Goal: Task Accomplishment & Management: Manage account settings

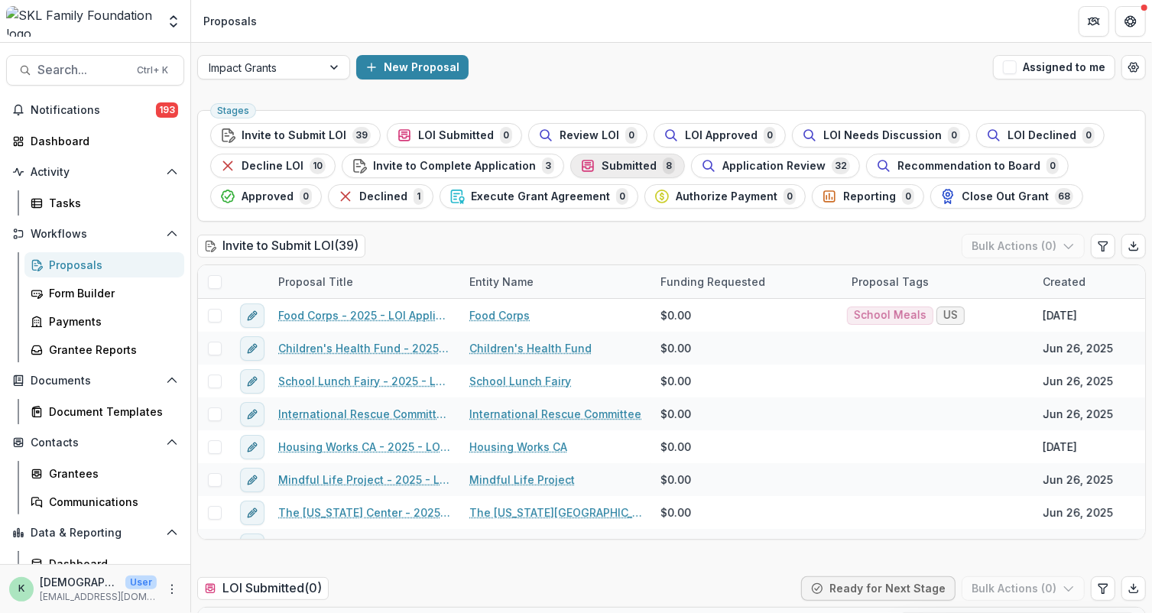
click at [609, 166] on span "Submitted" at bounding box center [629, 166] width 55 height 13
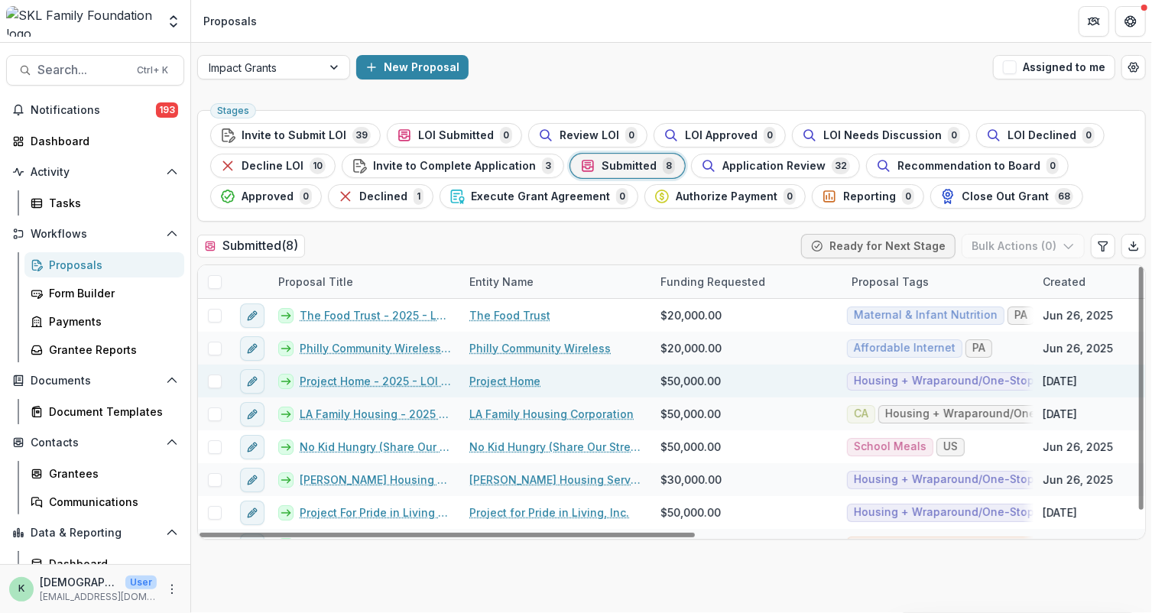
scroll to position [21, 0]
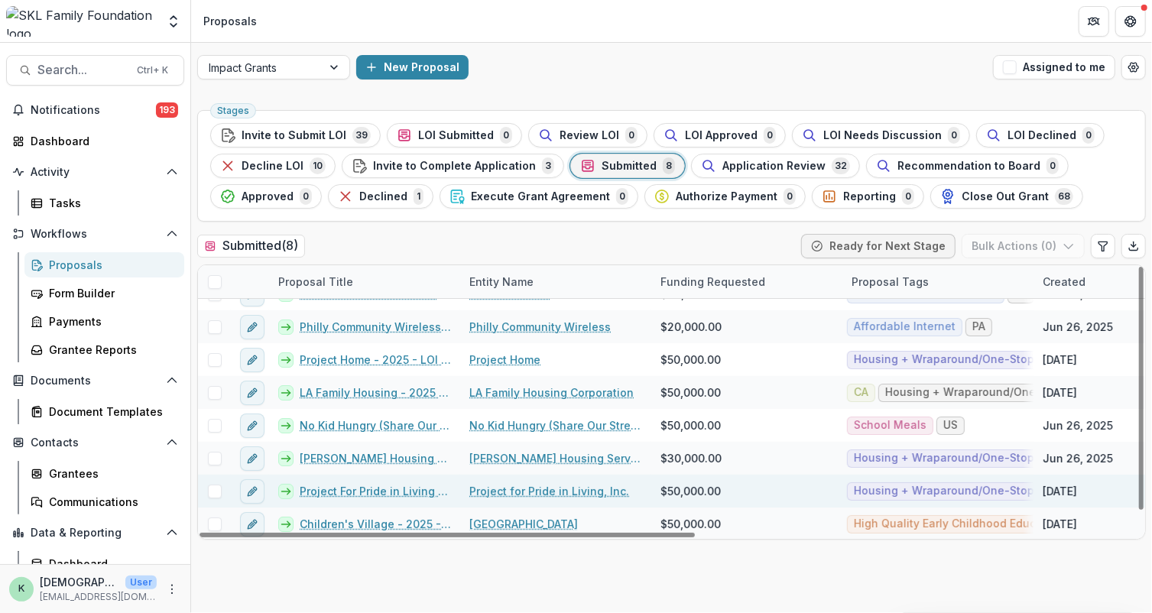
click at [332, 487] on link "Project For Pride in Living - 2025 - LOI Application" at bounding box center [375, 491] width 151 height 16
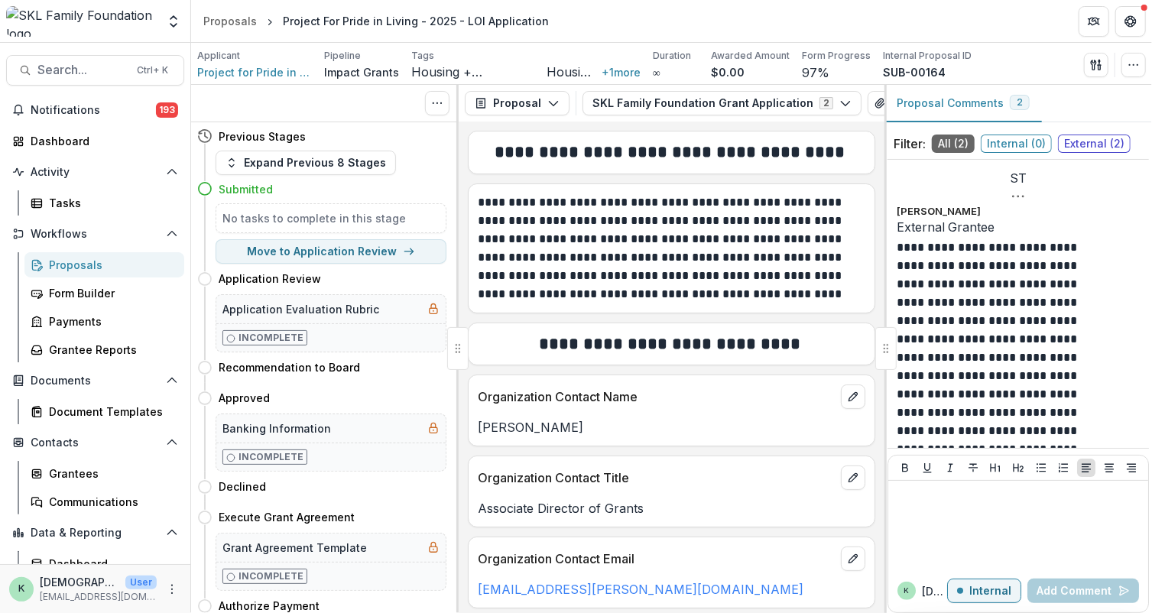
scroll to position [209, 0]
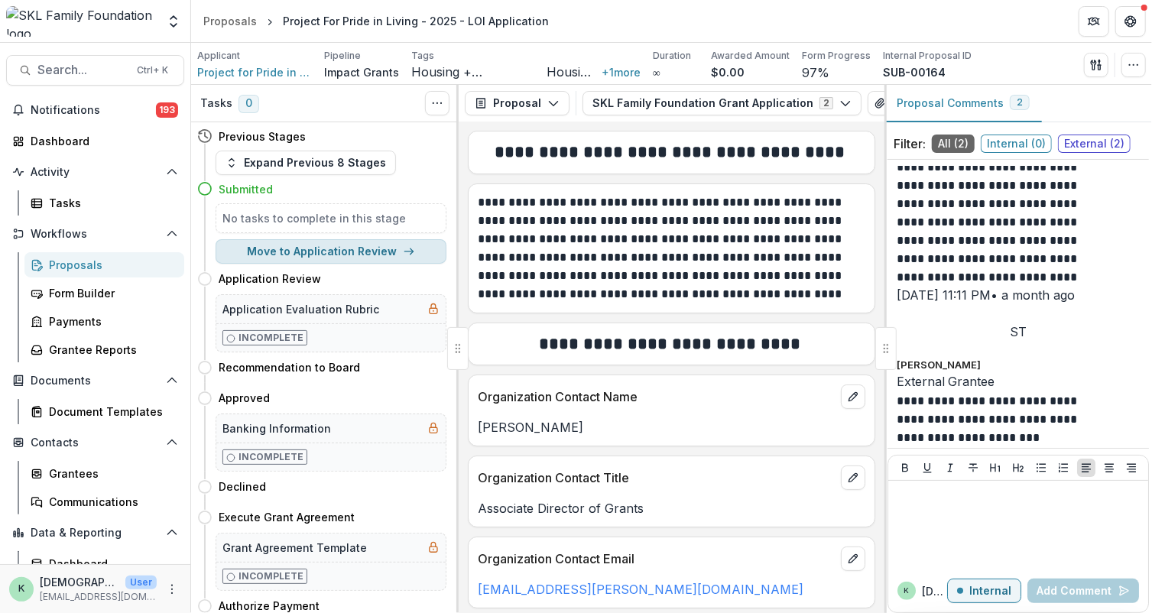
click at [292, 244] on button "Move to Application Review" at bounding box center [331, 251] width 231 height 24
select select "**********"
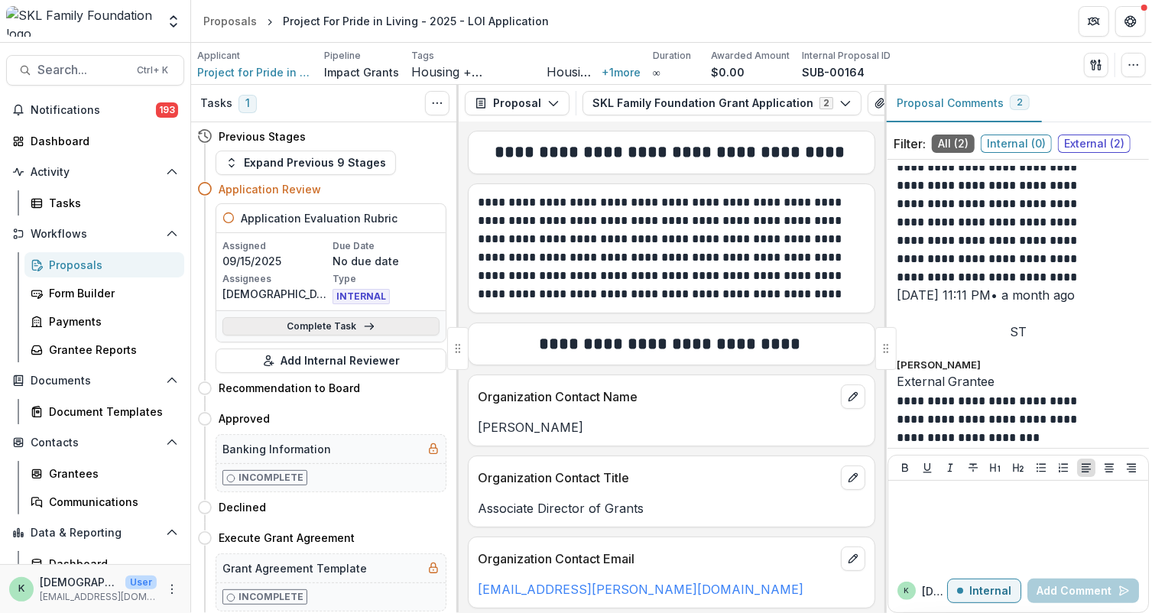
click at [346, 327] on link "Complete Task" at bounding box center [331, 326] width 217 height 18
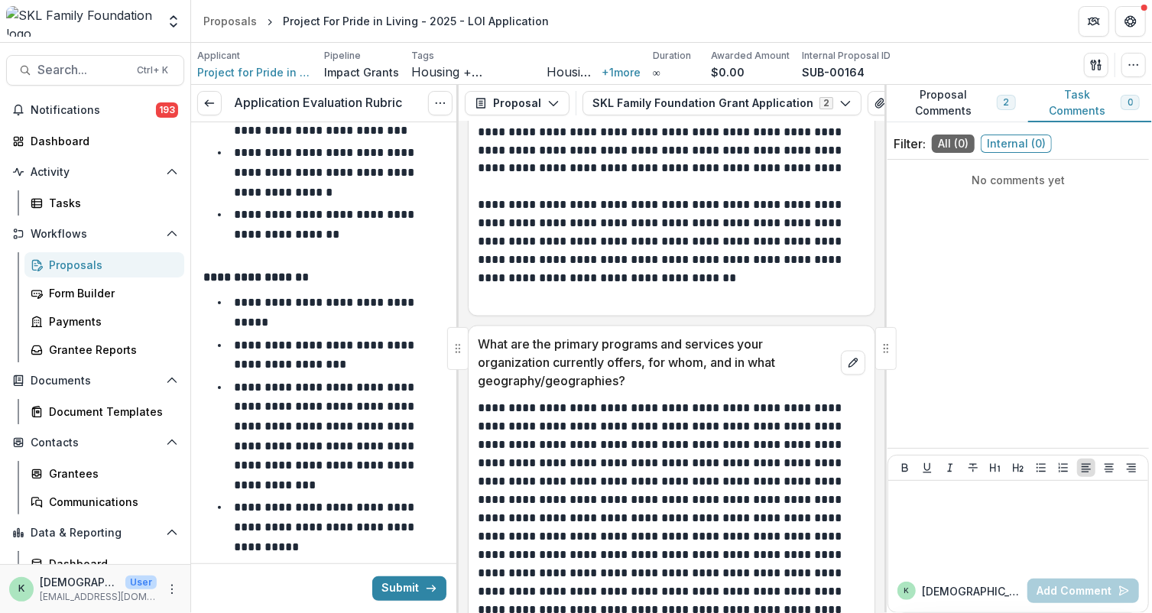
scroll to position [925, 0]
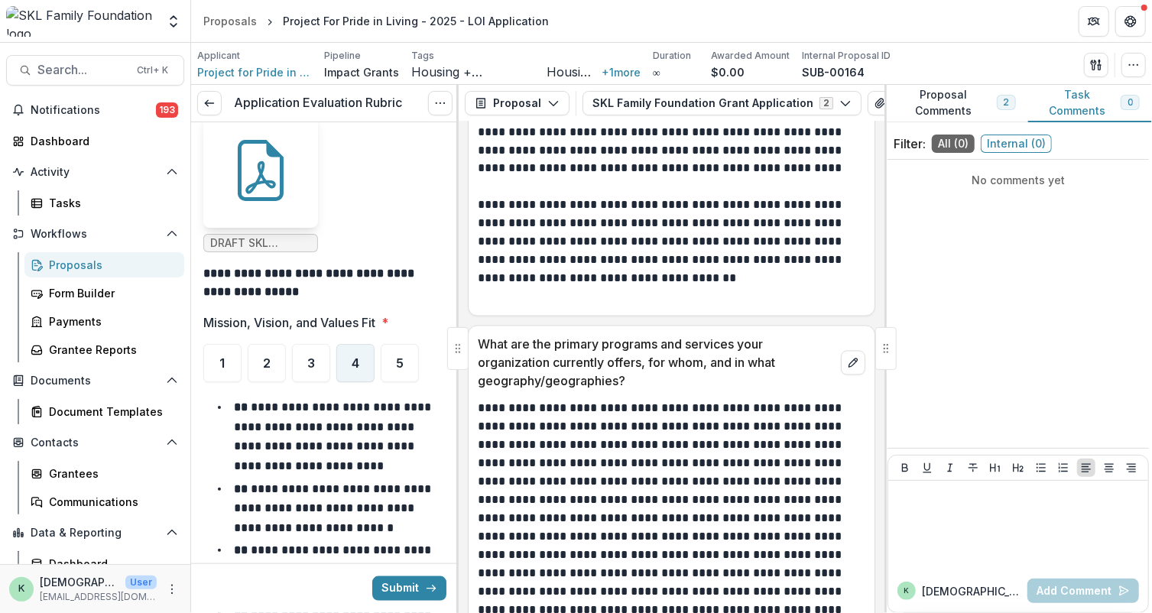
click at [357, 357] on span "4" at bounding box center [356, 363] width 8 height 12
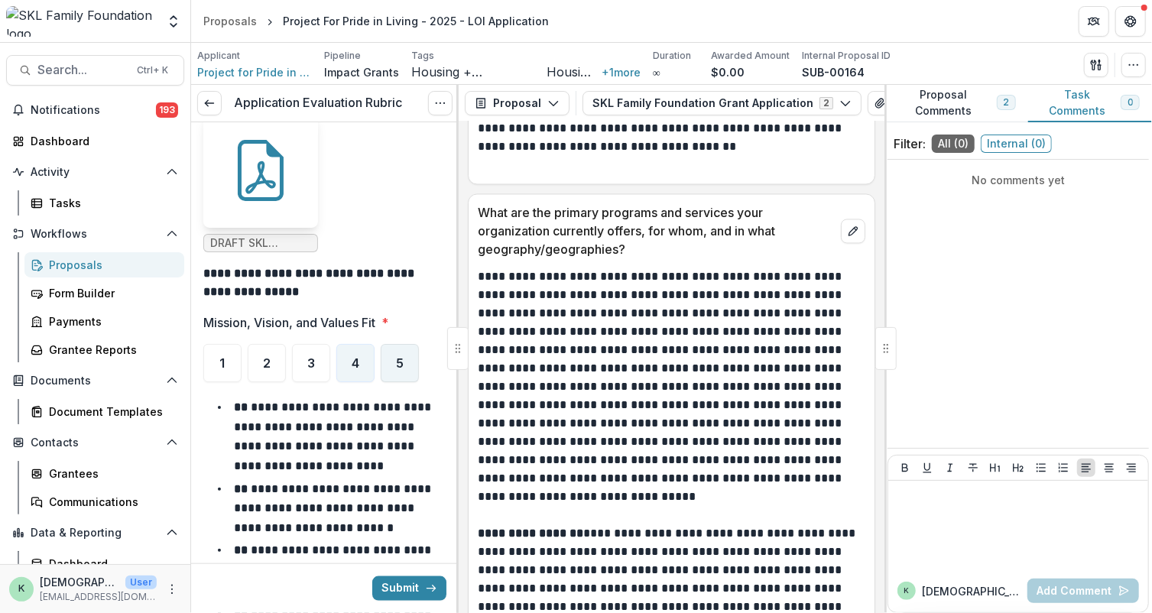
click at [402, 357] on span "5" at bounding box center [400, 363] width 8 height 12
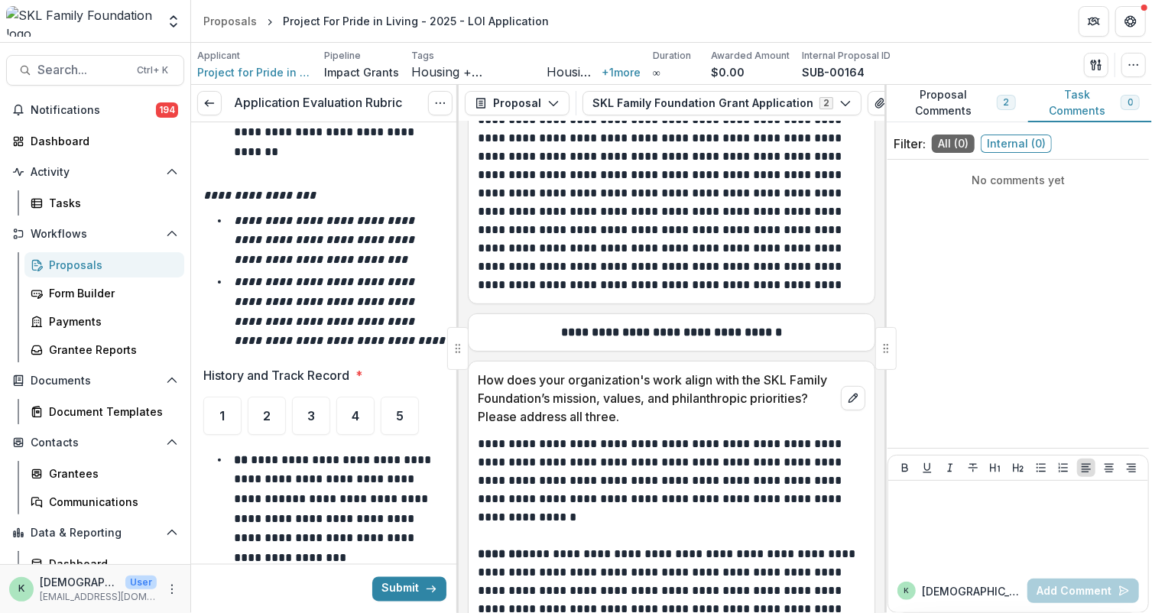
scroll to position [1488, 0]
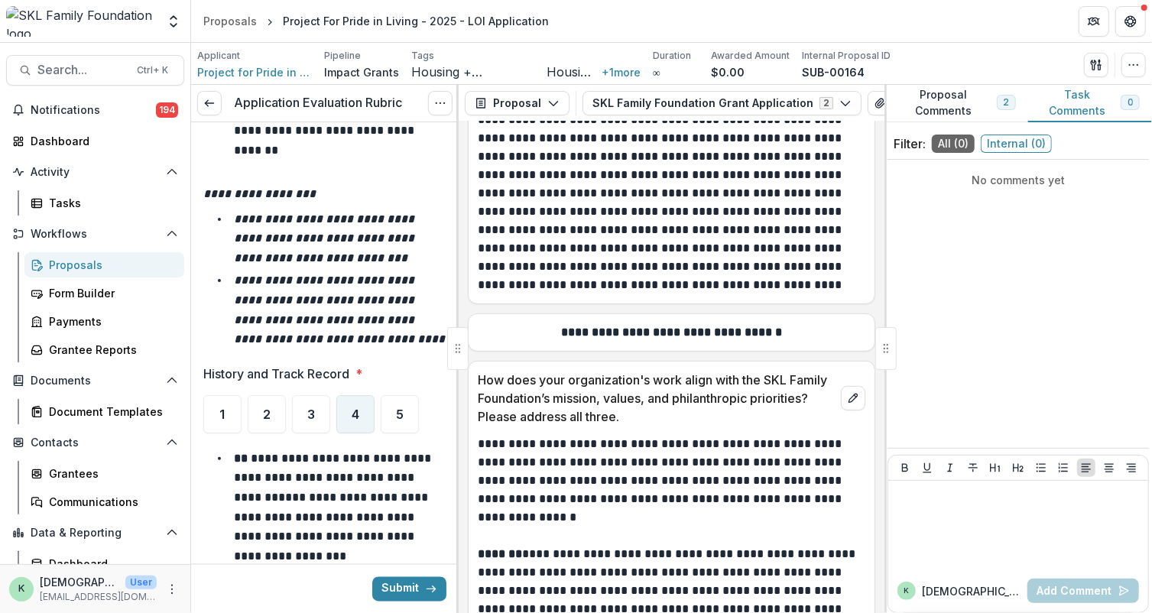
click at [366, 417] on div "4" at bounding box center [355, 414] width 38 height 38
click at [399, 414] on span "5" at bounding box center [400, 414] width 8 height 12
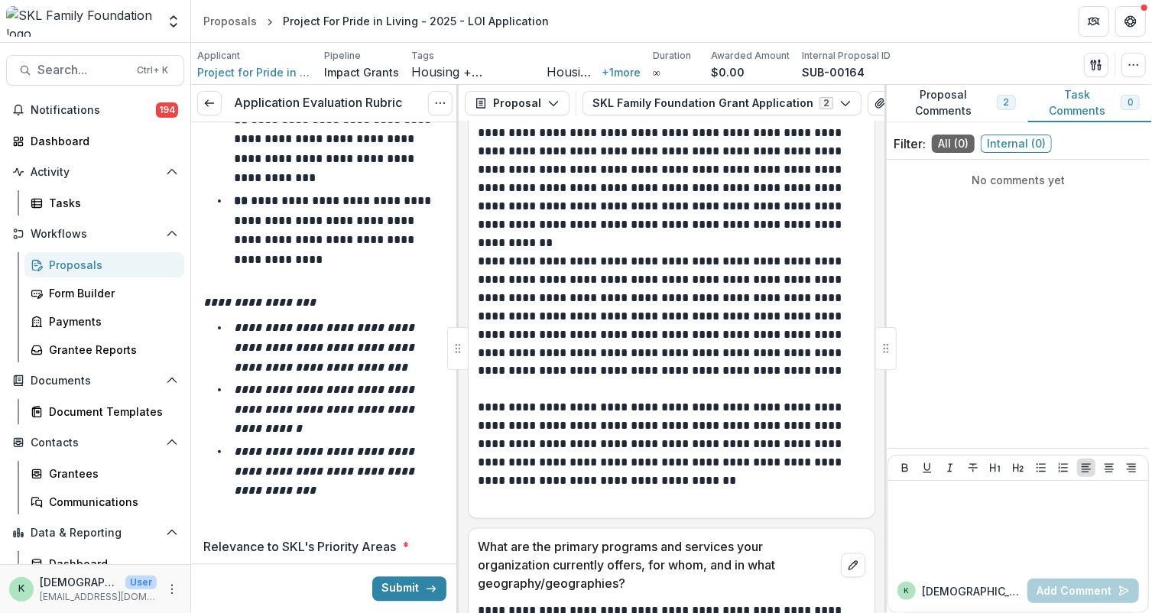
scroll to position [2329, 0]
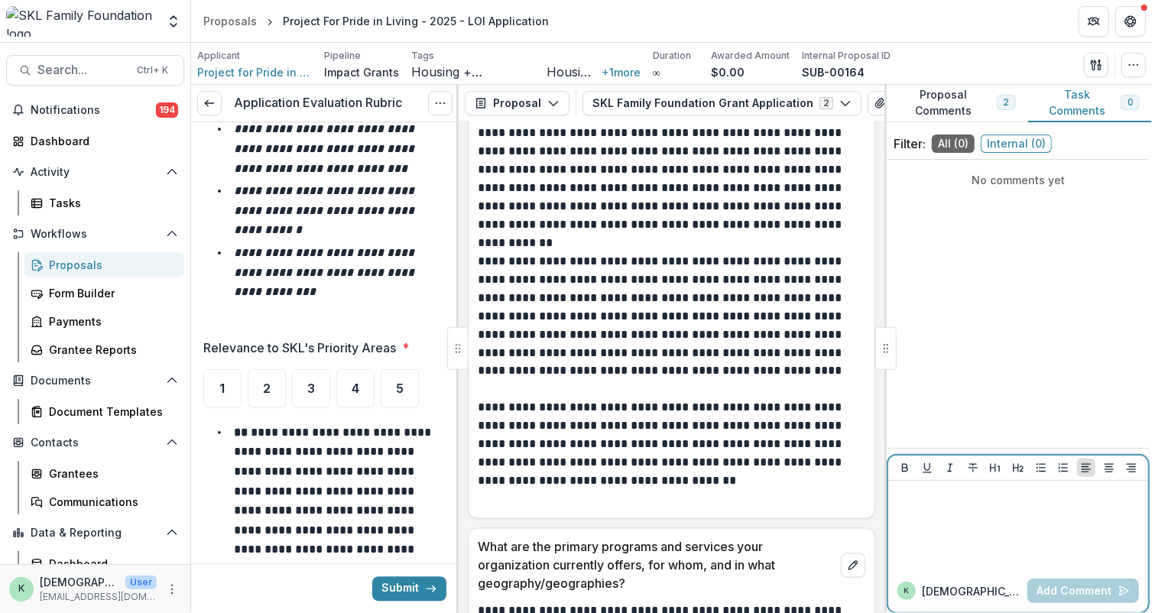
click at [993, 522] on div at bounding box center [1019, 525] width 248 height 76
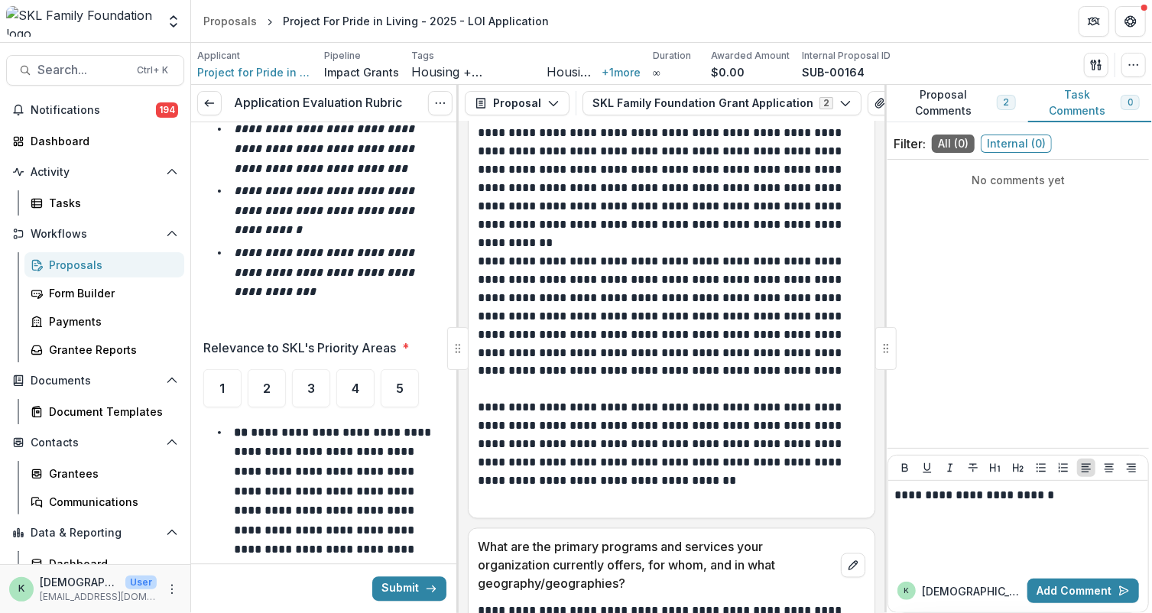
click at [977, 112] on button "Proposal Comments 2" at bounding box center [957, 103] width 144 height 37
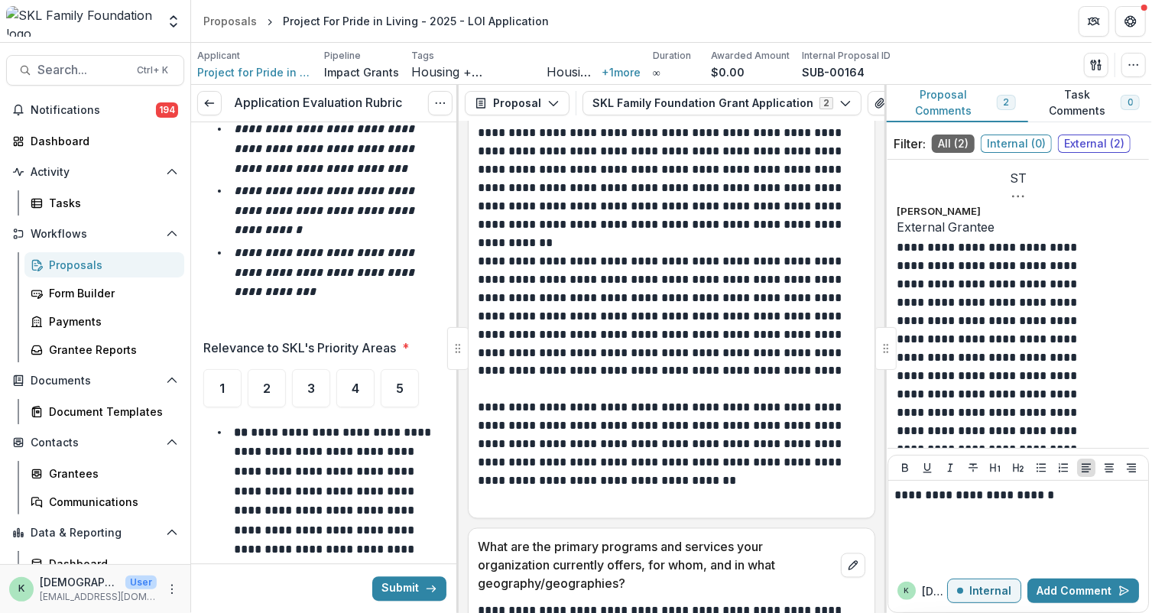
scroll to position [209, 0]
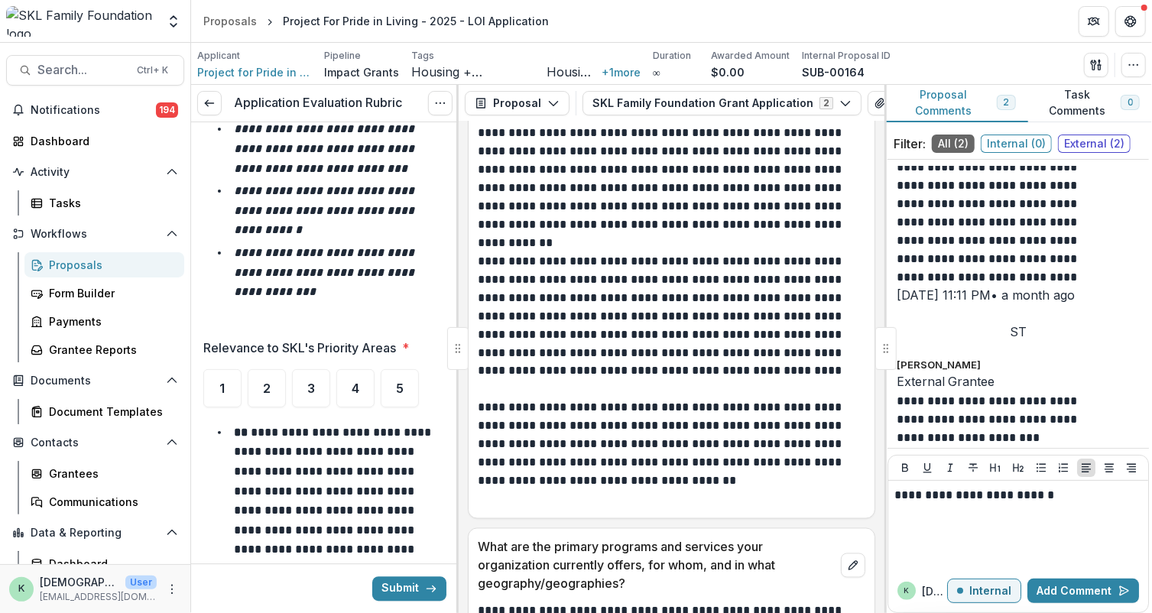
click at [1065, 107] on button "Task Comments 0" at bounding box center [1091, 103] width 124 height 37
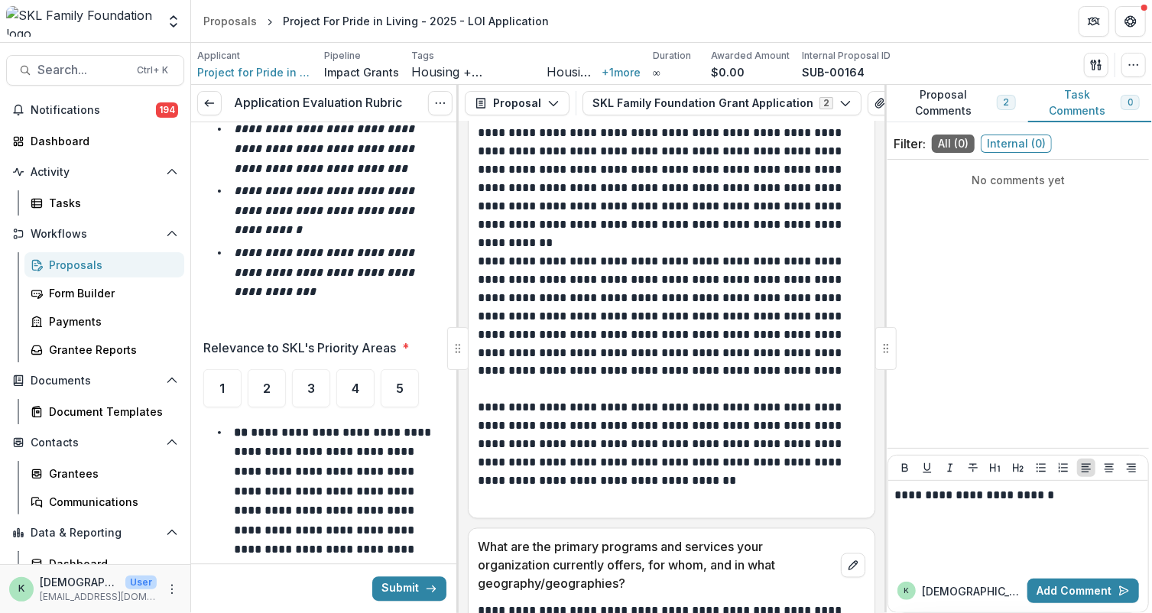
scroll to position [0, 0]
click at [1078, 507] on div "**********" at bounding box center [1019, 525] width 248 height 76
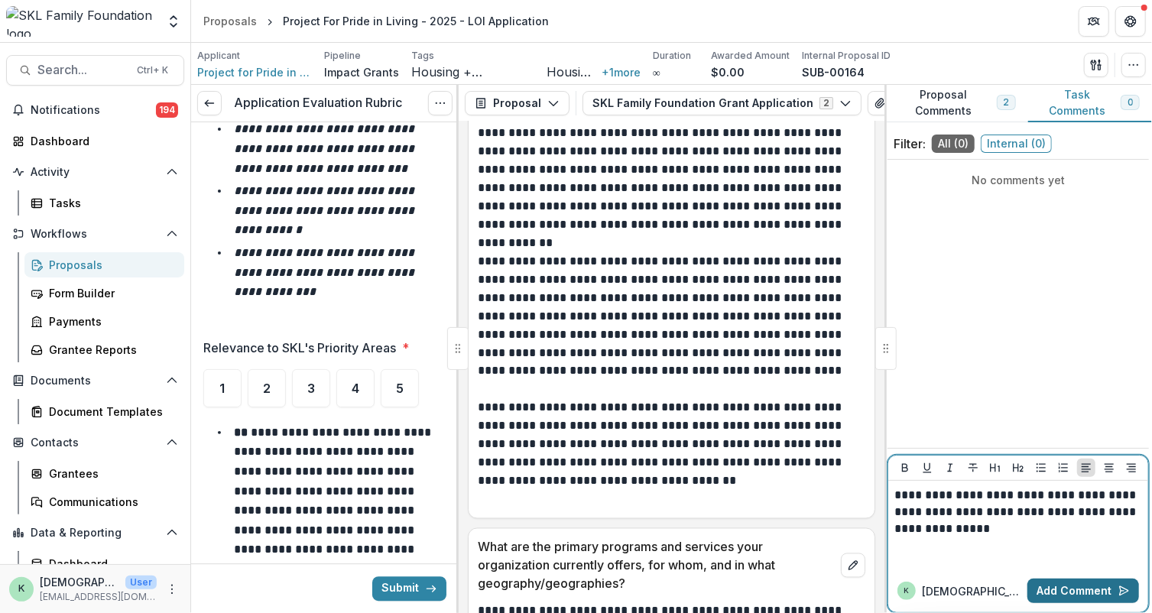
click at [1072, 585] on button "Add Comment" at bounding box center [1084, 591] width 112 height 24
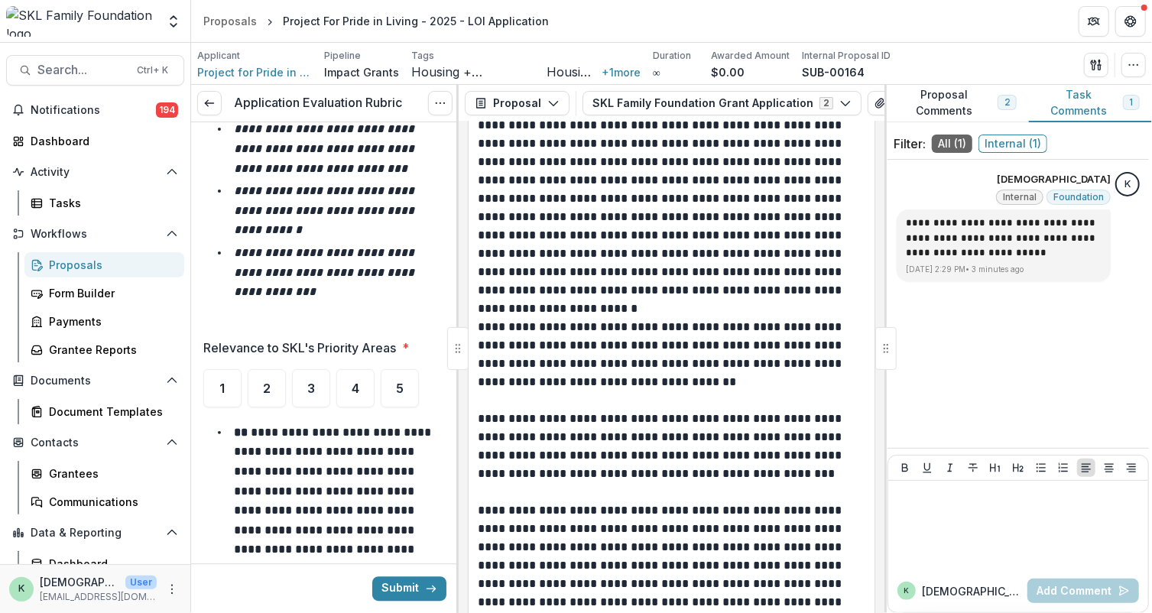
scroll to position [1121, 0]
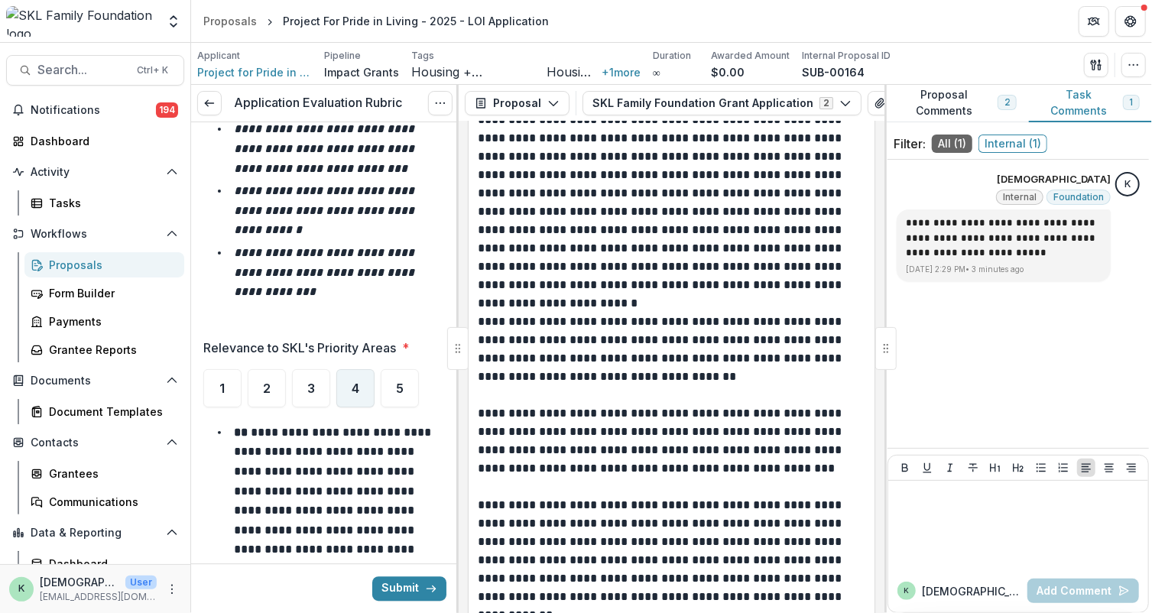
click at [361, 395] on div "4" at bounding box center [355, 388] width 38 height 38
click at [387, 394] on div "5" at bounding box center [400, 388] width 38 height 38
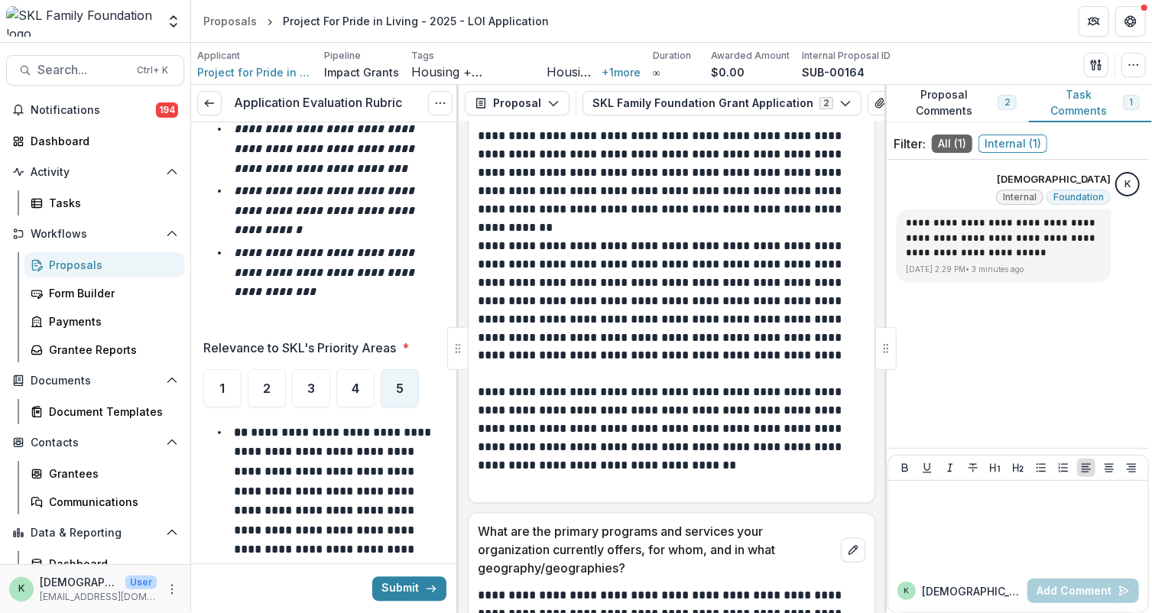
scroll to position [1792, 0]
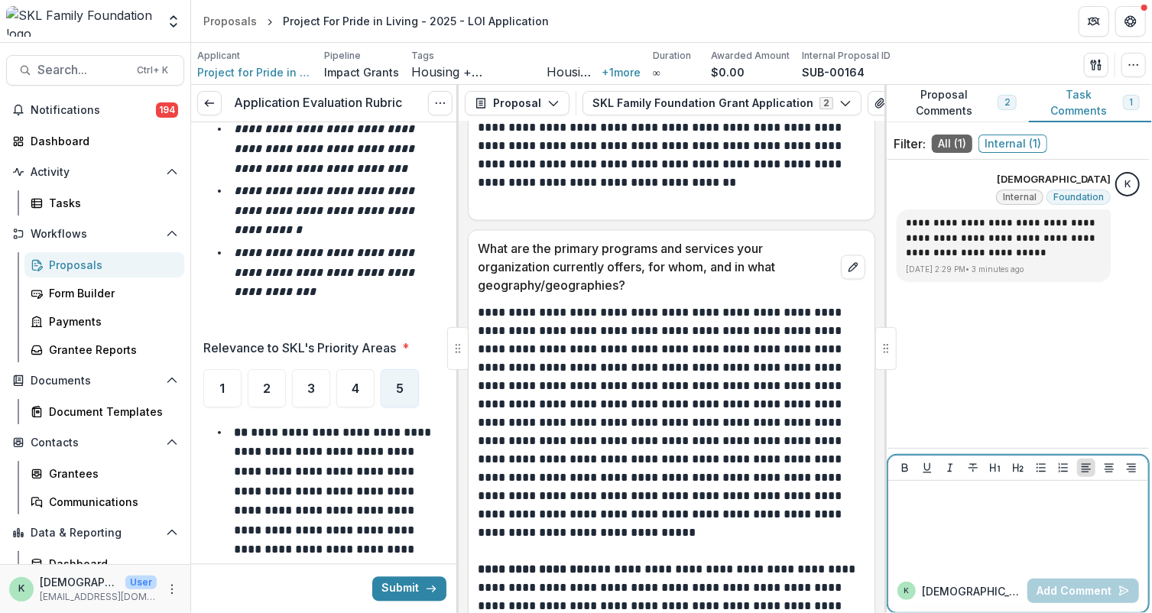
click at [999, 521] on div at bounding box center [1019, 525] width 248 height 76
click at [1092, 588] on button "Add Comment" at bounding box center [1084, 591] width 112 height 24
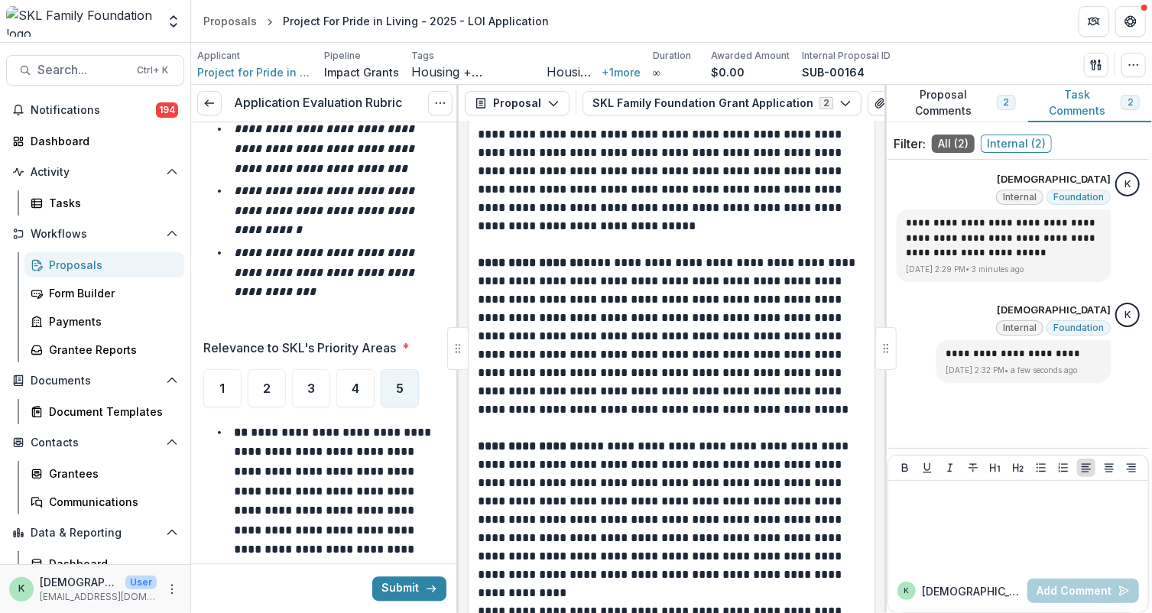
scroll to position [2102, 0]
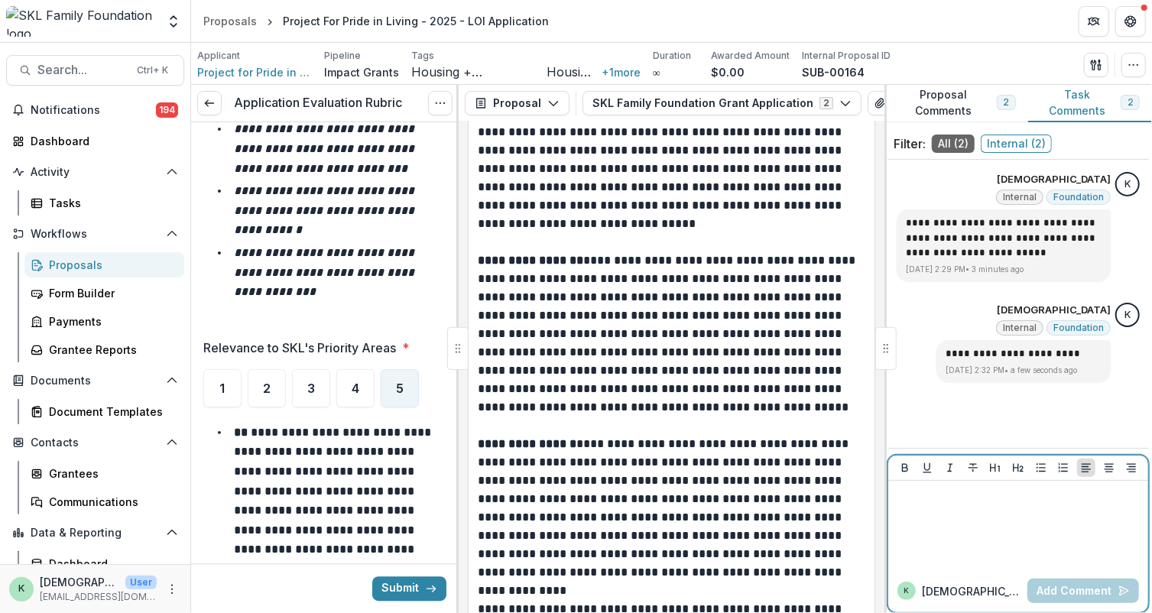
click at [1006, 532] on div at bounding box center [1019, 525] width 248 height 76
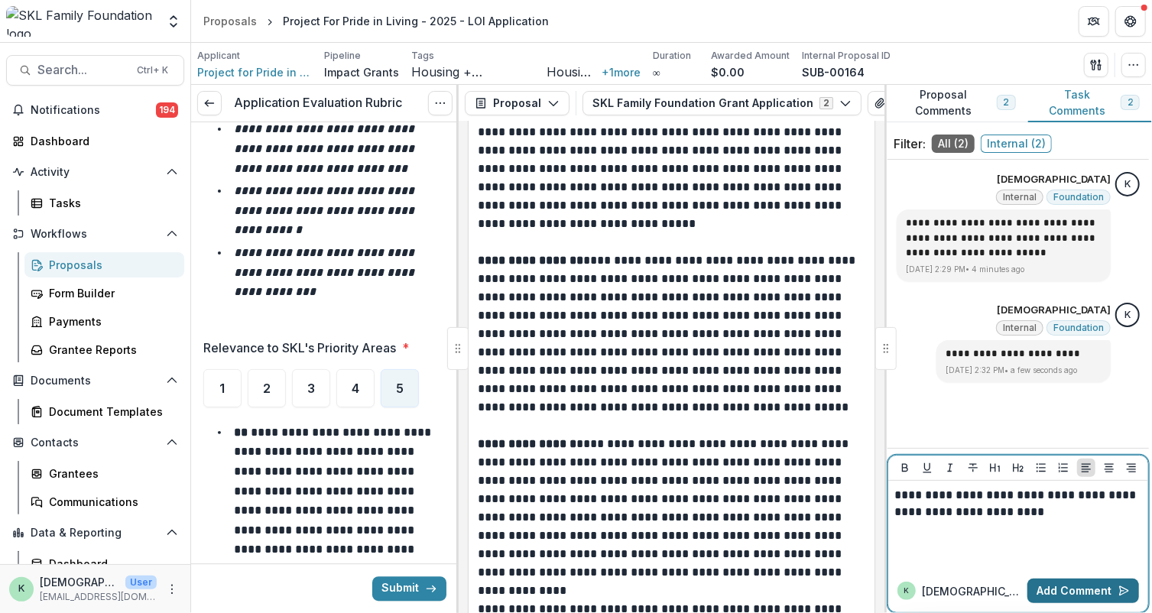
click at [1061, 589] on button "Add Comment" at bounding box center [1084, 591] width 112 height 24
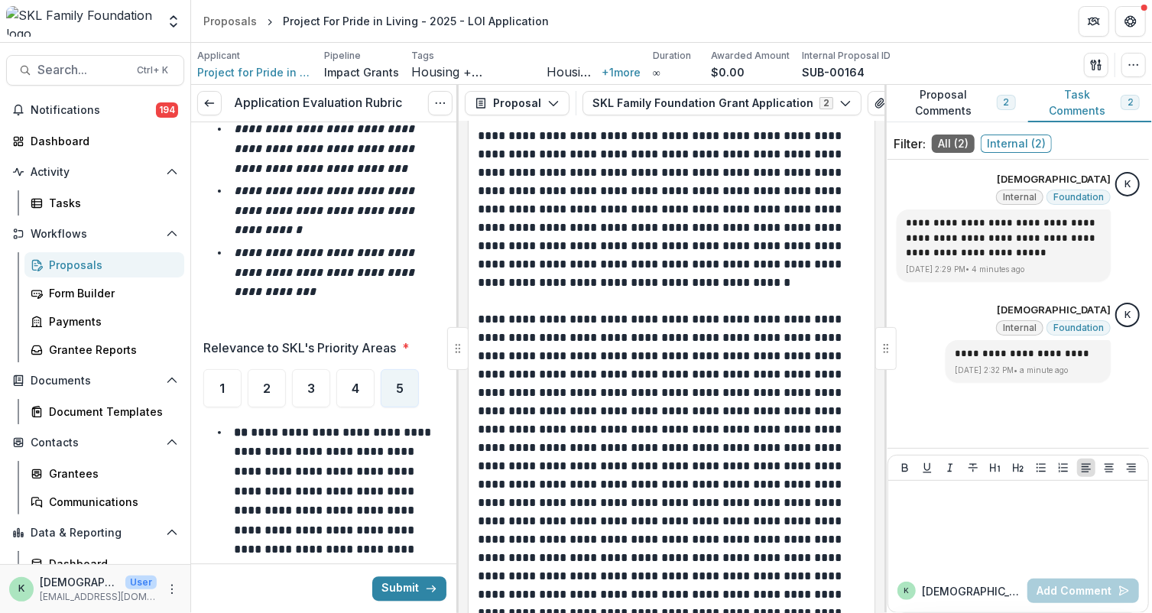
scroll to position [2625, 0]
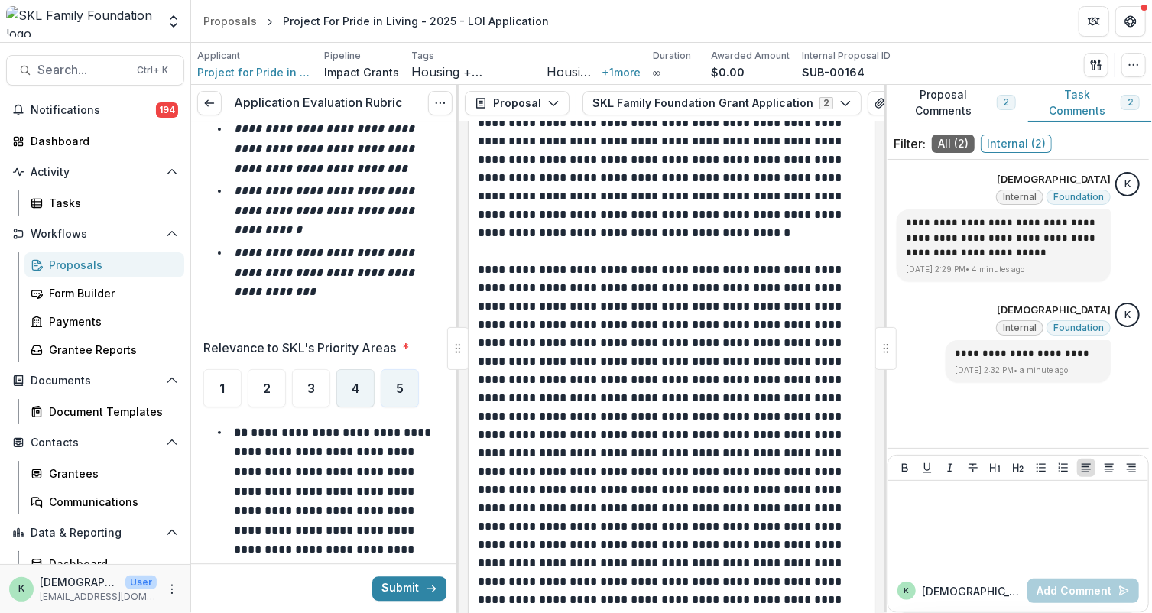
click at [372, 391] on div "4" at bounding box center [355, 388] width 38 height 38
click at [923, 516] on div at bounding box center [1019, 525] width 248 height 76
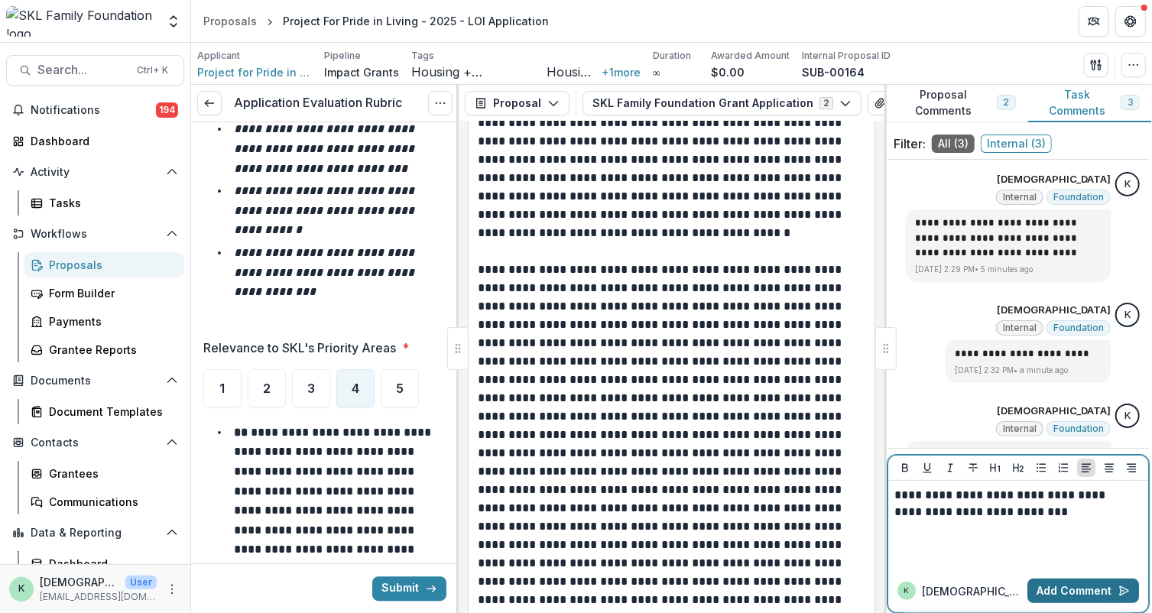
click at [1049, 587] on button "Add Comment" at bounding box center [1084, 591] width 112 height 24
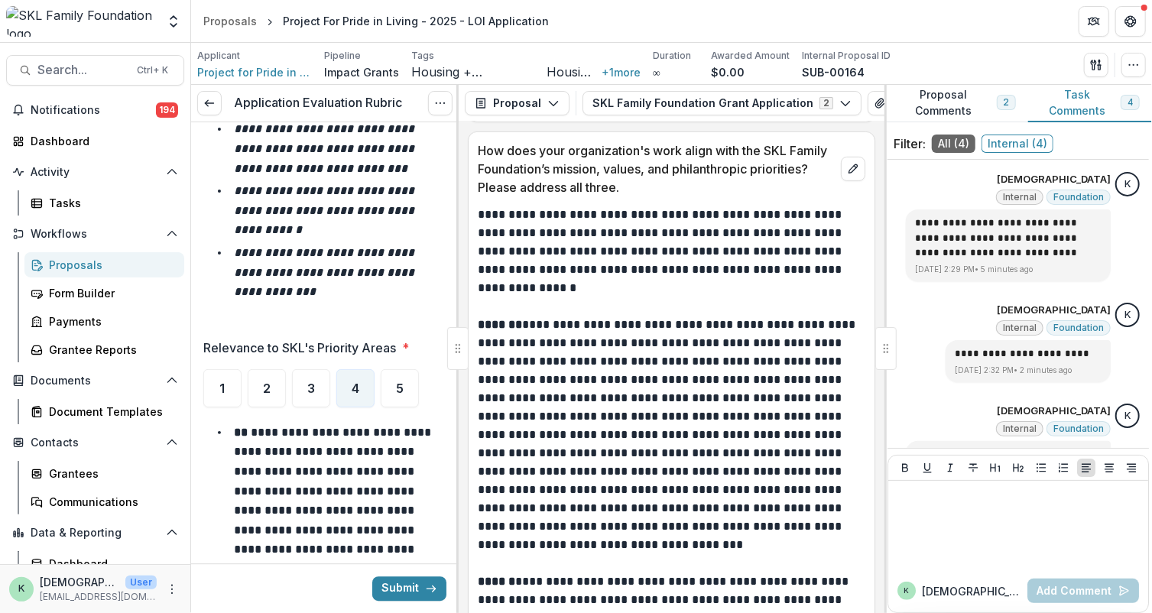
scroll to position [3974, 0]
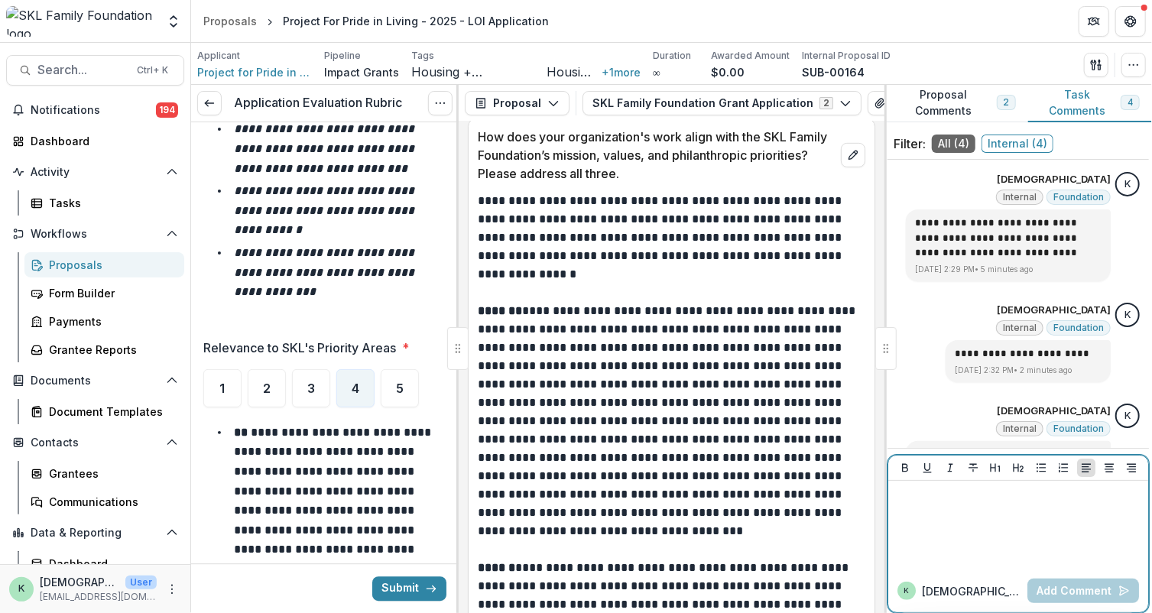
click at [983, 545] on div at bounding box center [1019, 525] width 248 height 76
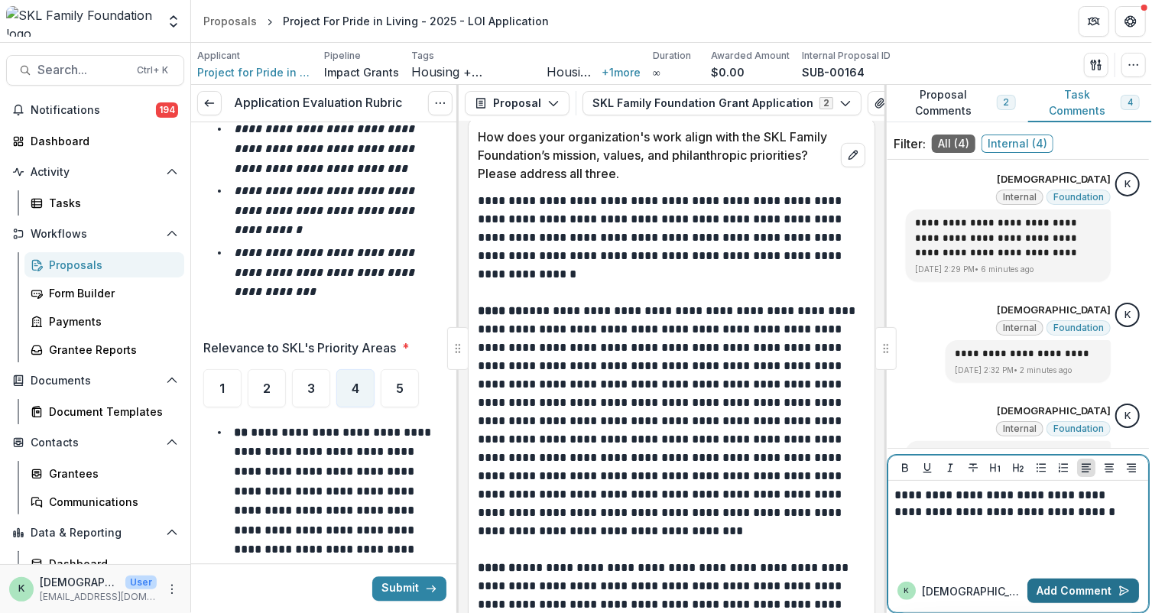
click at [1092, 598] on button "Add Comment" at bounding box center [1084, 591] width 112 height 24
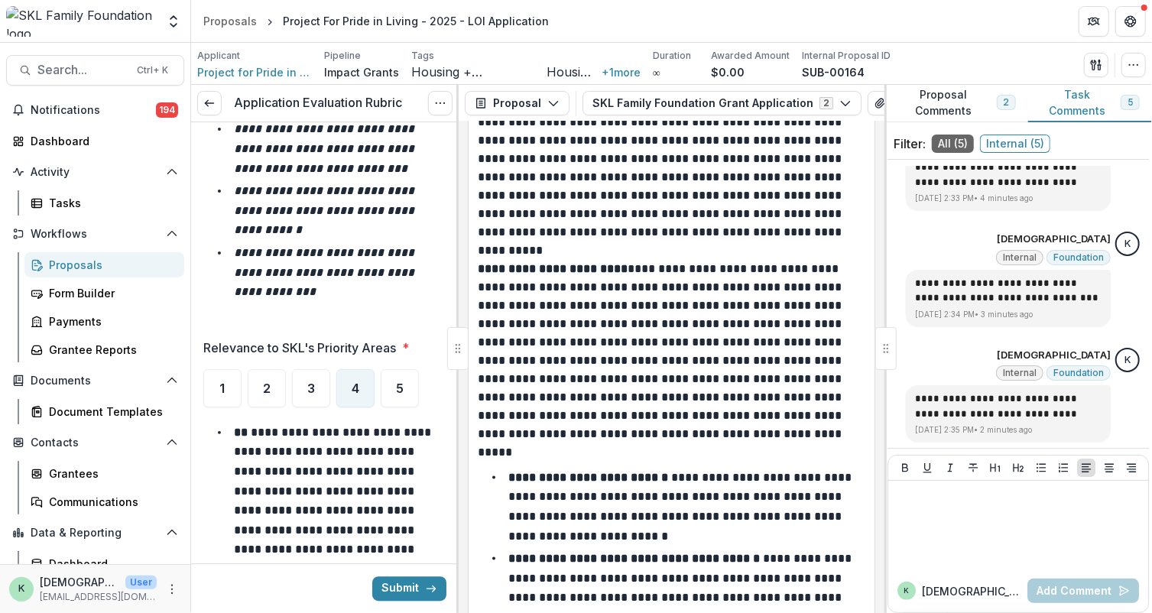
scroll to position [4636, 0]
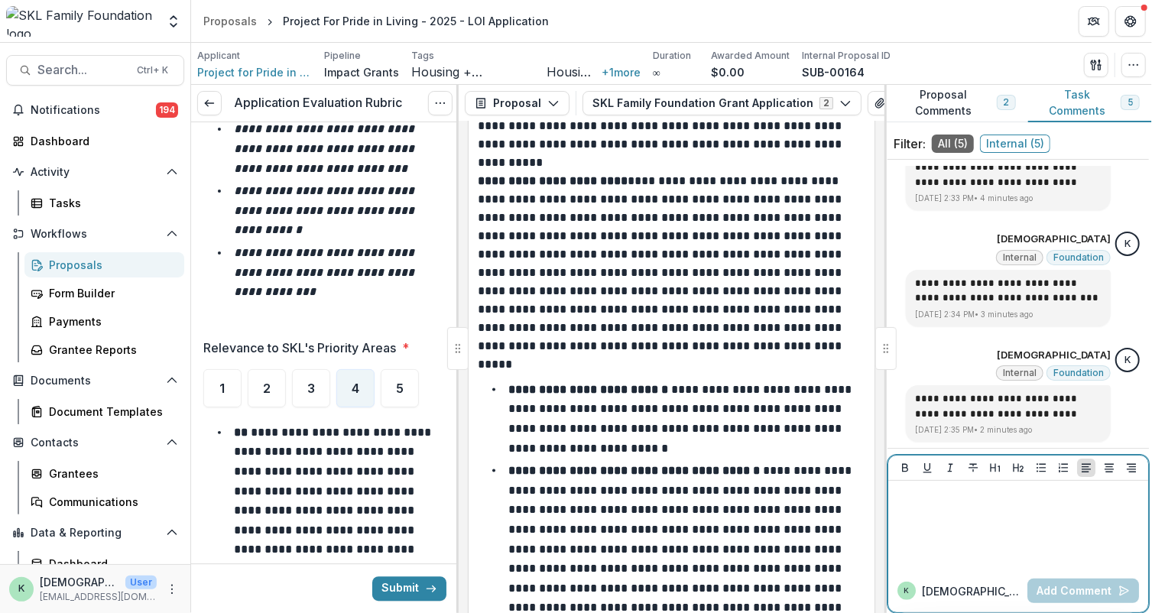
click at [935, 496] on p at bounding box center [1017, 495] width 244 height 17
click at [1074, 587] on button "Add Comment" at bounding box center [1084, 591] width 112 height 24
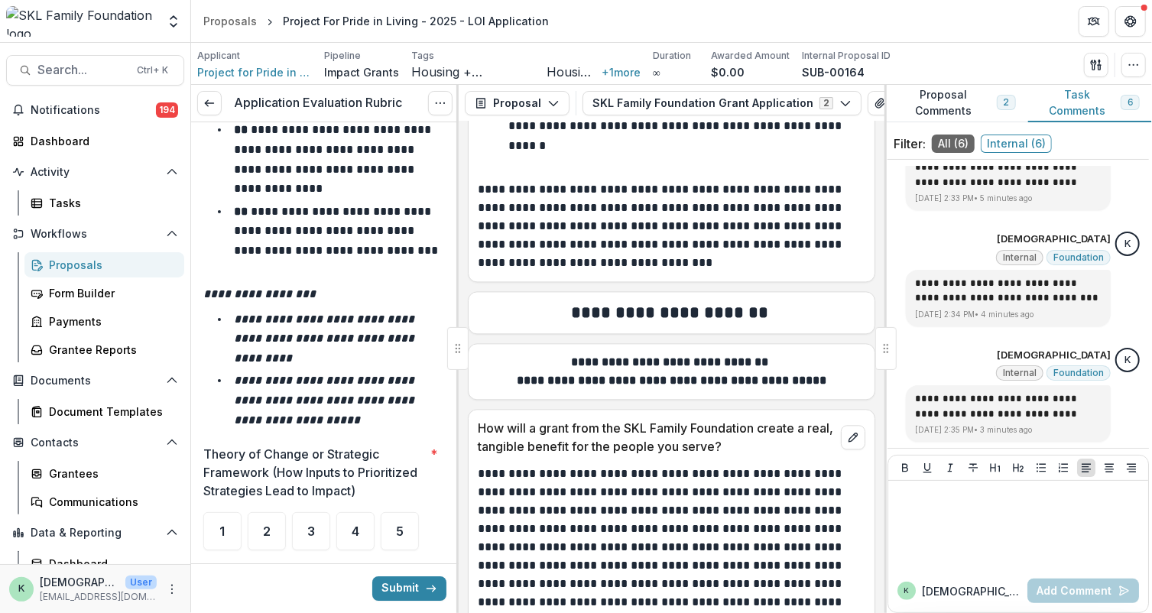
scroll to position [3015, 0]
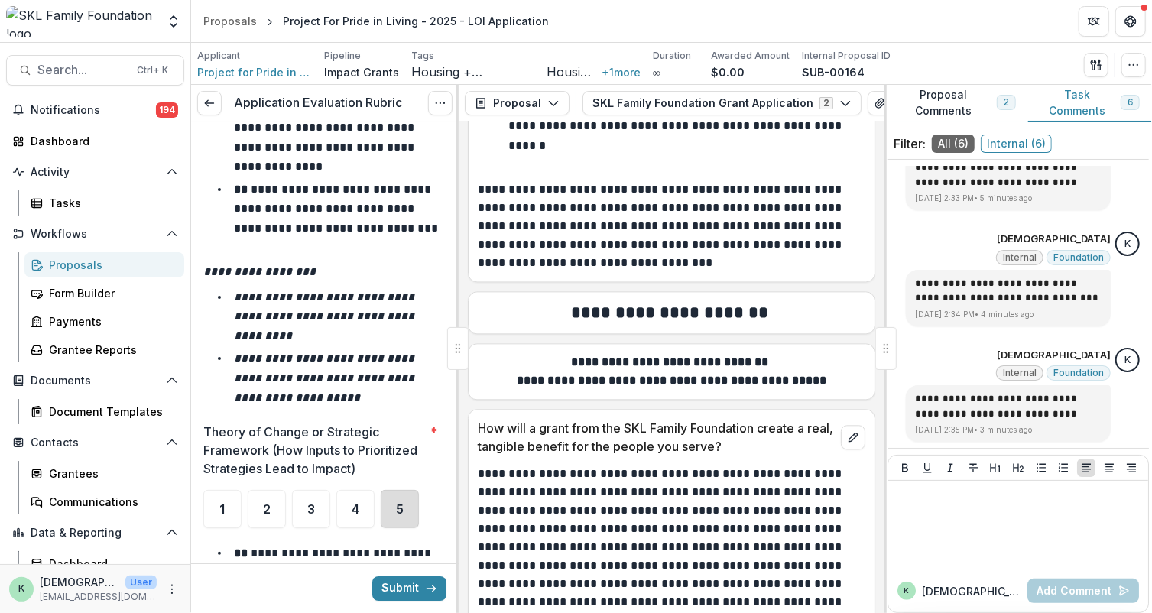
click at [395, 495] on div "5" at bounding box center [400, 509] width 38 height 38
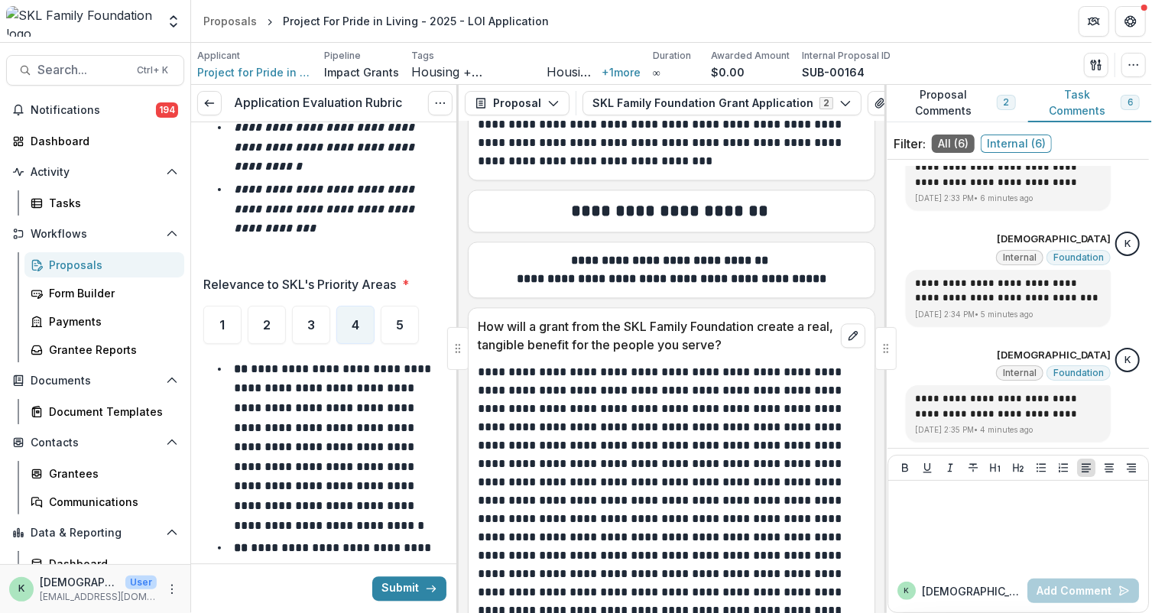
scroll to position [2391, 0]
click at [392, 332] on div "5" at bounding box center [400, 326] width 38 height 38
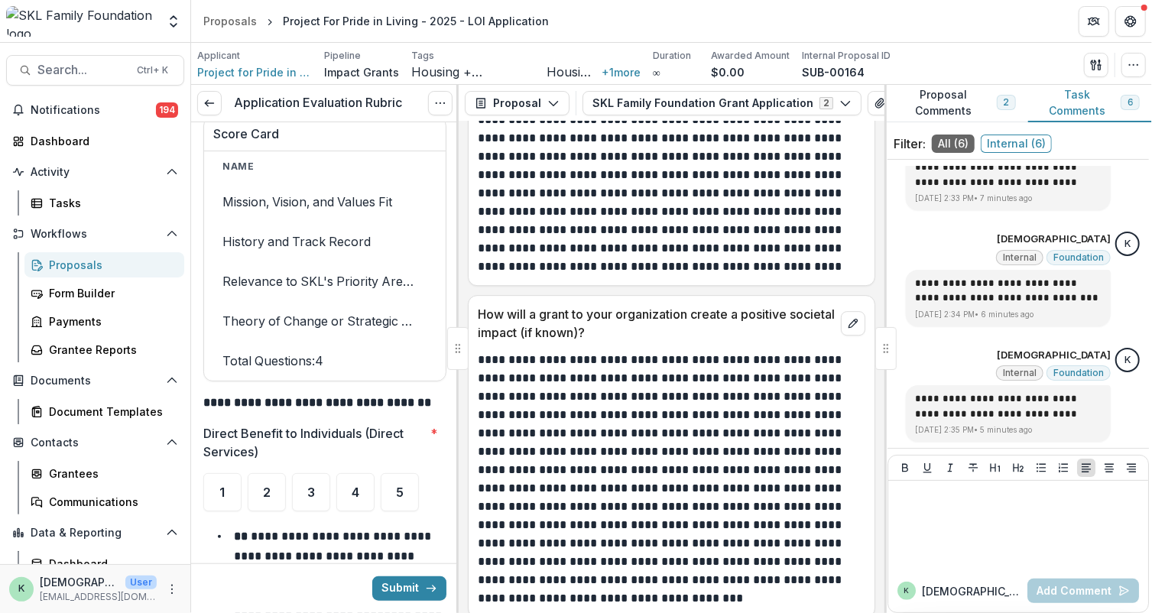
scroll to position [6214, 0]
click at [398, 488] on span "5" at bounding box center [400, 492] width 8 height 12
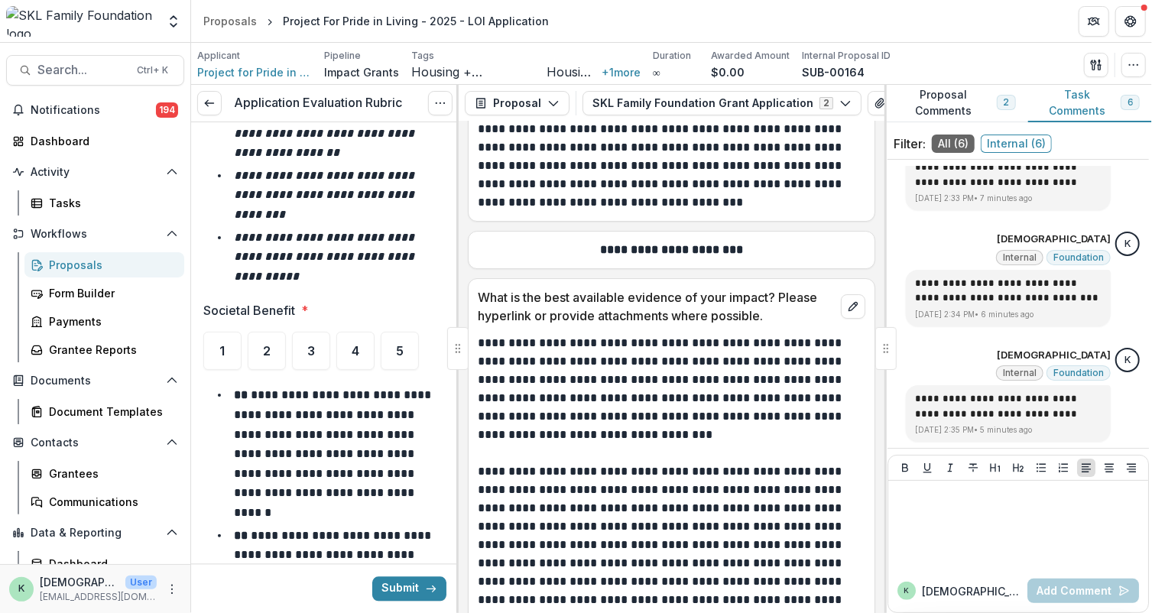
scroll to position [5187, 0]
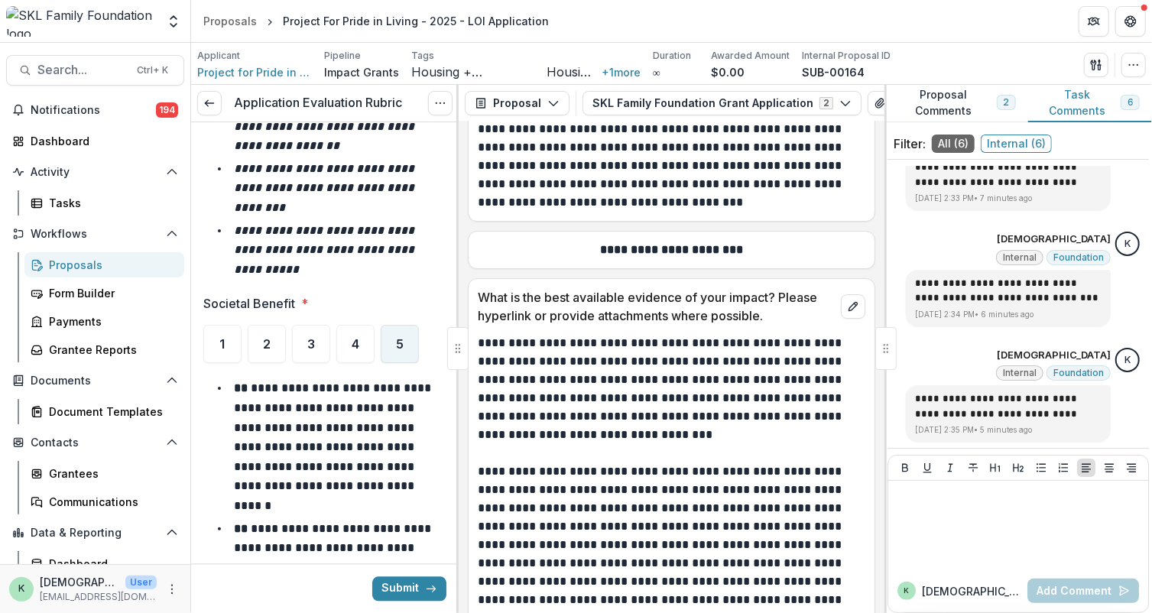
click at [408, 343] on div "5" at bounding box center [400, 344] width 38 height 38
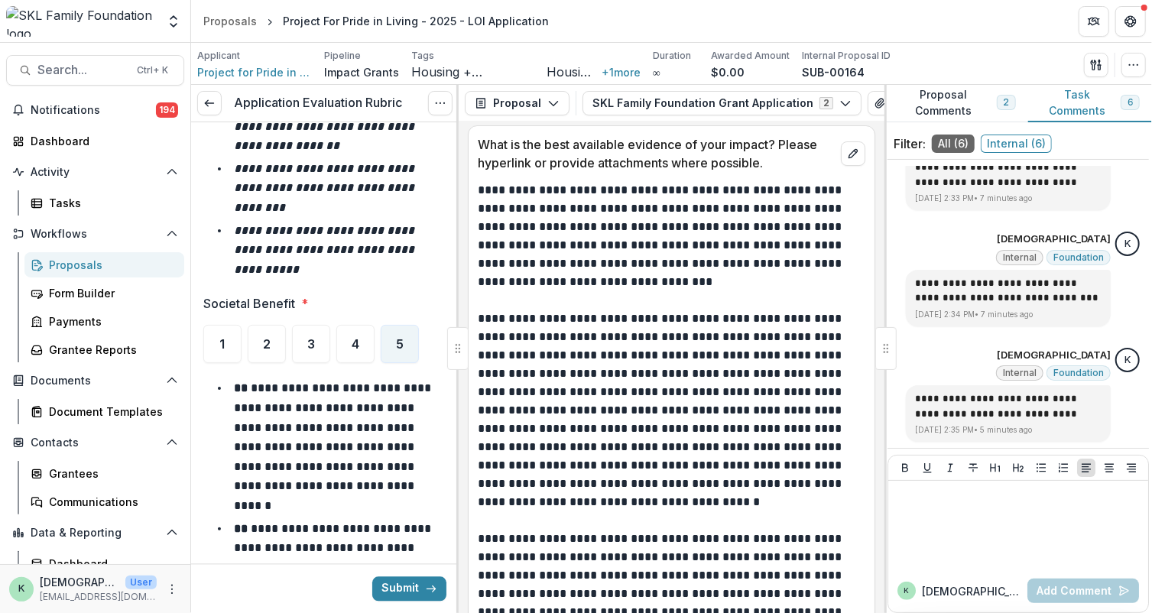
scroll to position [6829, 0]
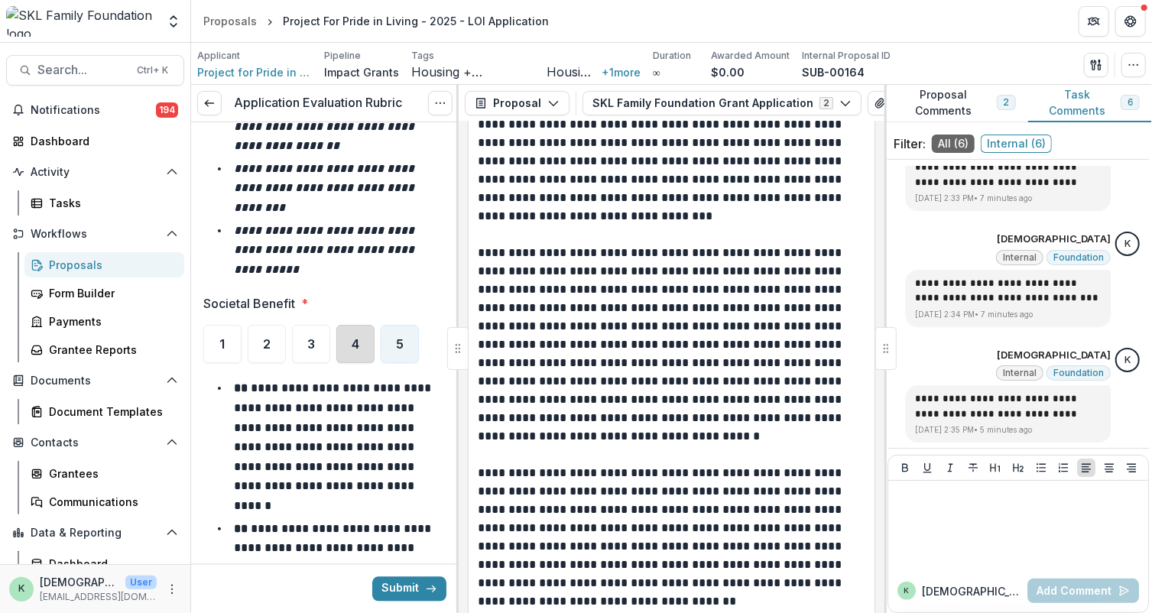
click at [340, 343] on div "4" at bounding box center [355, 344] width 38 height 38
click at [395, 343] on div "5" at bounding box center [400, 344] width 38 height 38
click at [357, 338] on span "4" at bounding box center [356, 344] width 8 height 12
click at [403, 330] on div "5" at bounding box center [400, 344] width 38 height 38
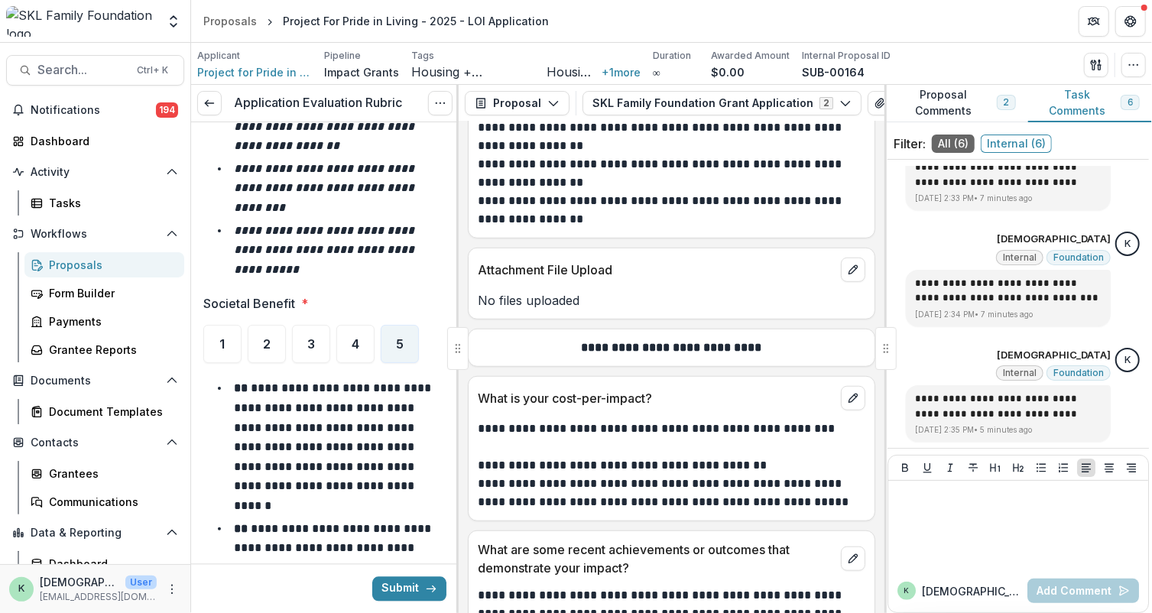
scroll to position [7617, 0]
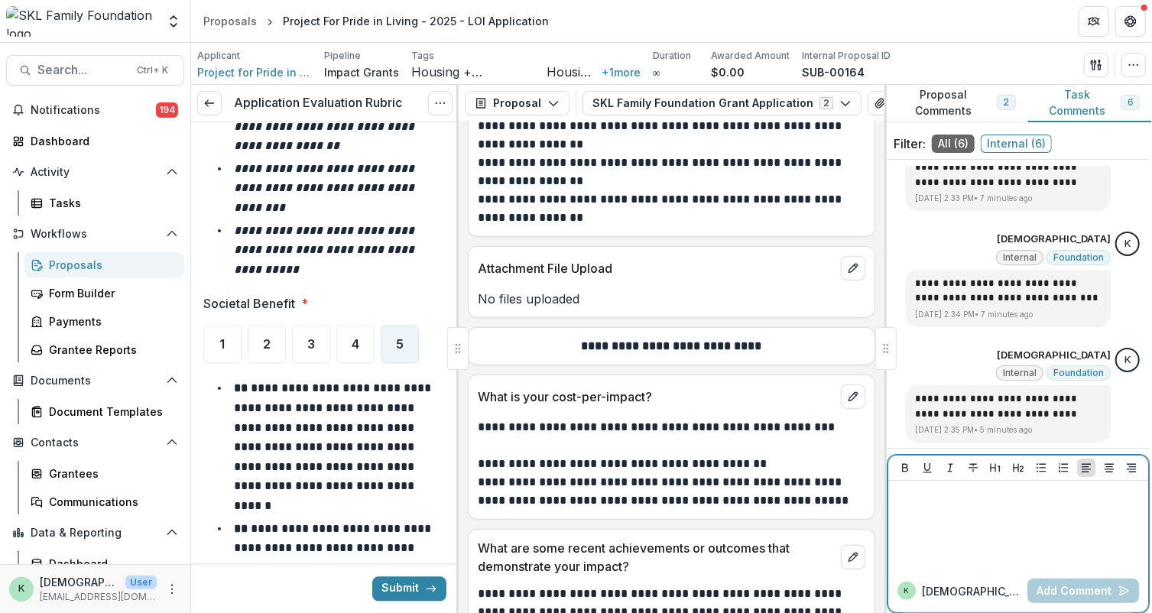
click at [964, 518] on div at bounding box center [1019, 525] width 248 height 76
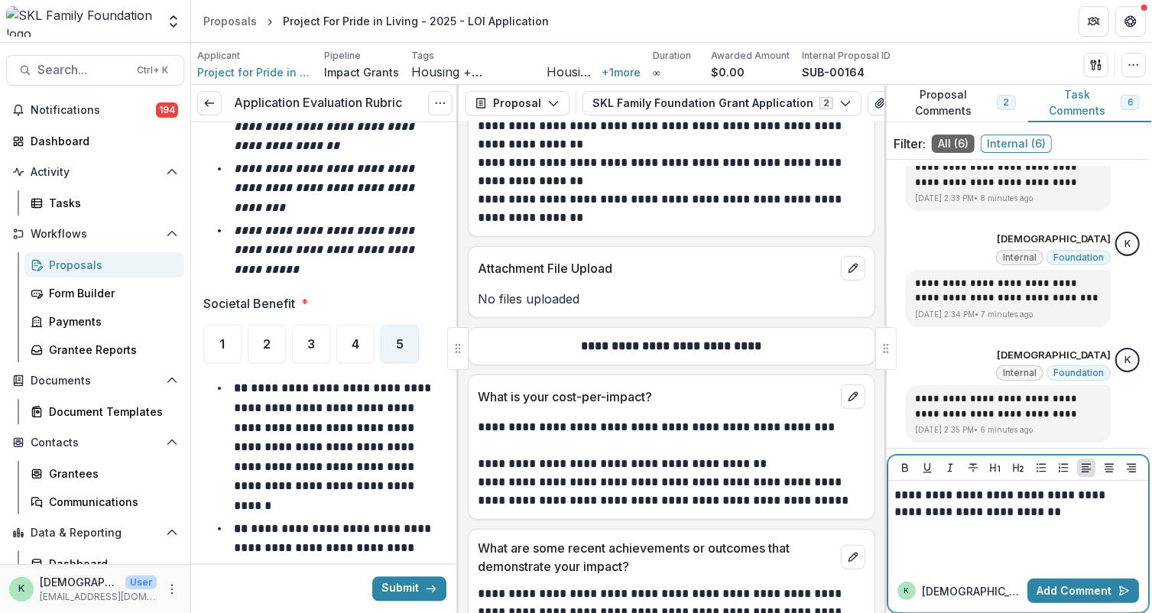
click at [1037, 521] on div "**********" at bounding box center [1019, 525] width 248 height 76
click at [1071, 584] on button "Add Comment" at bounding box center [1084, 591] width 112 height 24
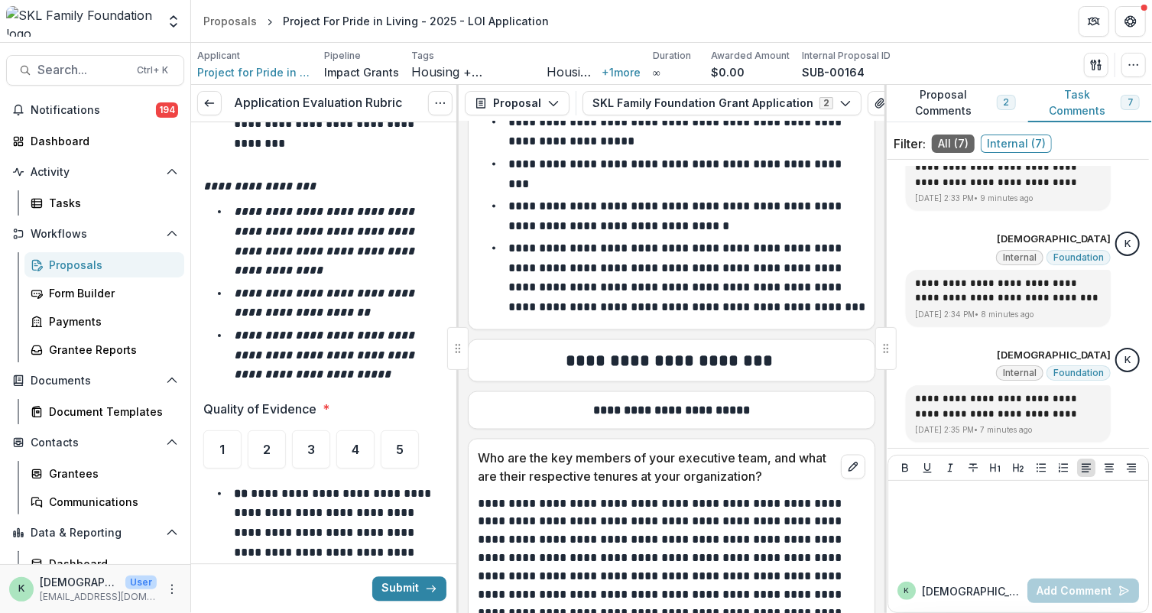
scroll to position [5954, 0]
click at [396, 443] on span "5" at bounding box center [400, 449] width 8 height 12
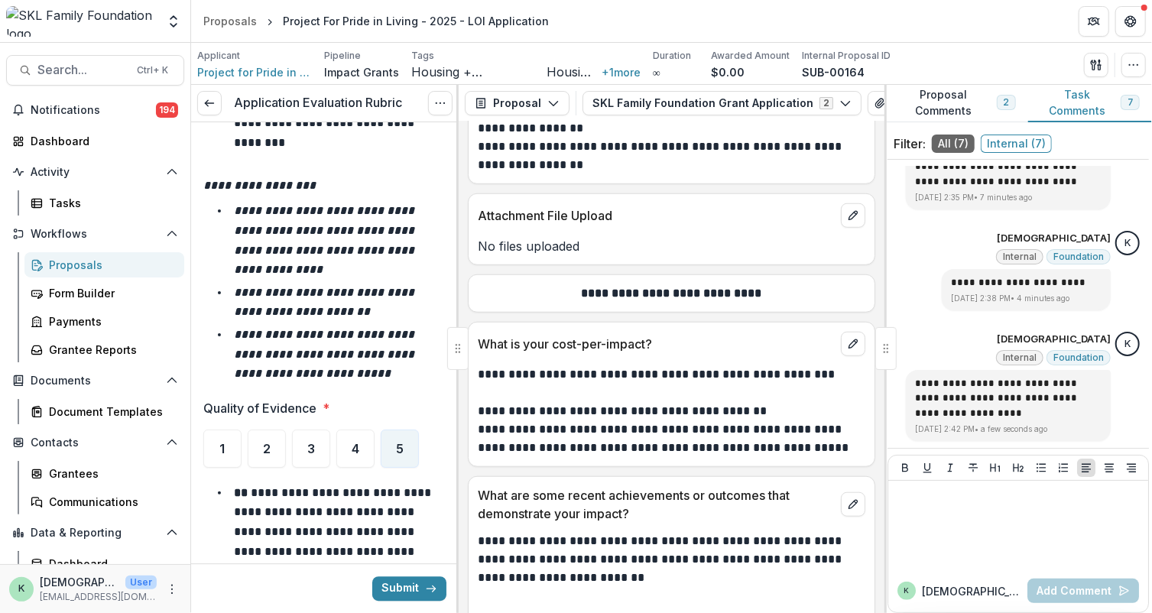
scroll to position [43, 0]
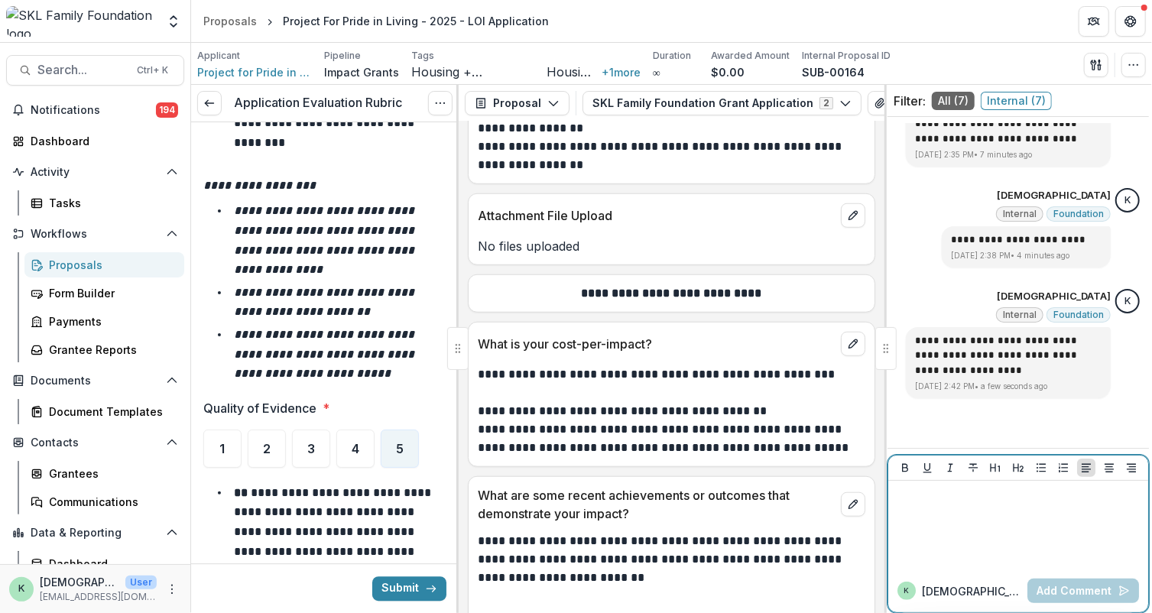
click at [960, 524] on div at bounding box center [1019, 525] width 248 height 76
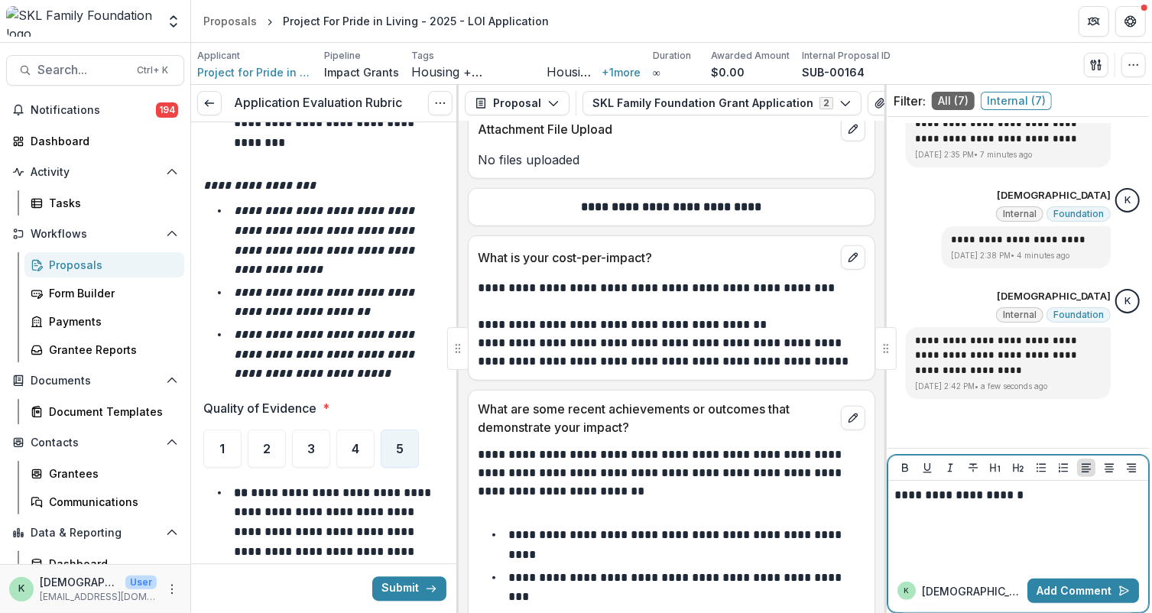
scroll to position [7767, 0]
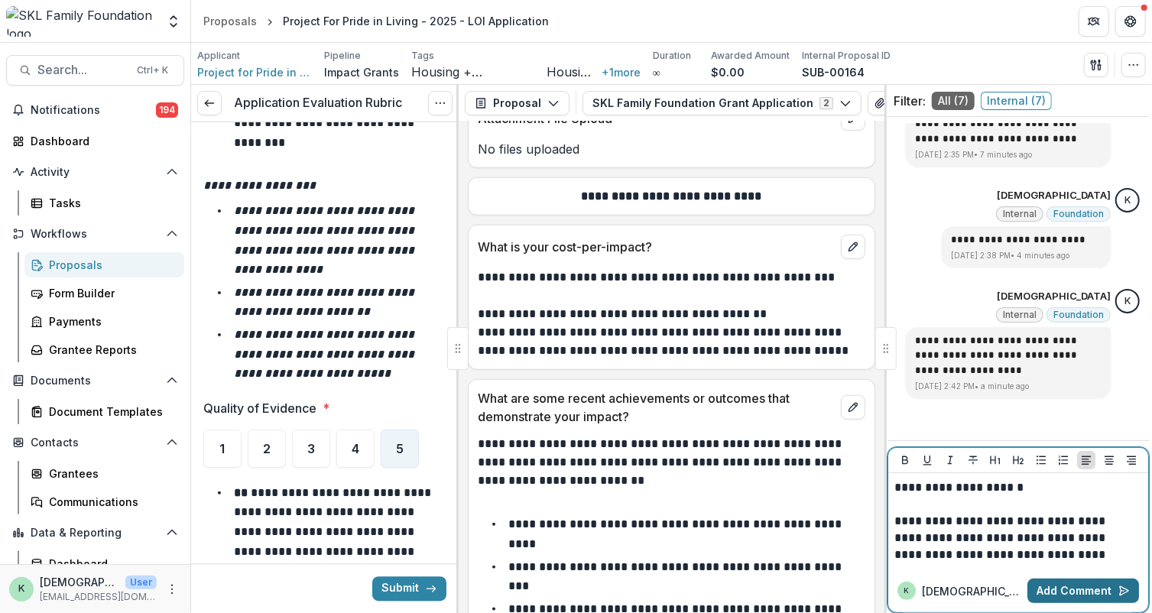
click at [1065, 597] on button "Add Comment" at bounding box center [1084, 591] width 112 height 24
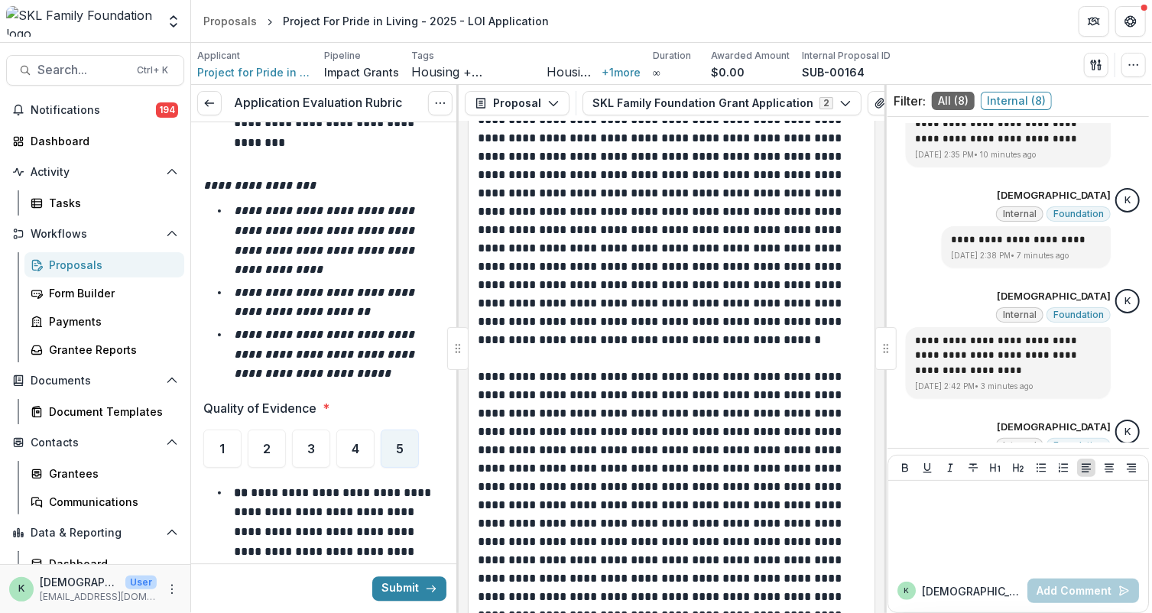
scroll to position [8909, 0]
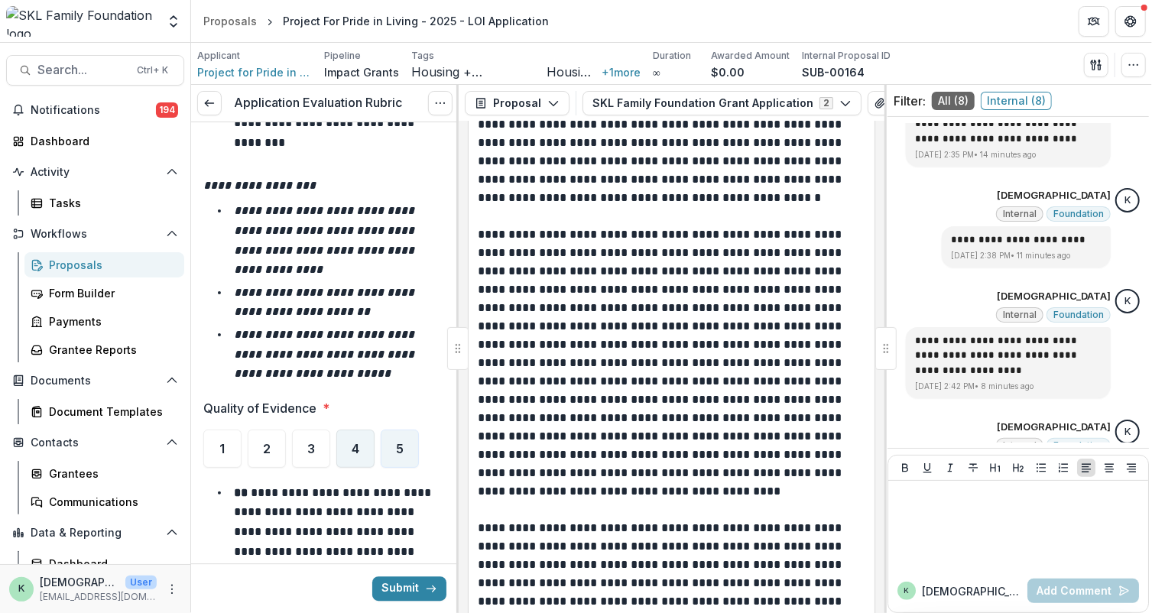
click at [353, 443] on span "4" at bounding box center [356, 449] width 8 height 12
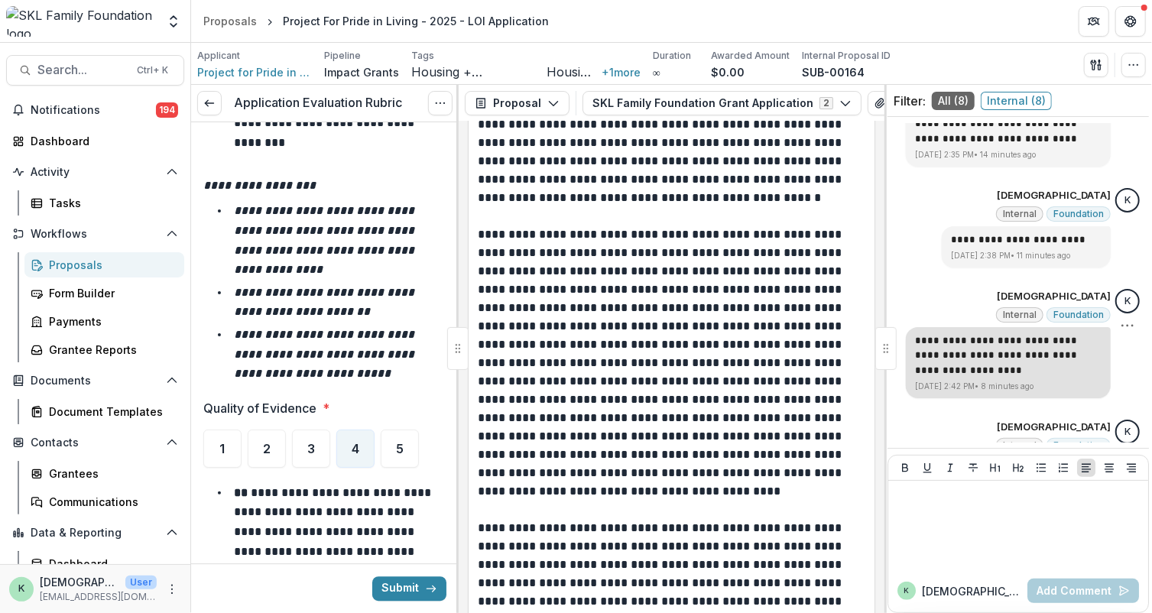
scroll to position [681, 0]
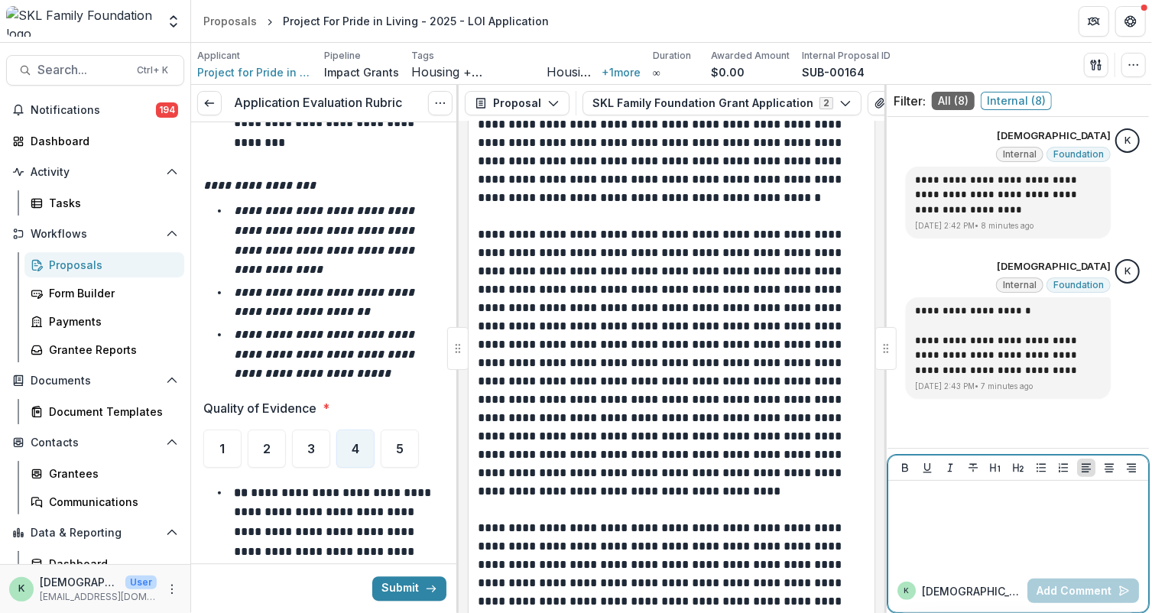
click at [996, 518] on div at bounding box center [1019, 525] width 248 height 76
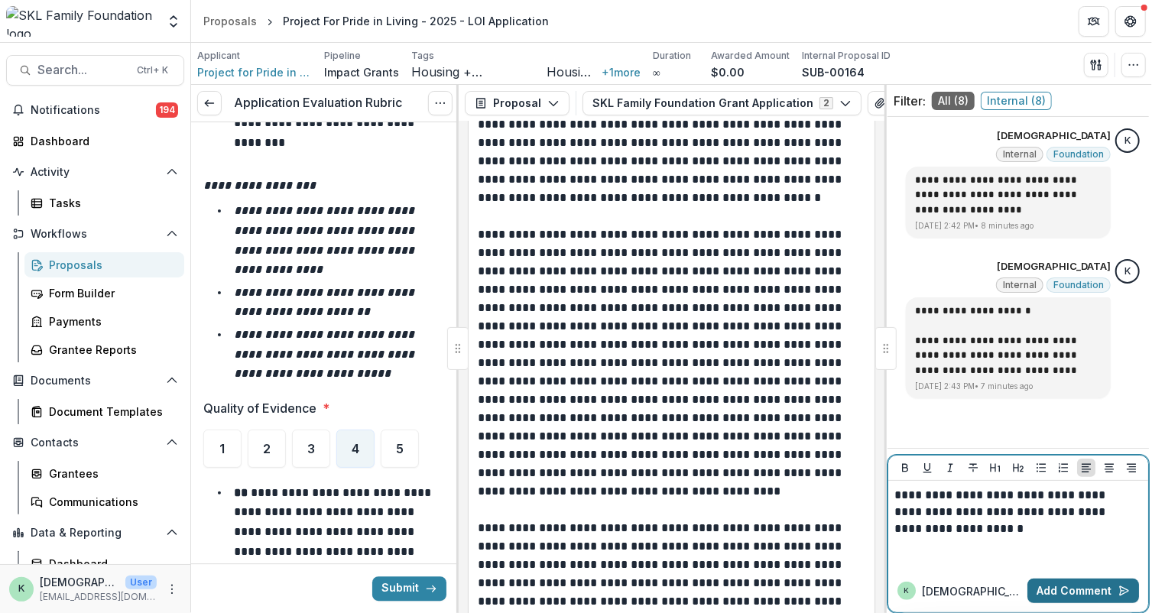
click at [1041, 587] on button "Add Comment" at bounding box center [1084, 591] width 112 height 24
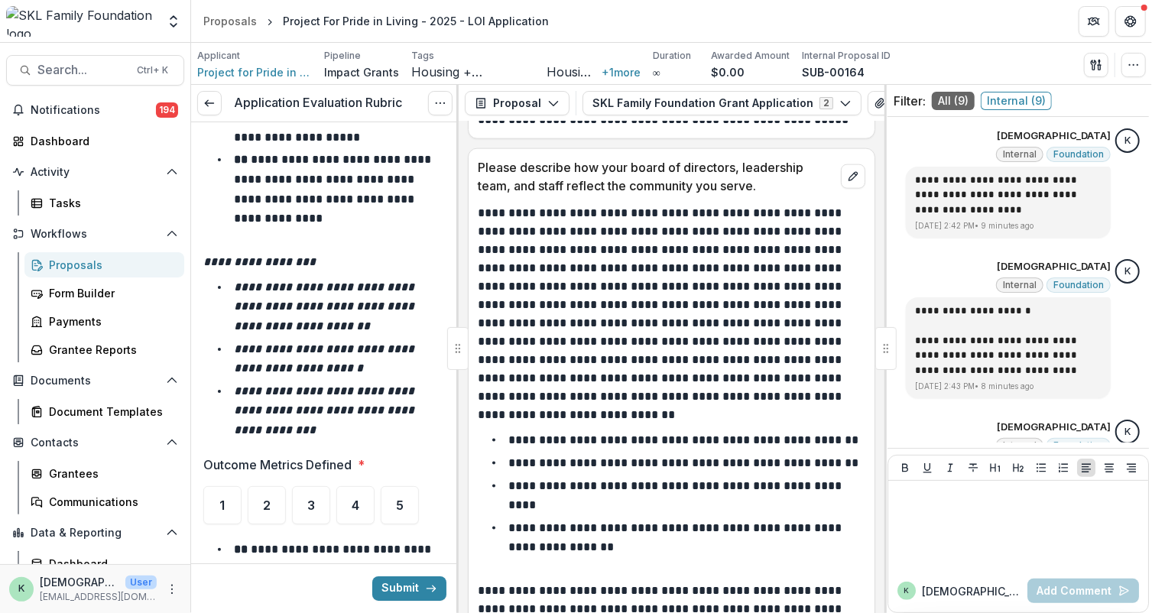
scroll to position [6749, 0]
click at [388, 486] on div "5" at bounding box center [400, 505] width 38 height 38
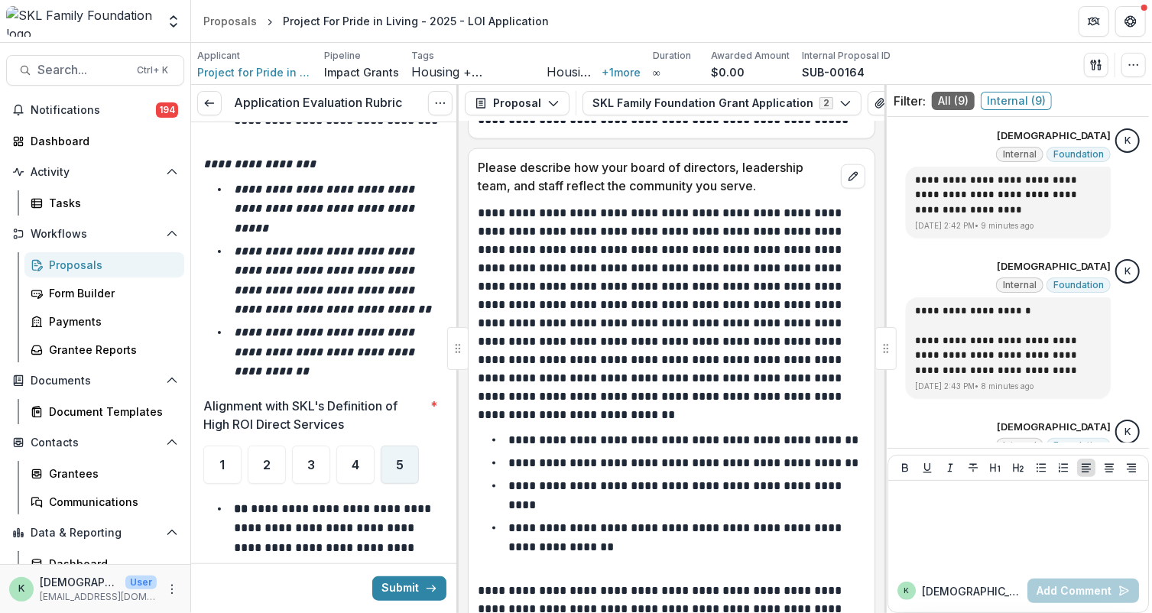
scroll to position [7641, 0]
click at [399, 445] on div "5" at bounding box center [400, 464] width 38 height 38
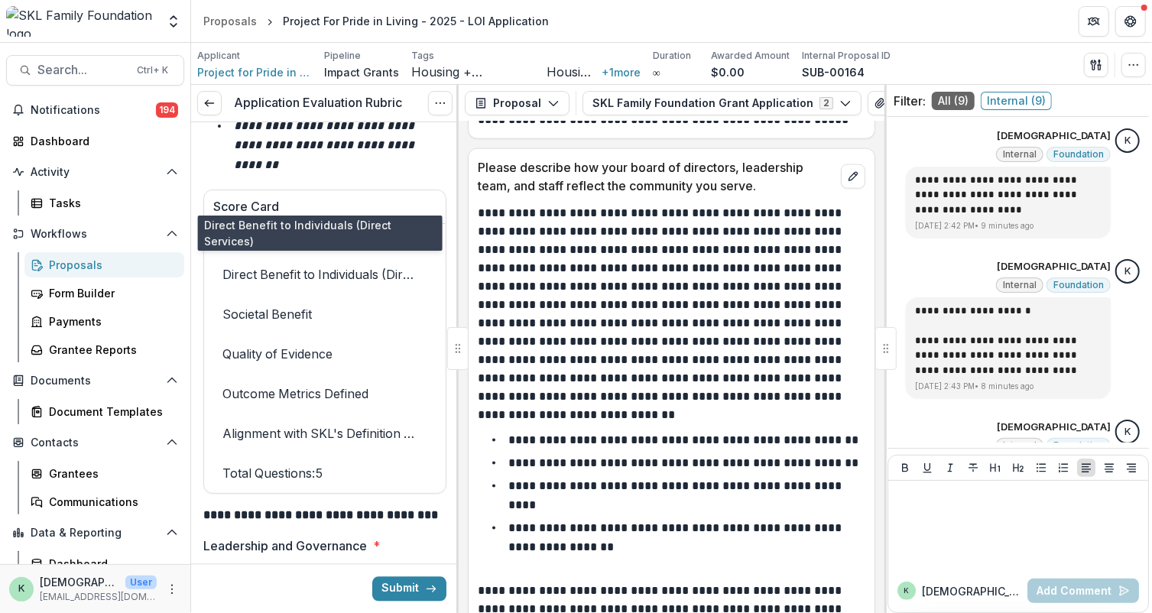
scroll to position [8768, 0]
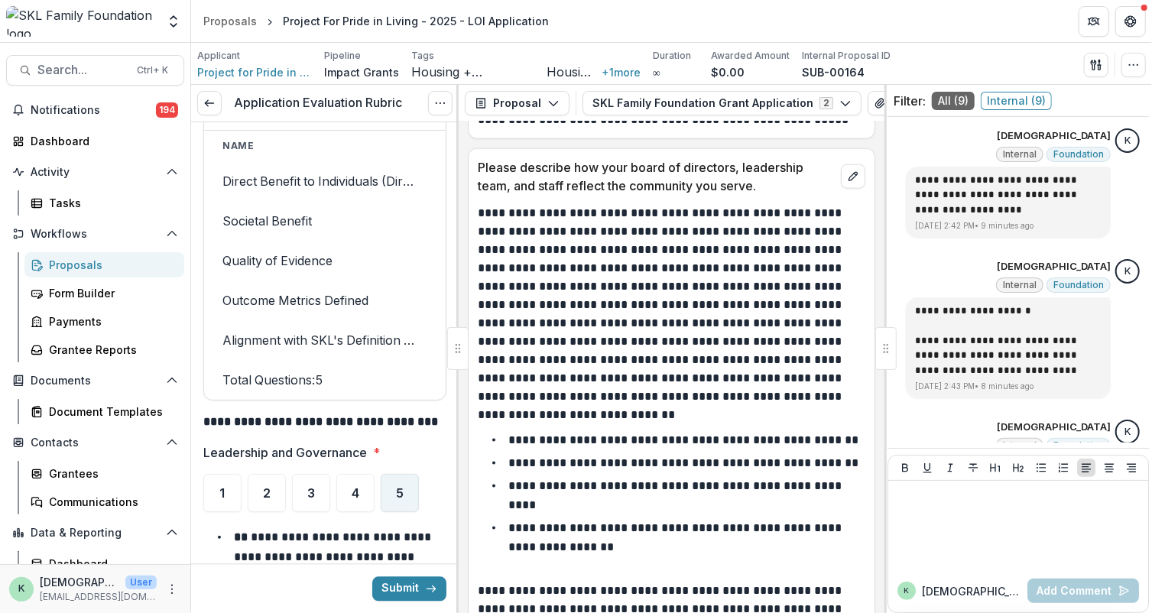
click at [385, 474] on div "5" at bounding box center [400, 493] width 38 height 38
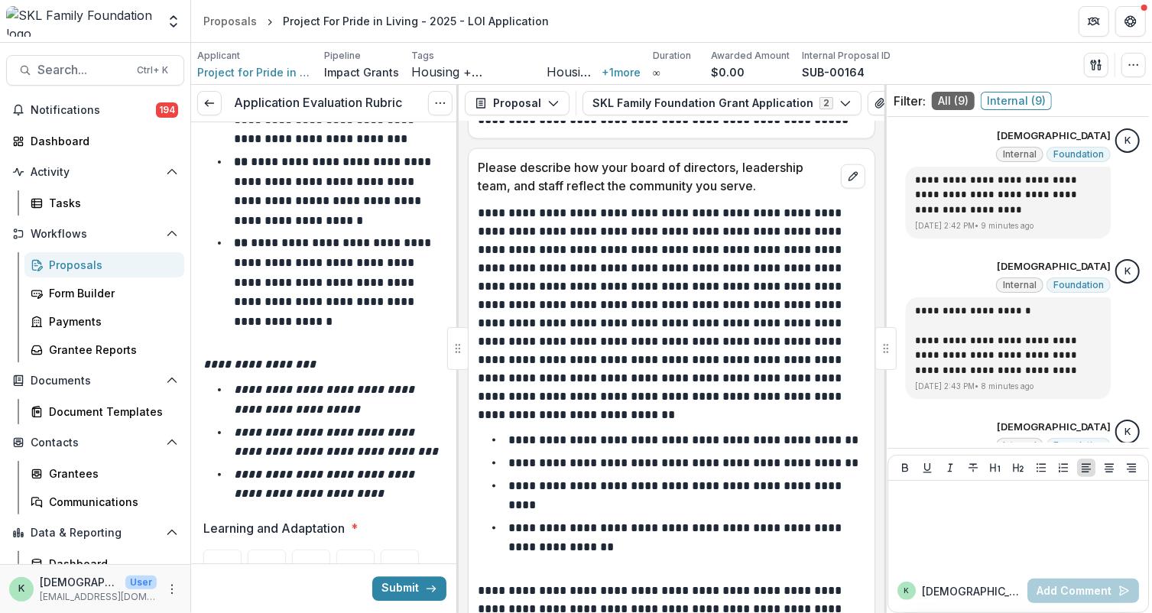
scroll to position [9588, 0]
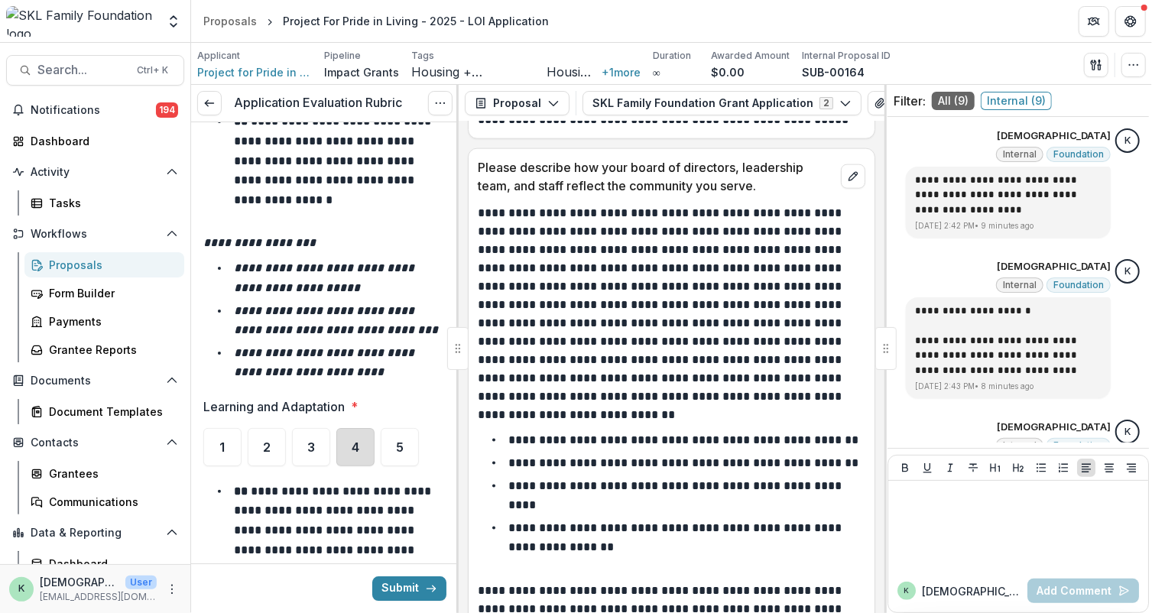
click at [361, 428] on div "4" at bounding box center [355, 447] width 38 height 38
click at [382, 428] on div "5" at bounding box center [400, 447] width 38 height 38
click at [366, 428] on div "4" at bounding box center [355, 447] width 38 height 38
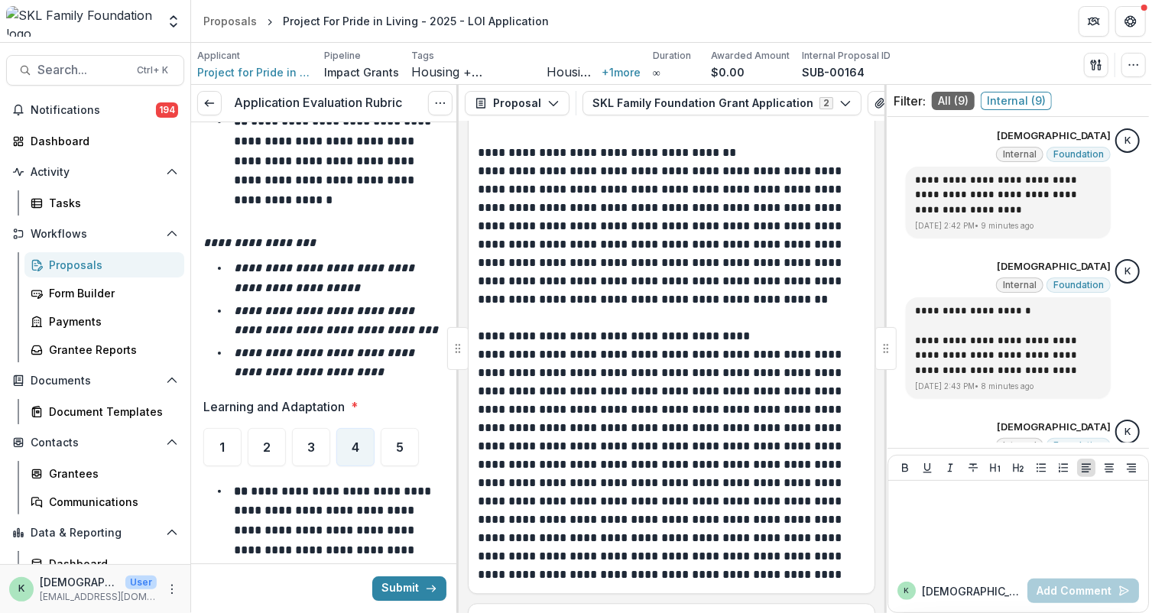
scroll to position [12608, 0]
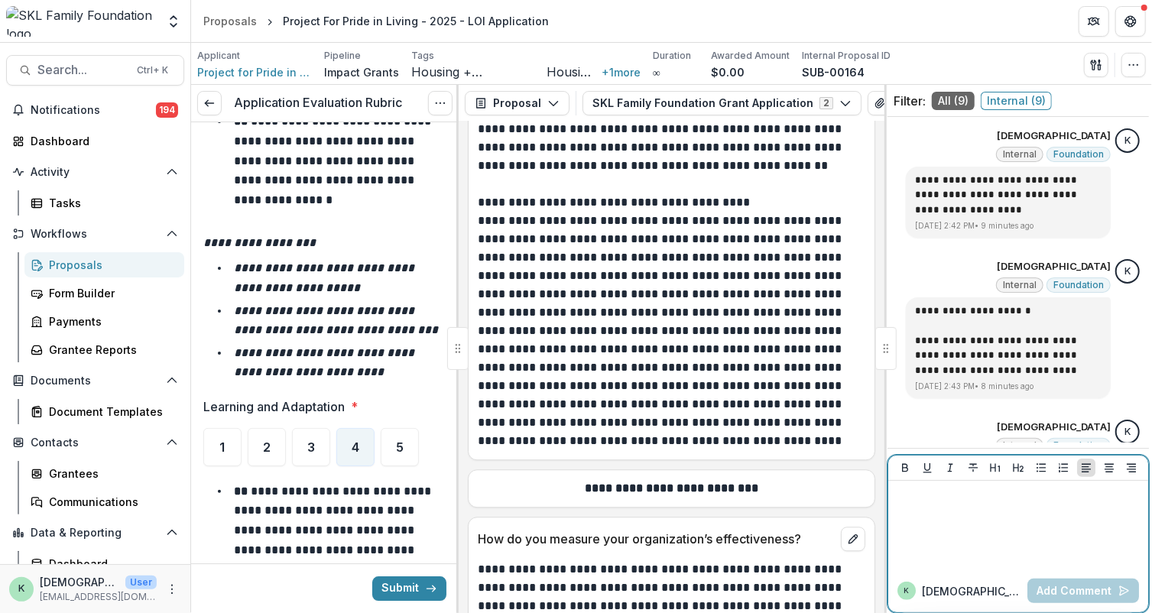
click at [980, 527] on div at bounding box center [1019, 525] width 248 height 76
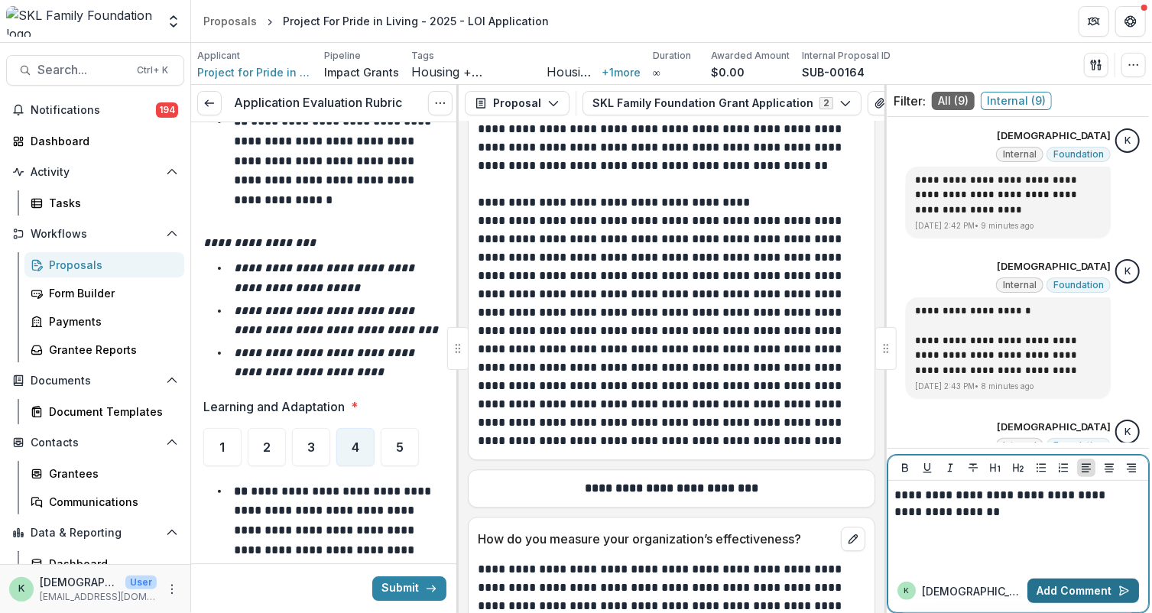
click at [1063, 585] on button "Add Comment" at bounding box center [1084, 591] width 112 height 24
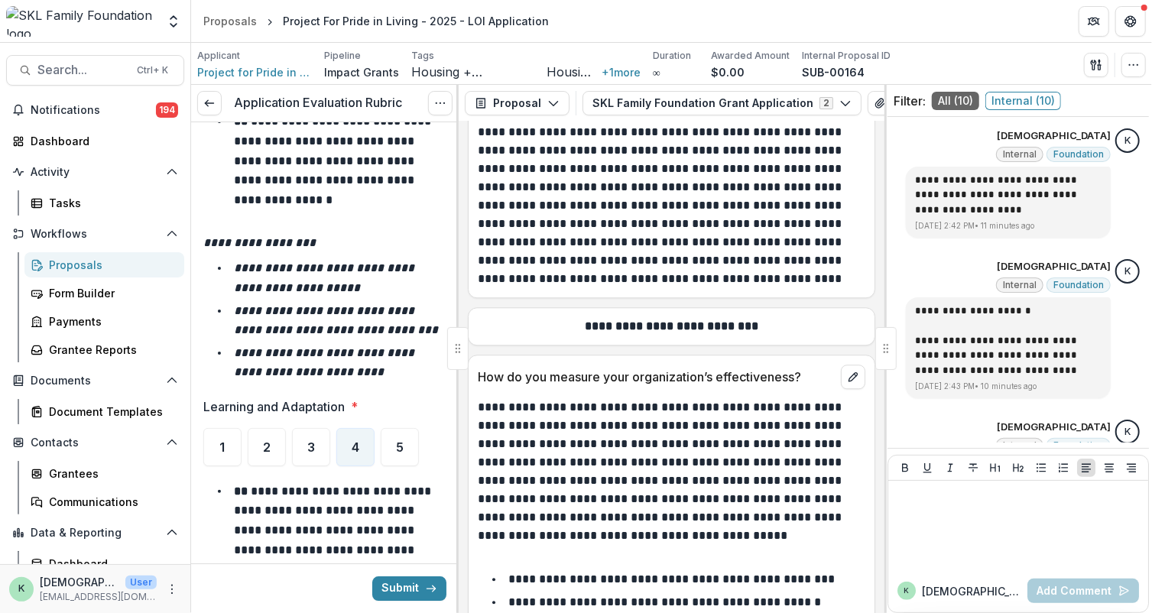
scroll to position [12787, 0]
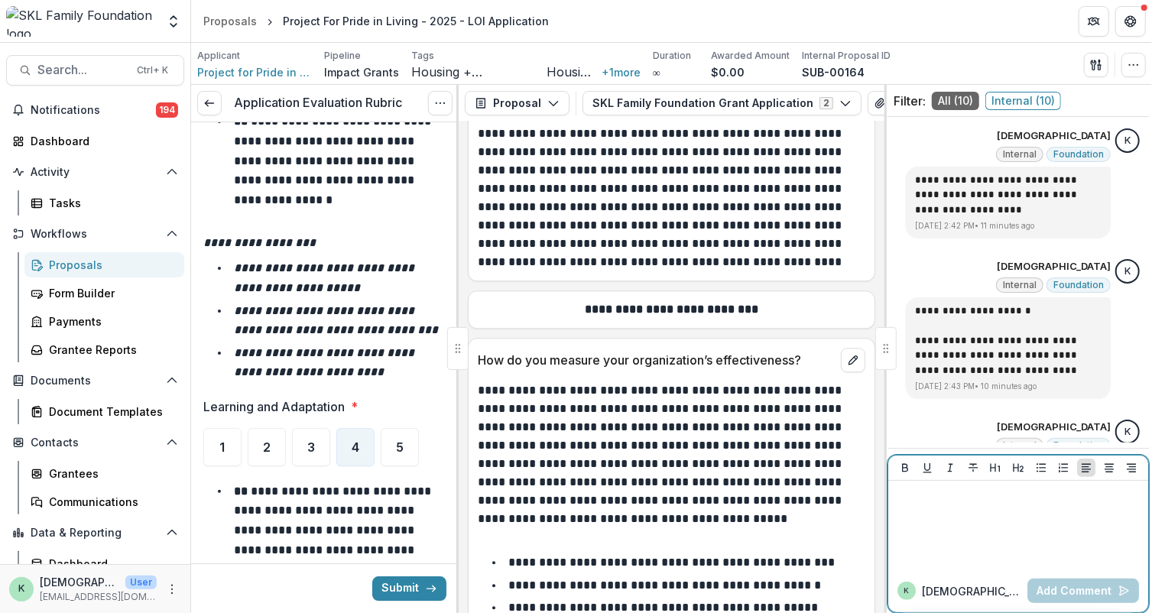
click at [1016, 528] on div at bounding box center [1019, 525] width 248 height 76
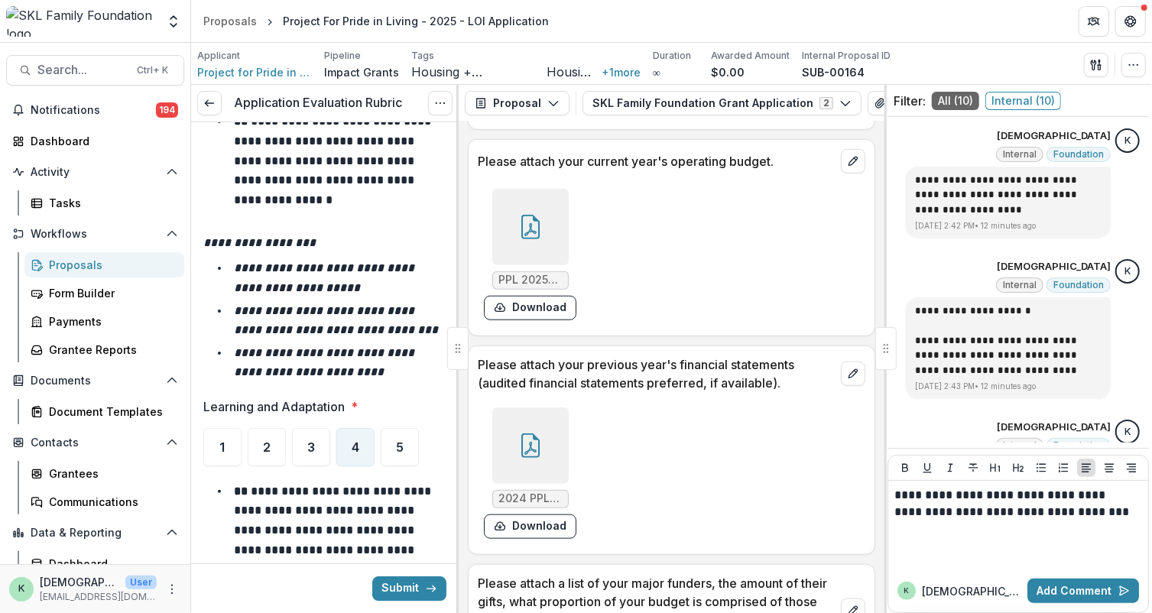
scroll to position [9924, 0]
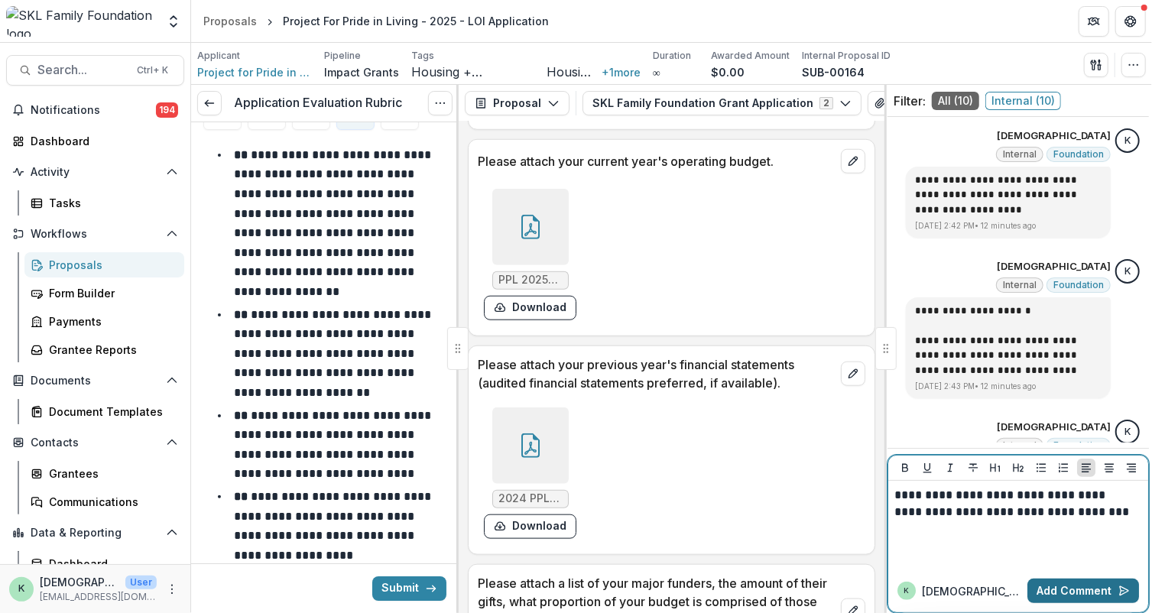
drag, startPoint x: 379, startPoint y: 427, endPoint x: 1057, endPoint y: 593, distance: 697.4
click at [1057, 593] on button "Add Comment" at bounding box center [1084, 591] width 112 height 24
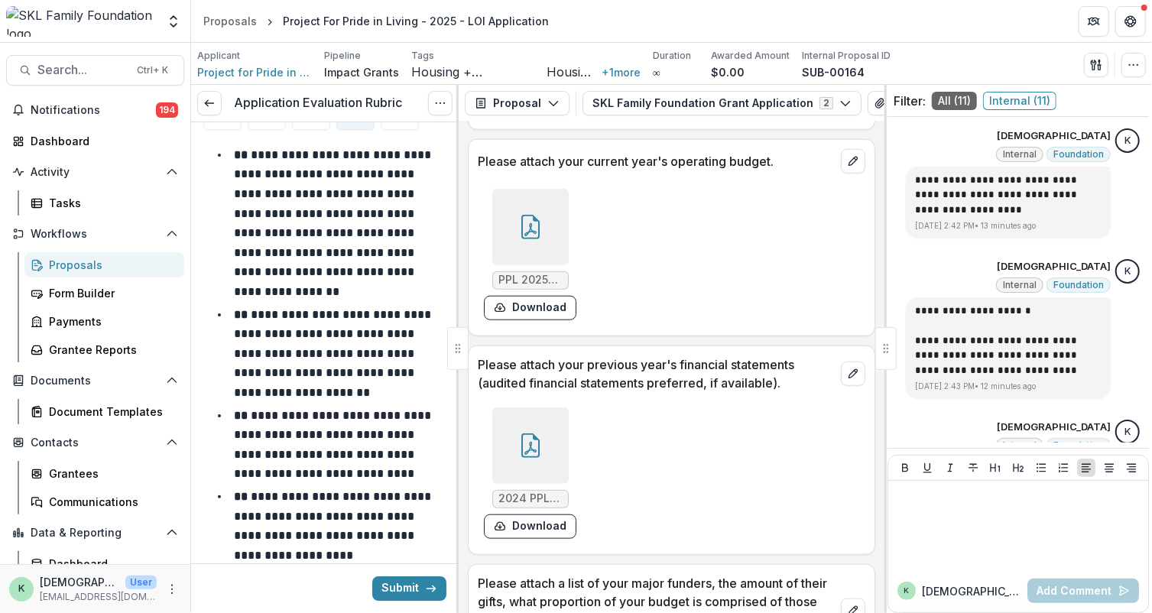
scroll to position [10167, 0]
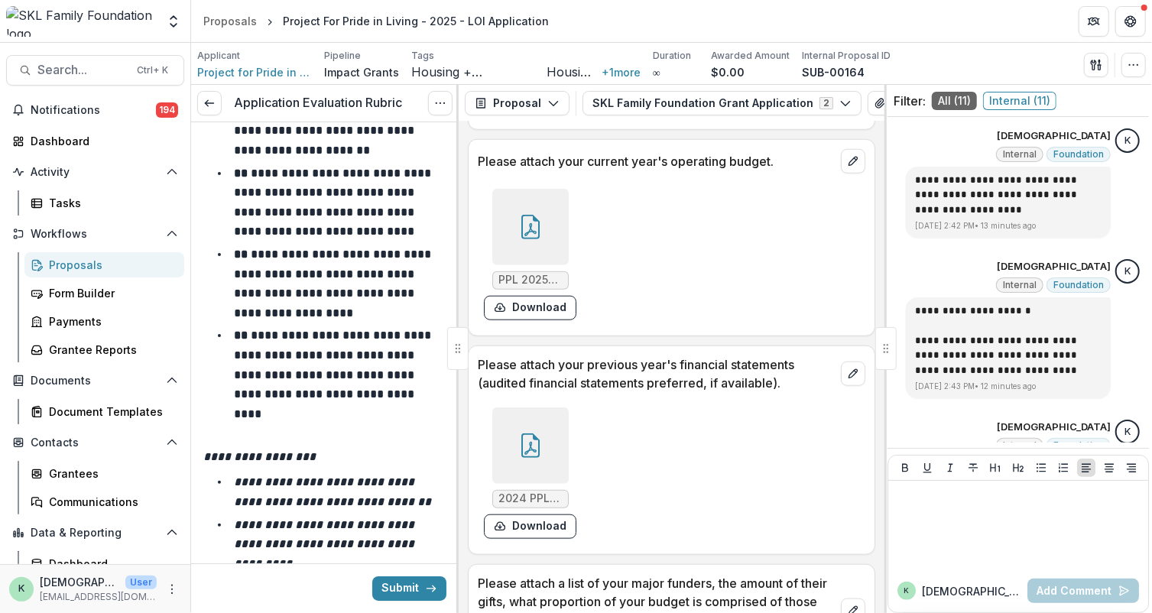
click at [512, 231] on div at bounding box center [531, 227] width 76 height 76
click at [12, 613] on icon "Close" at bounding box center [6, 624] width 12 height 12
click at [1017, 509] on div at bounding box center [1019, 525] width 248 height 76
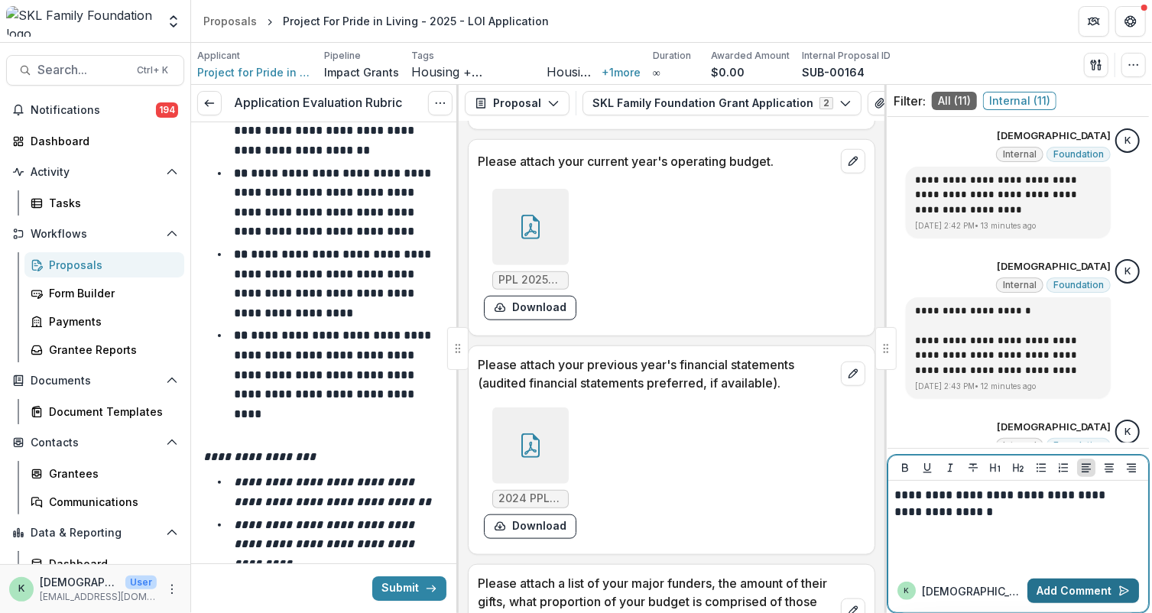
click at [1074, 591] on button "Add Comment" at bounding box center [1084, 591] width 112 height 24
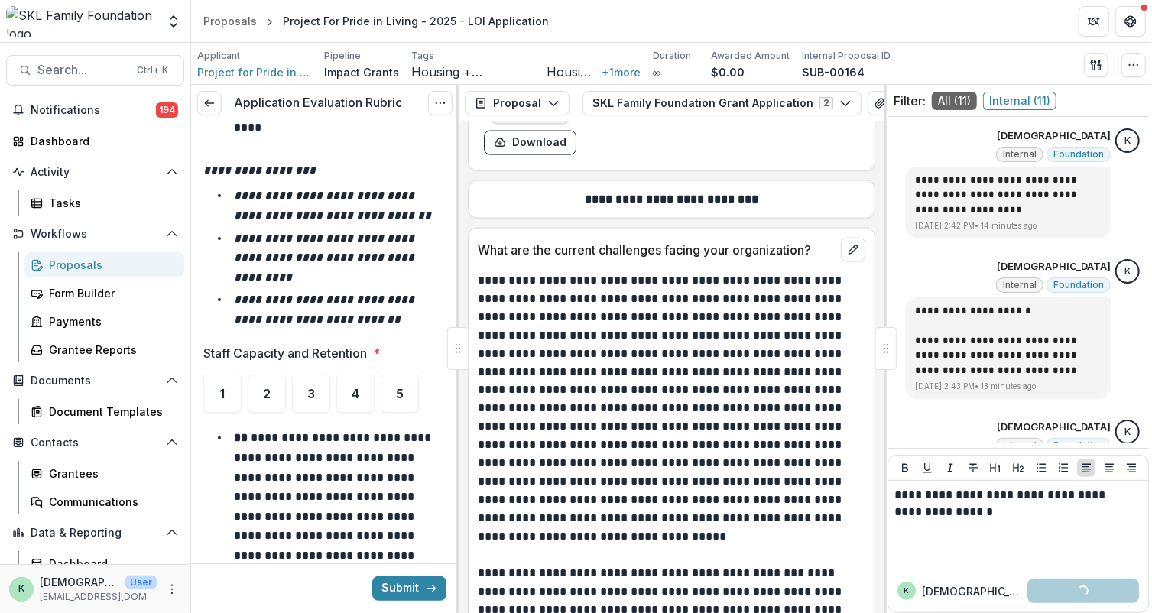
scroll to position [10455, 0]
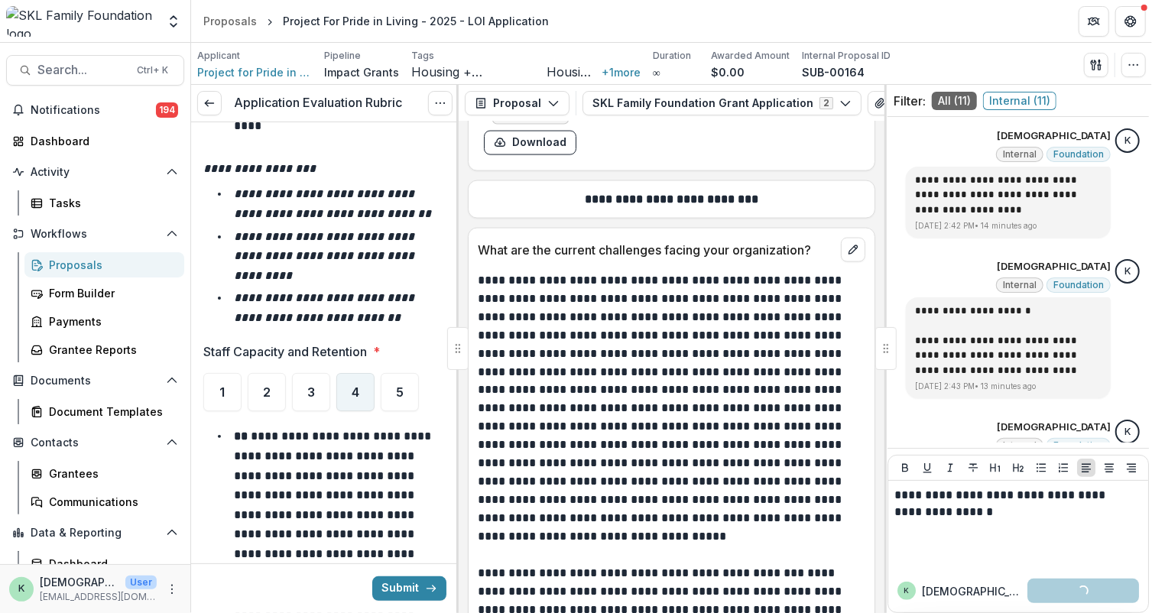
click at [356, 386] on span "4" at bounding box center [356, 392] width 8 height 12
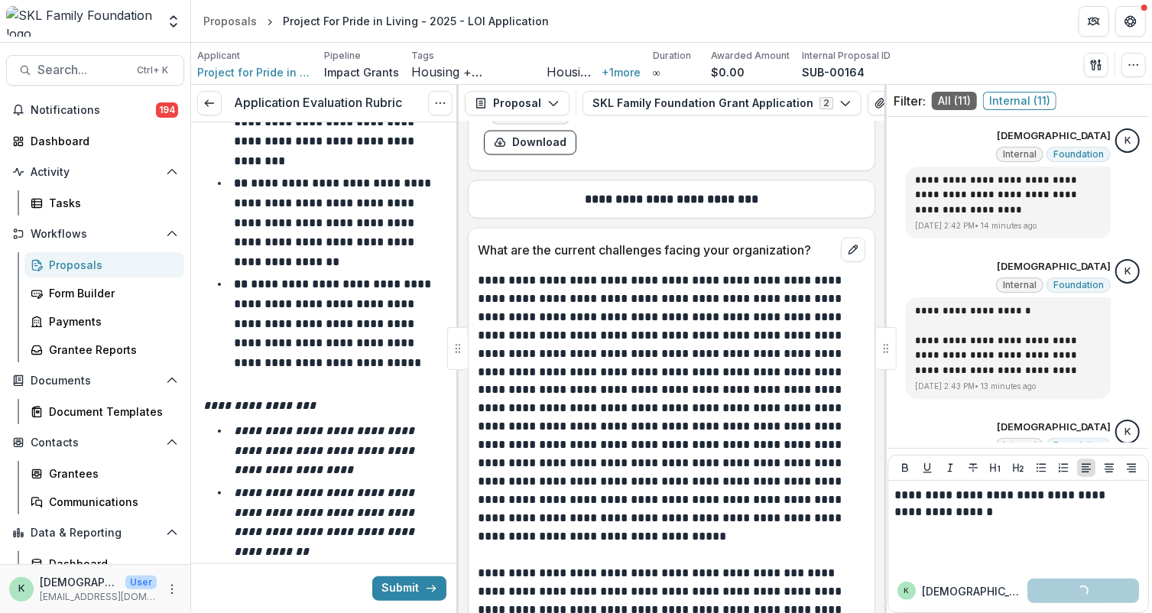
scroll to position [11116, 0]
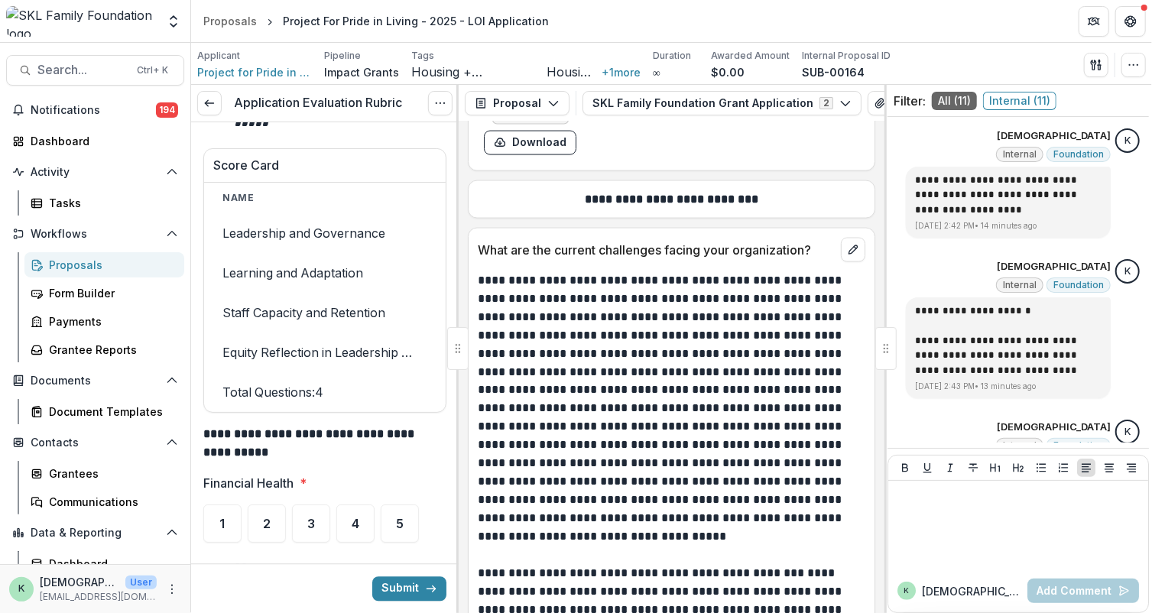
scroll to position [12496, 0]
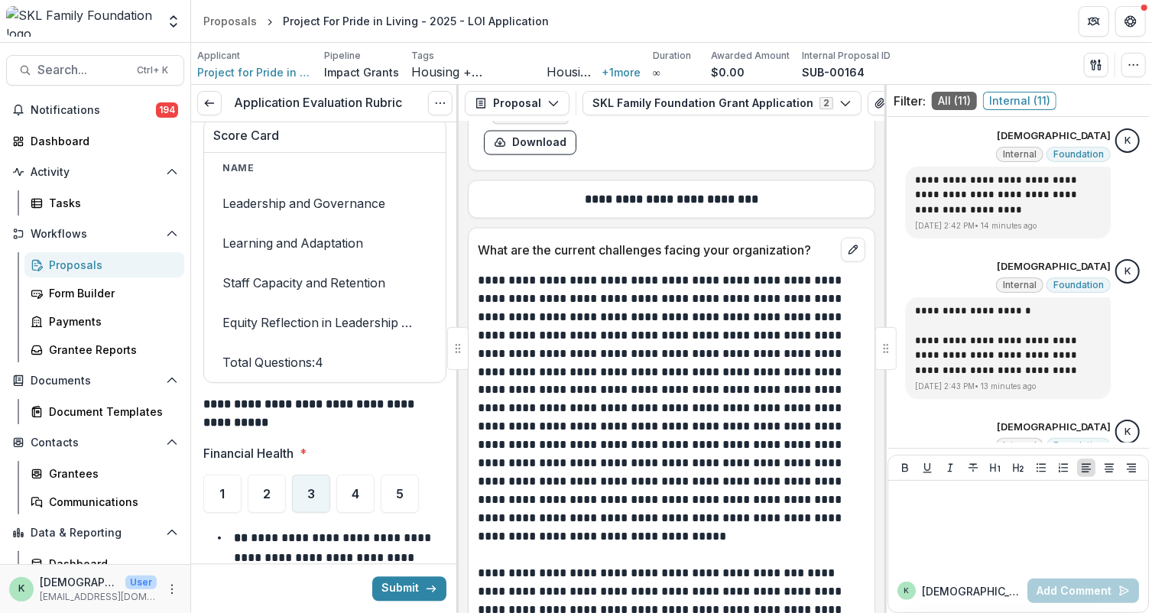
click at [304, 475] on div "3" at bounding box center [311, 494] width 38 height 38
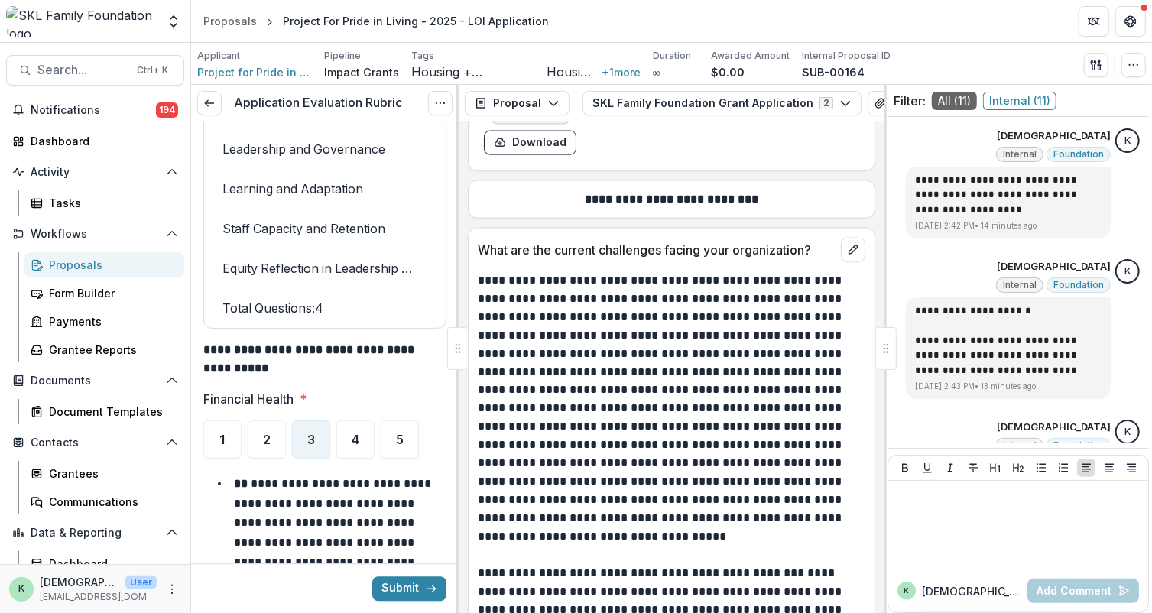
scroll to position [12460, 0]
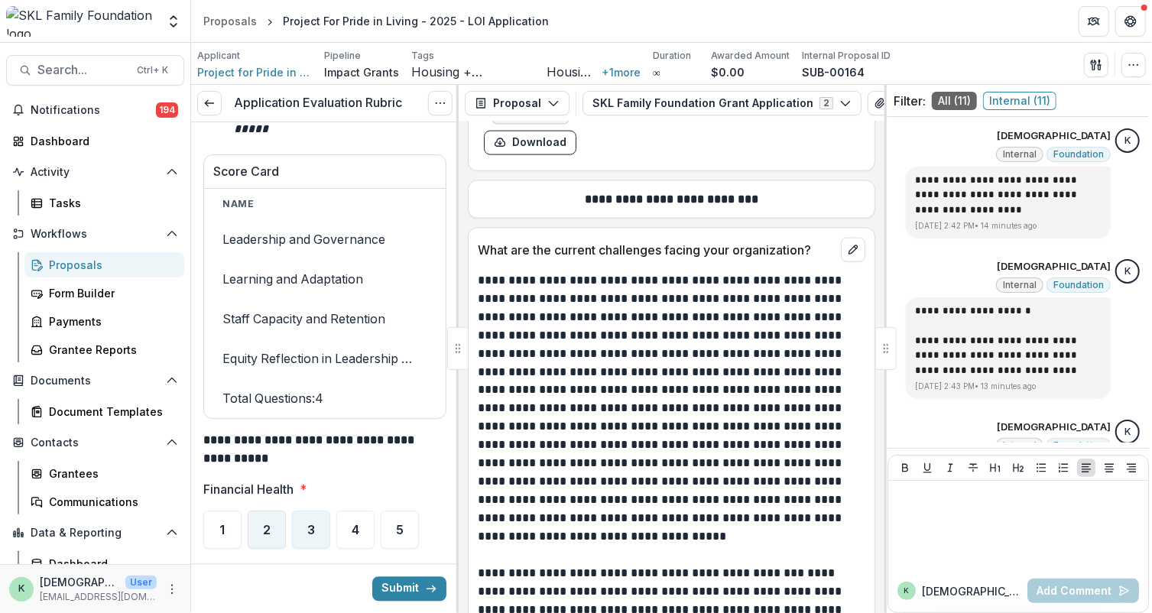
click at [268, 524] on span "2" at bounding box center [267, 530] width 8 height 12
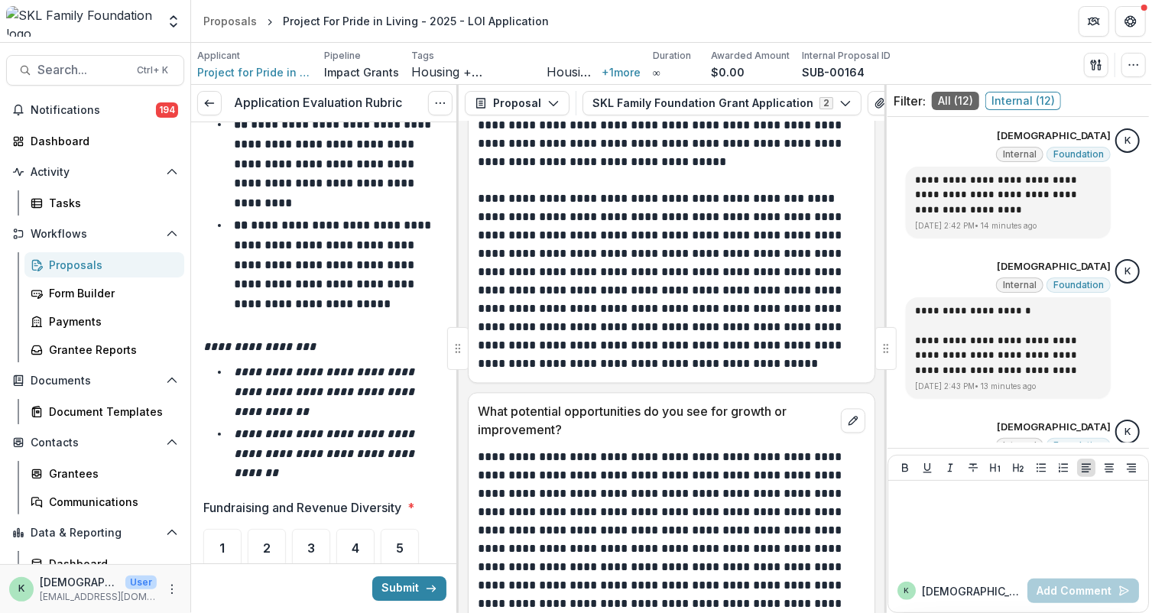
scroll to position [15817, 0]
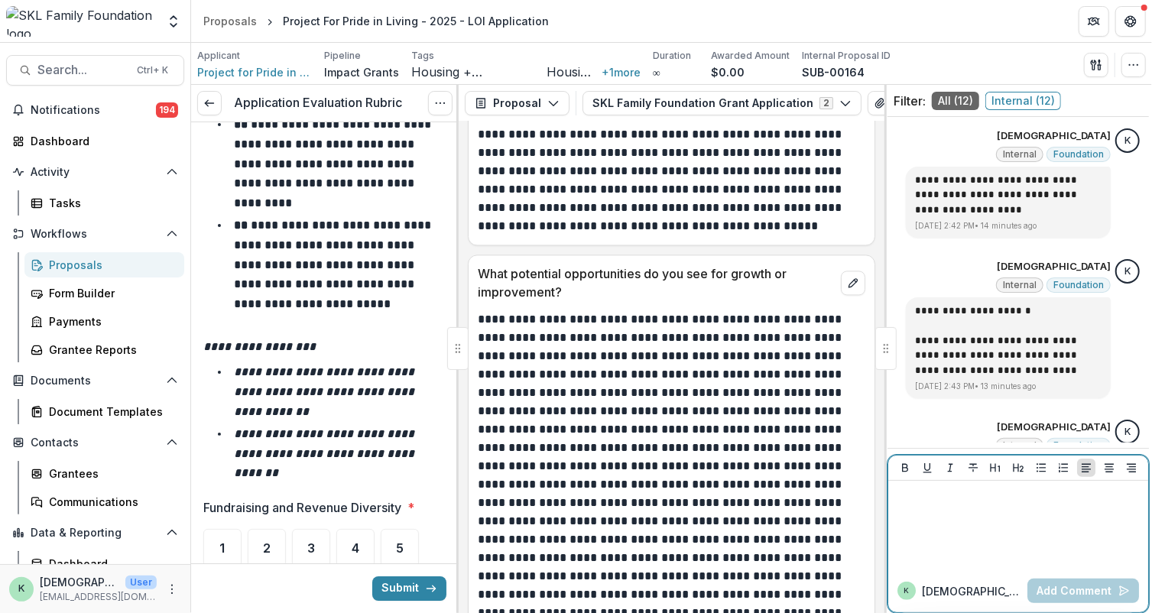
click at [951, 508] on div at bounding box center [1019, 525] width 248 height 76
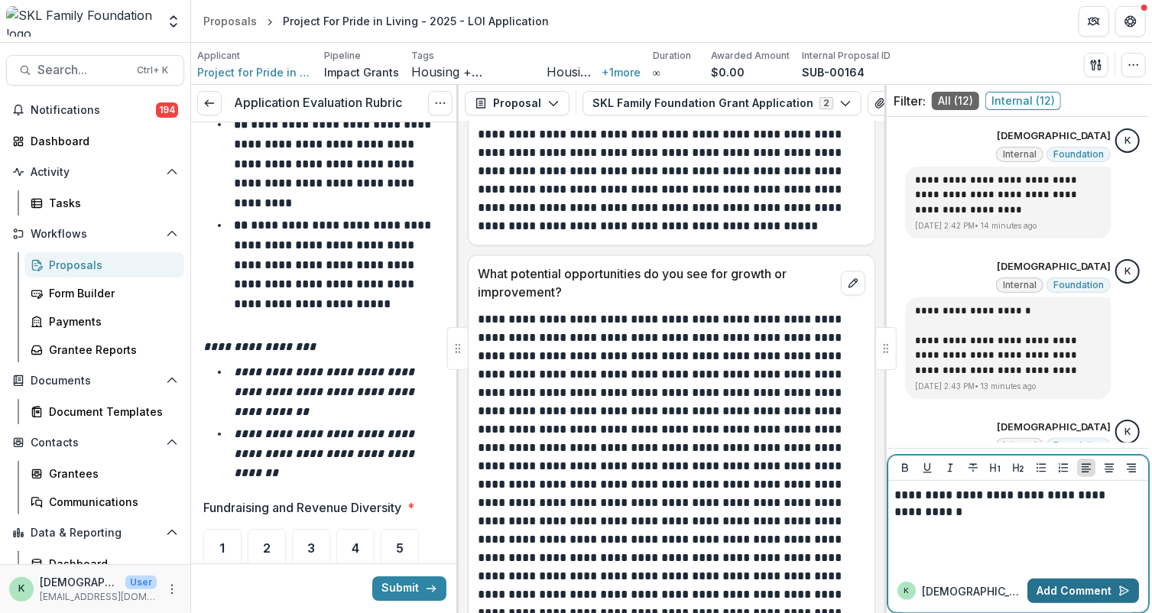
click at [1053, 588] on button "Add Comment" at bounding box center [1084, 591] width 112 height 24
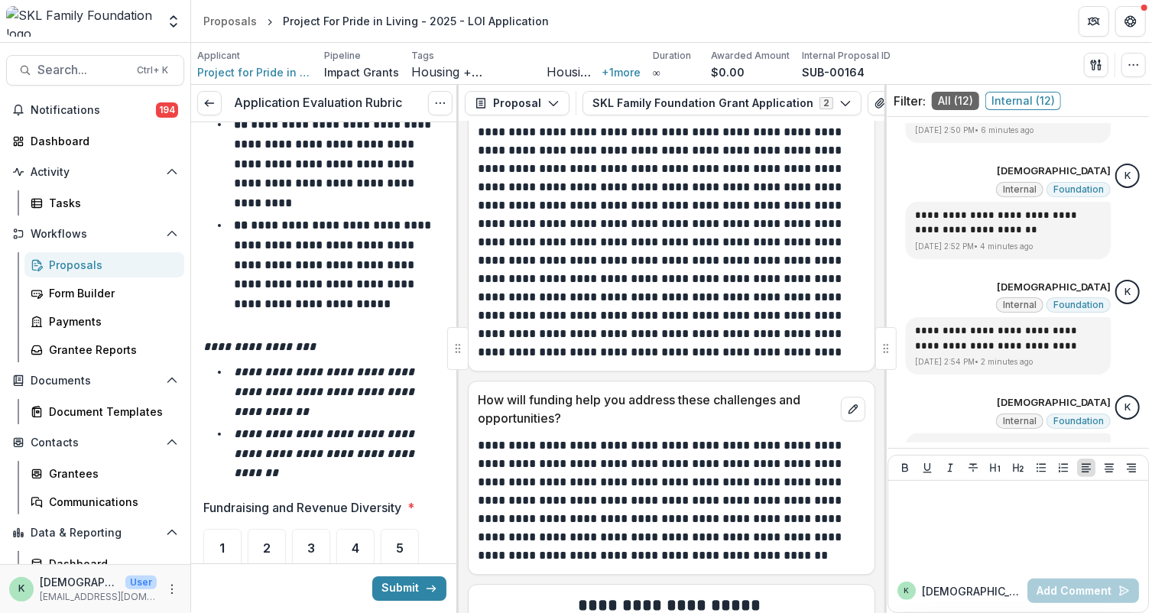
scroll to position [1159, 0]
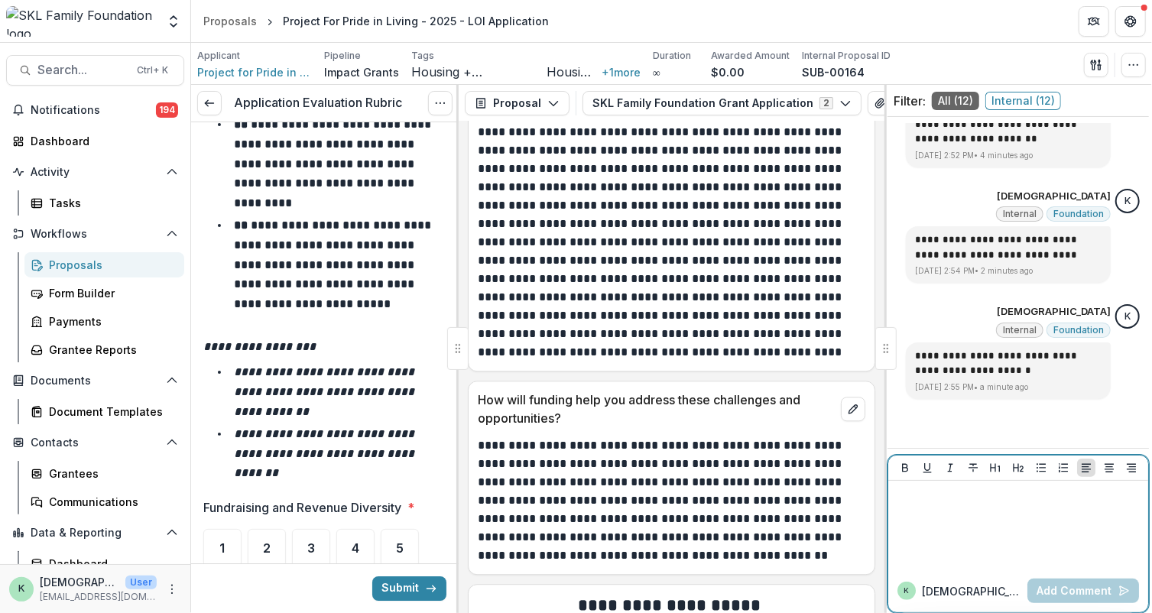
click at [1000, 568] on div at bounding box center [1019, 525] width 260 height 89
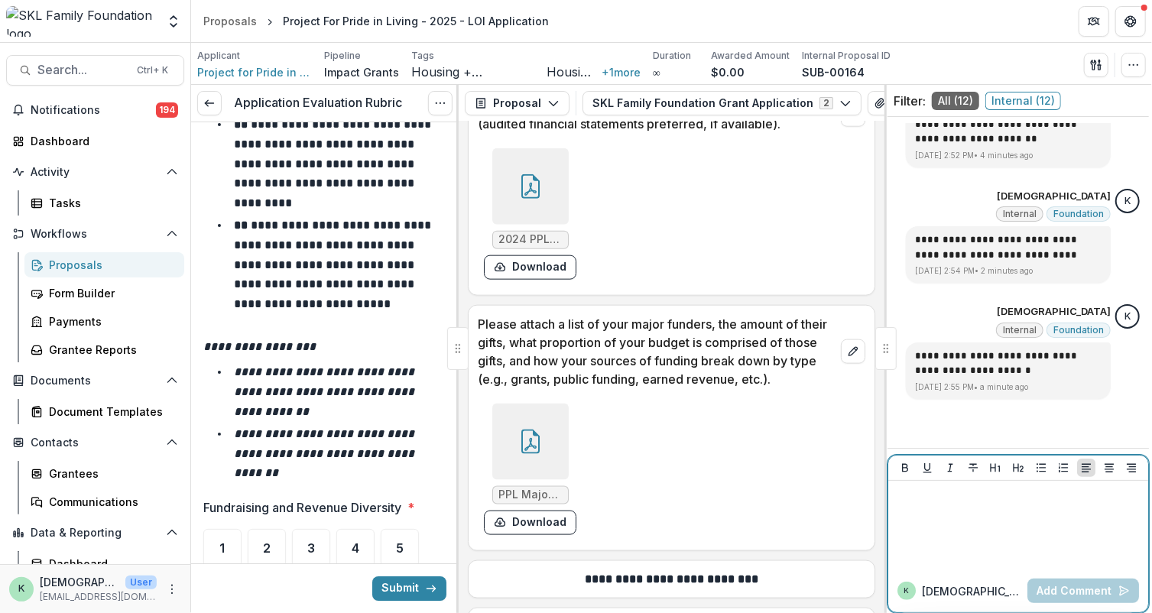
scroll to position [14888, 0]
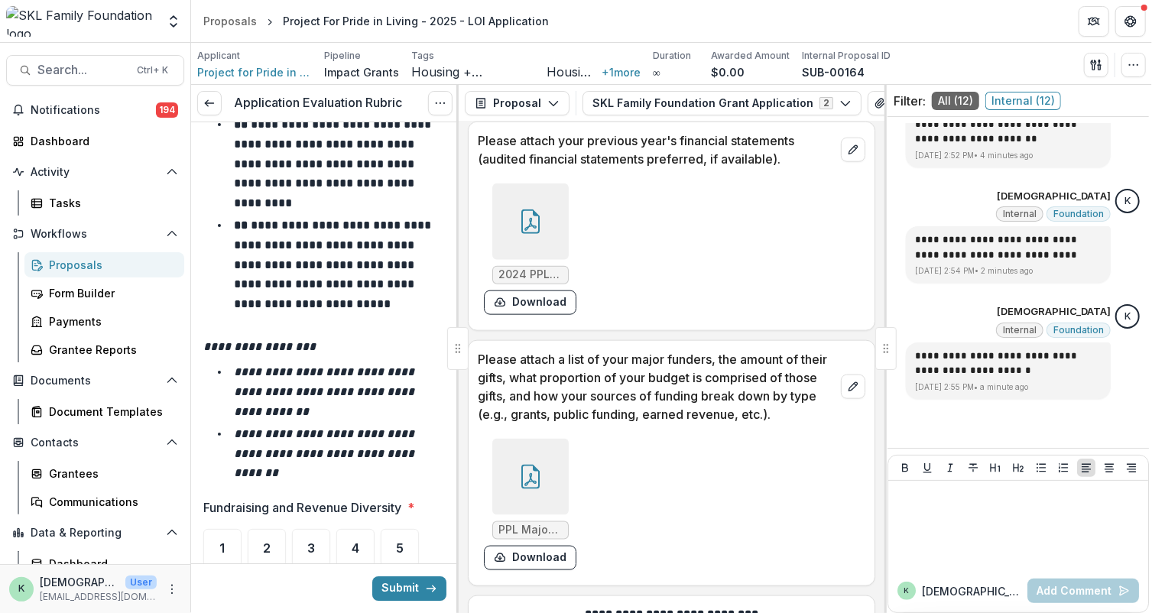
click at [519, 465] on icon at bounding box center [531, 477] width 24 height 24
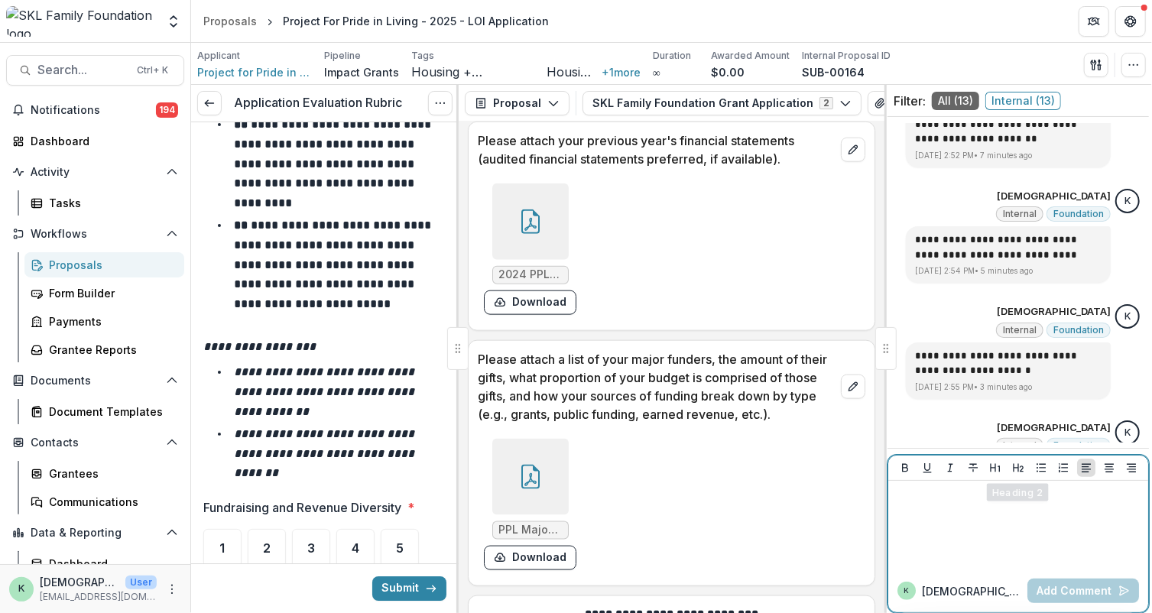
click at [965, 538] on div at bounding box center [1019, 525] width 248 height 76
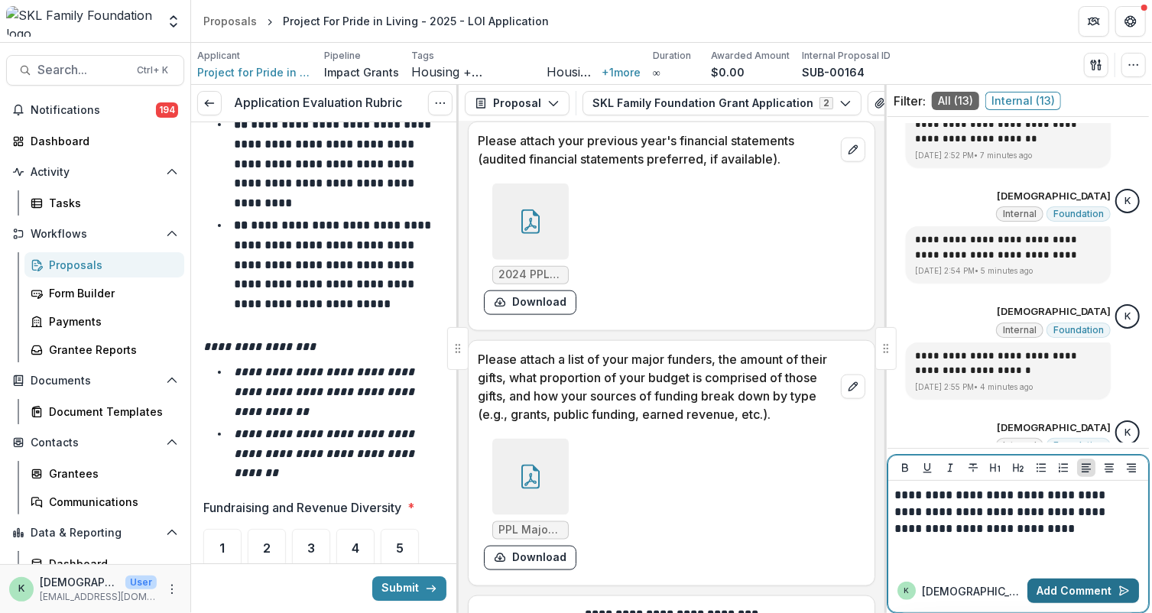
click at [1068, 587] on button "Add Comment" at bounding box center [1084, 591] width 112 height 24
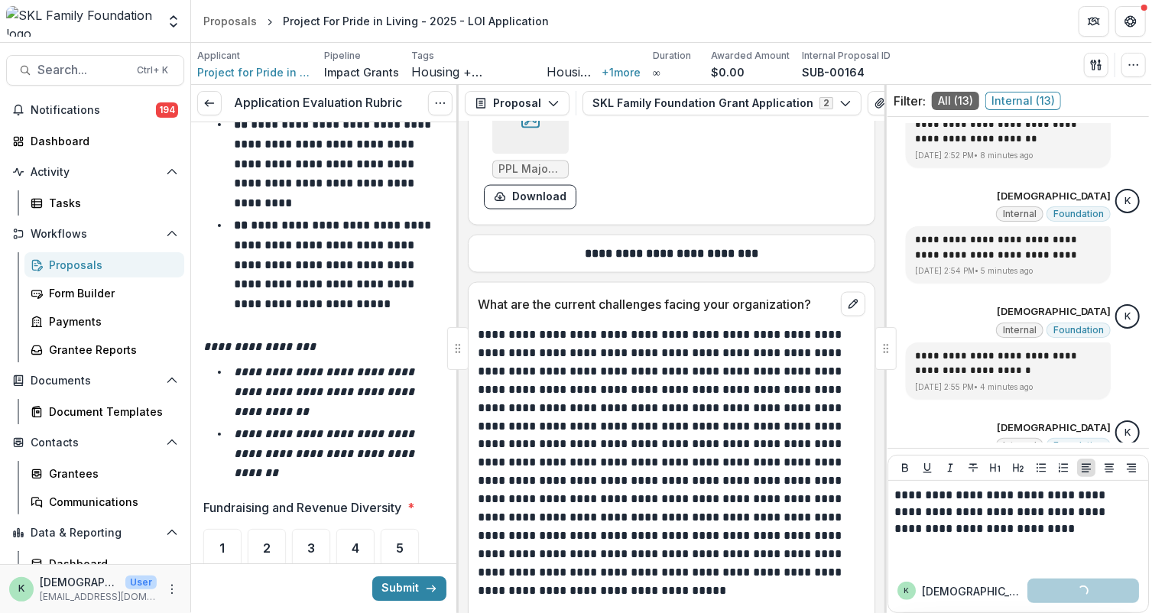
scroll to position [15249, 0]
click at [395, 529] on div "5" at bounding box center [400, 548] width 38 height 38
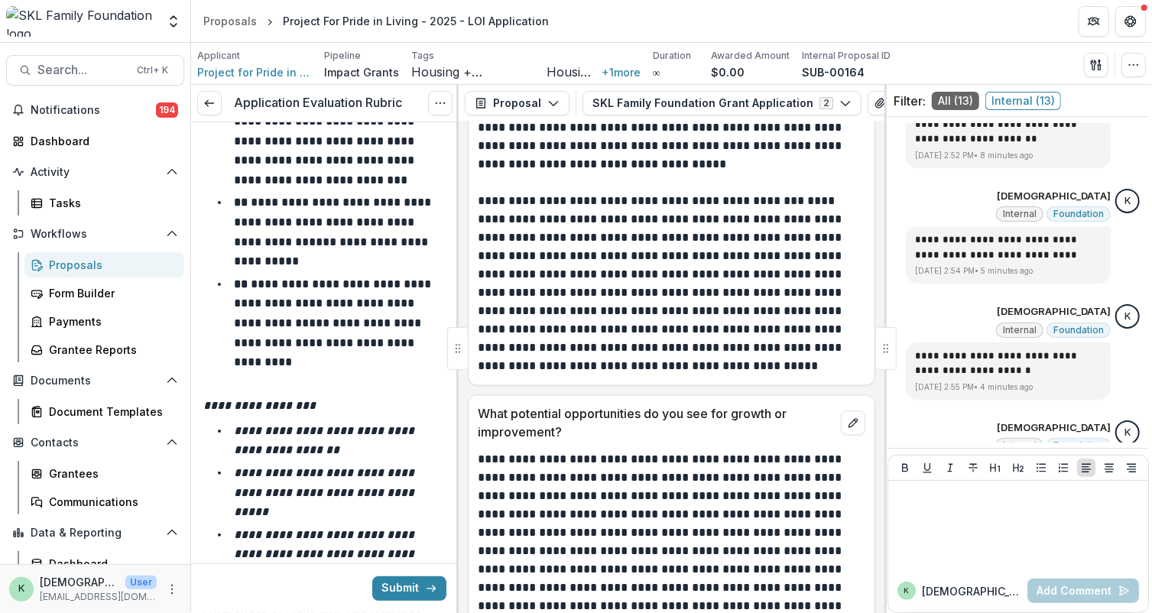
scroll to position [15818, 0]
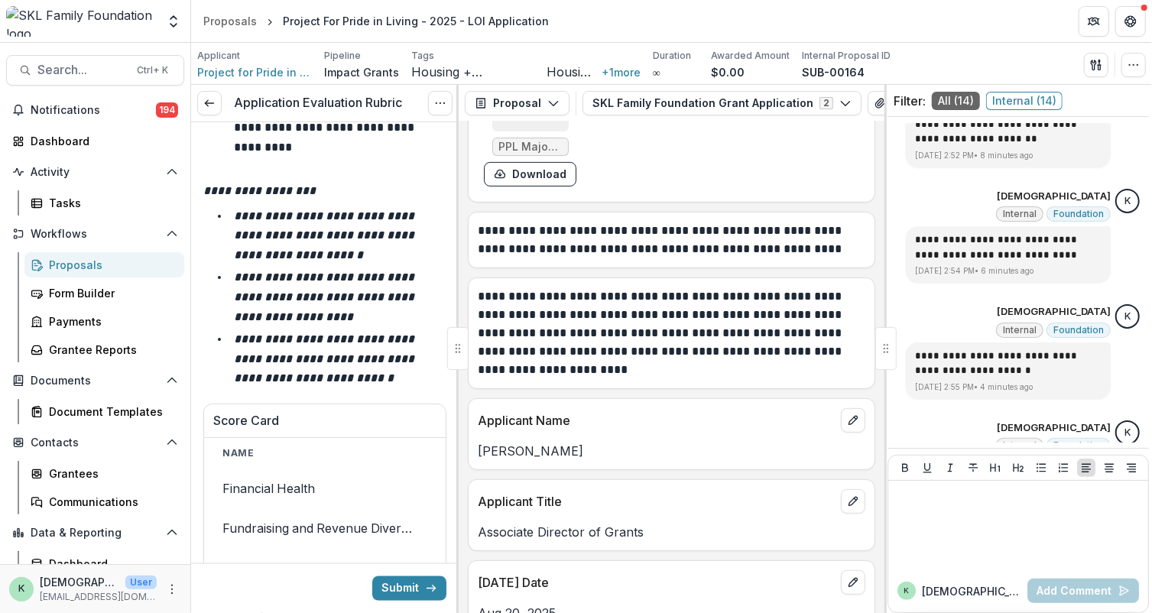
scroll to position [15119, 0]
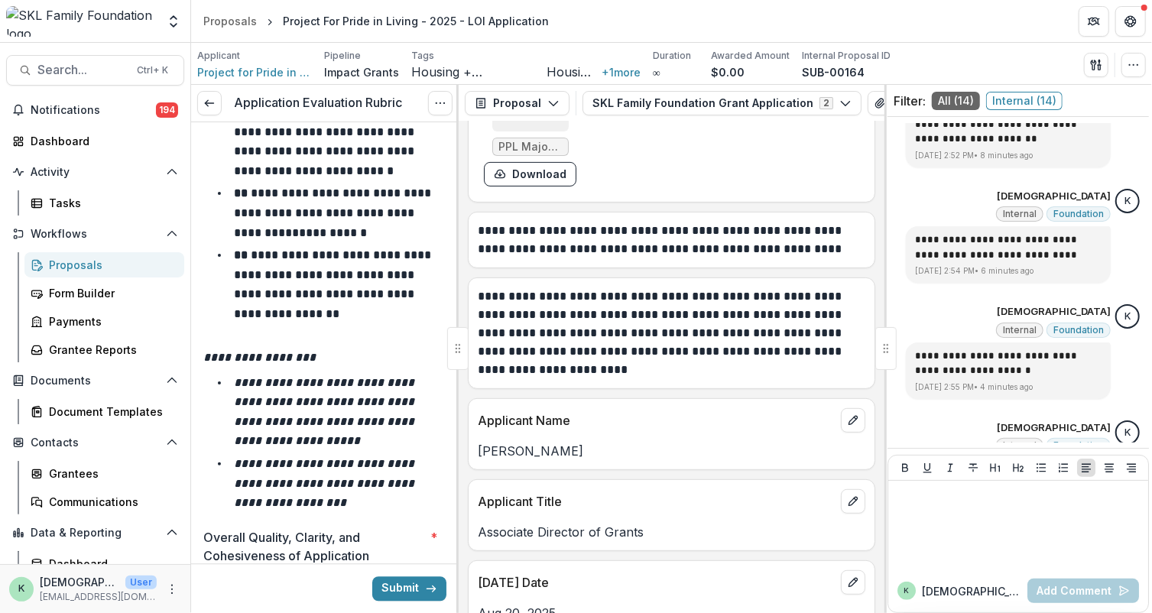
scroll to position [15924, 0]
click at [401, 597] on div "5" at bounding box center [400, 616] width 38 height 38
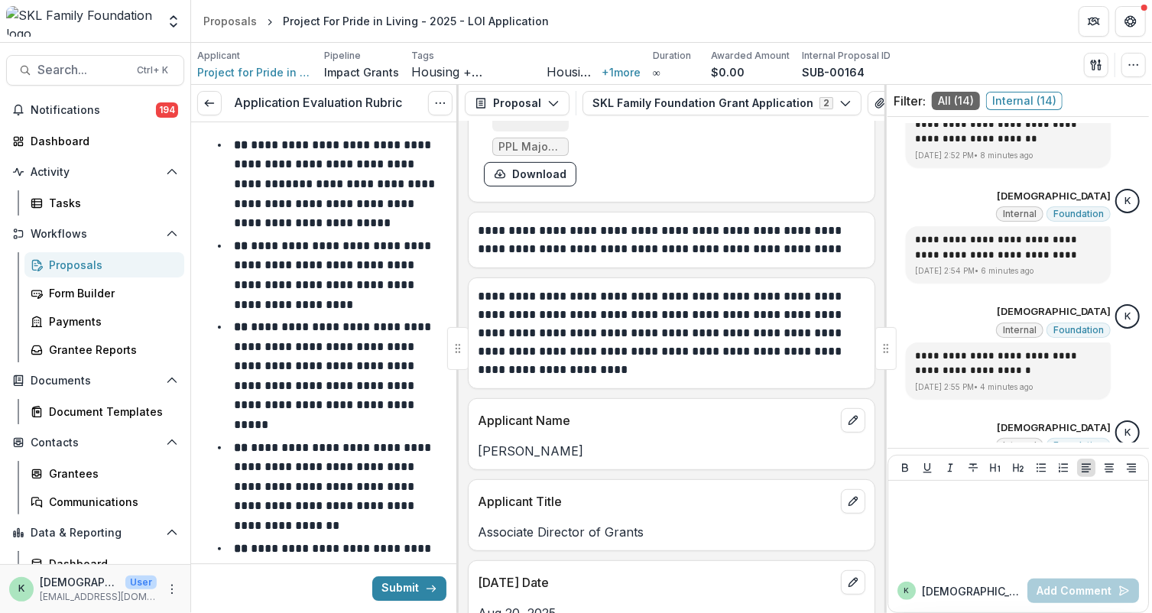
scroll to position [16841, 0]
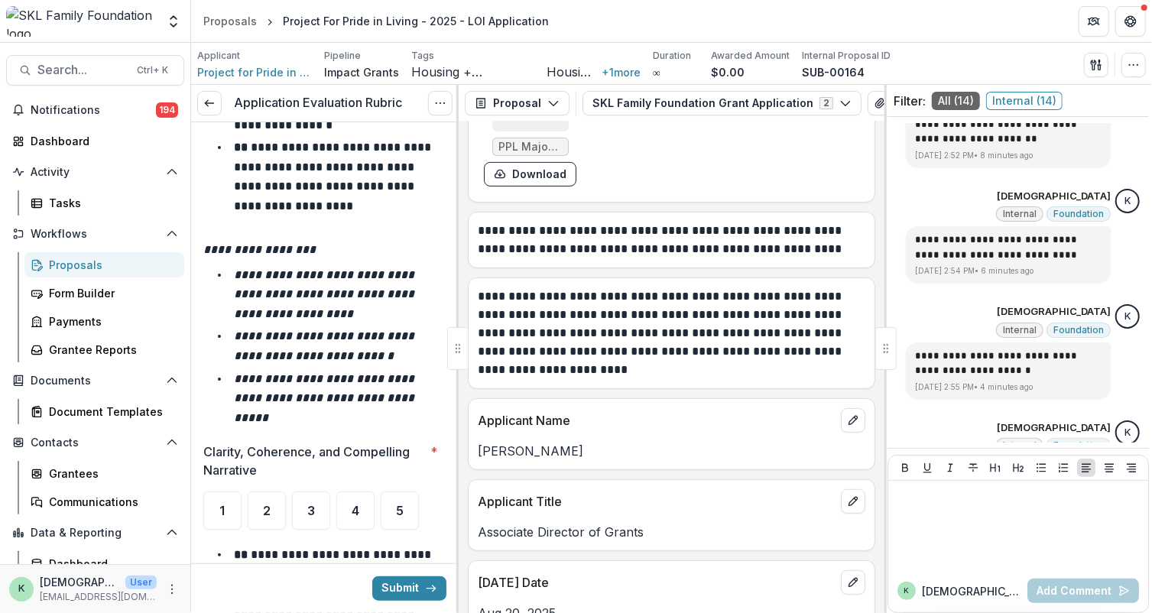
scroll to position [17855, 0]
click at [401, 493] on div "5" at bounding box center [400, 512] width 38 height 38
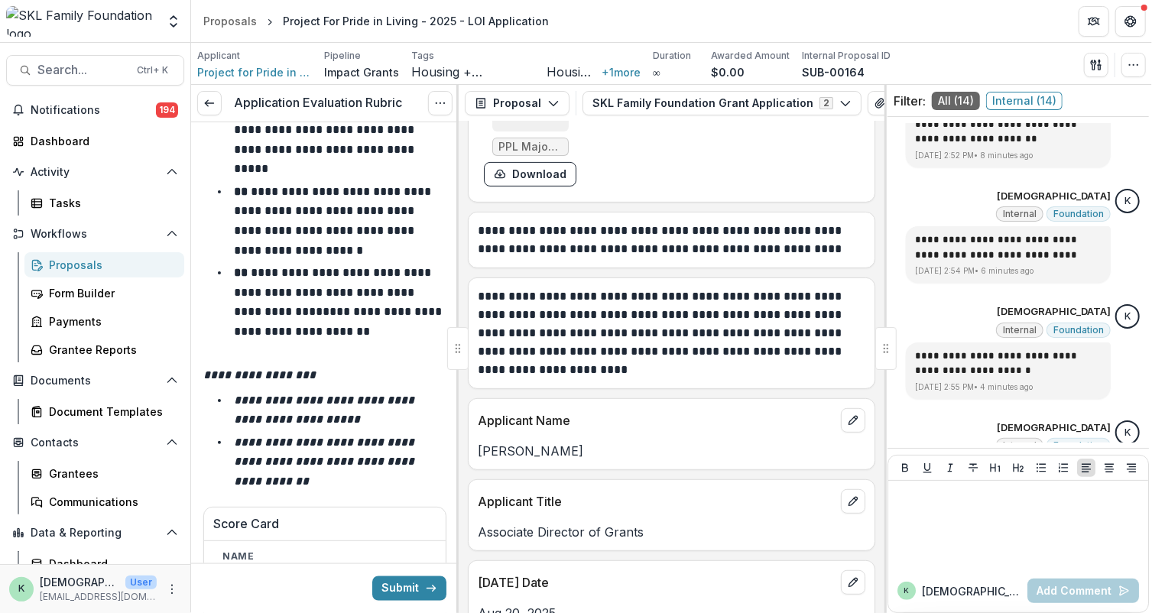
scroll to position [18870, 0]
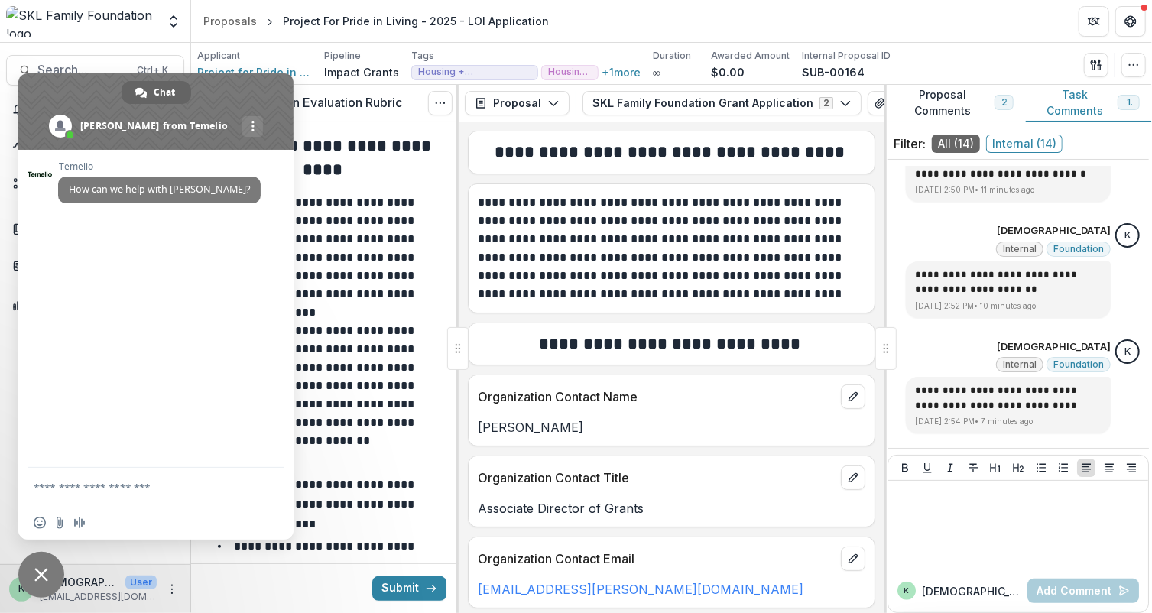
scroll to position [1406, 0]
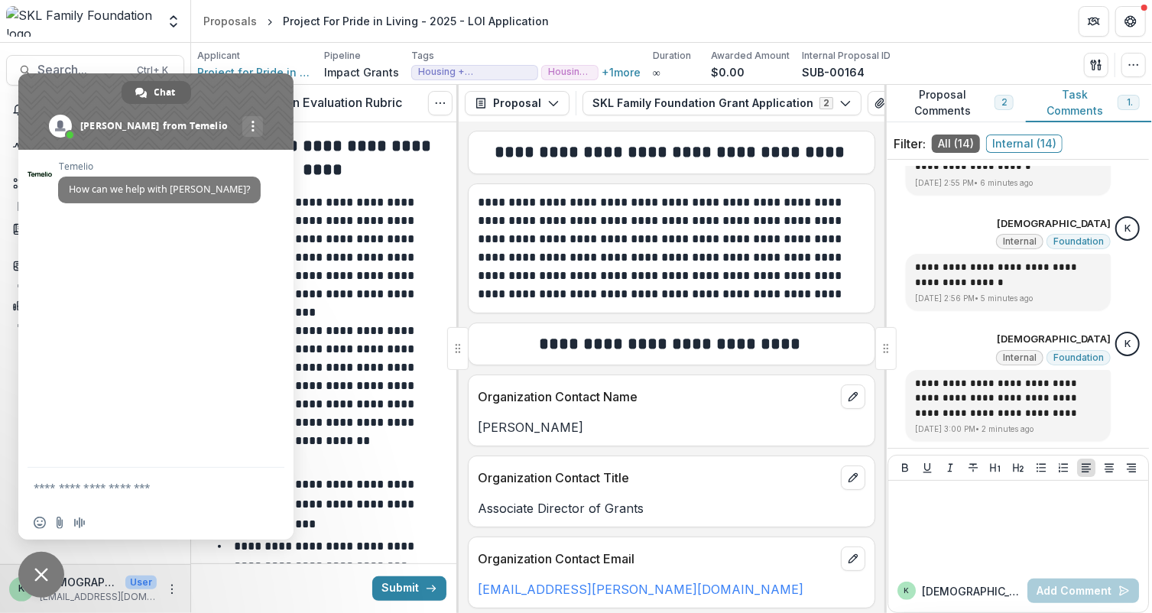
click at [222, 81] on span at bounding box center [155, 111] width 275 height 76
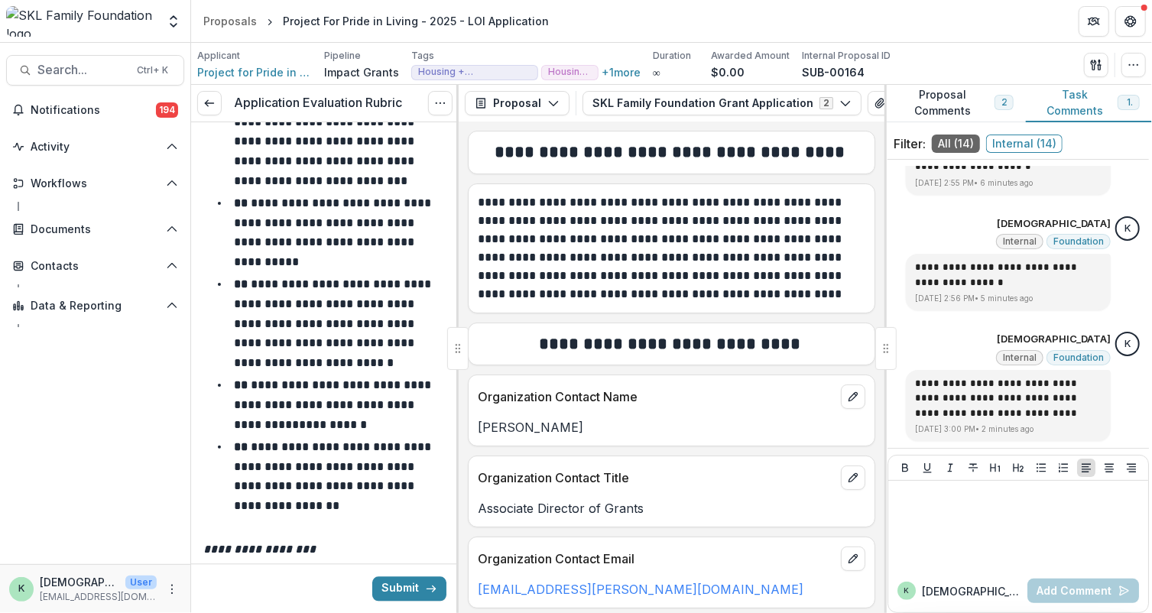
scroll to position [15901, 0]
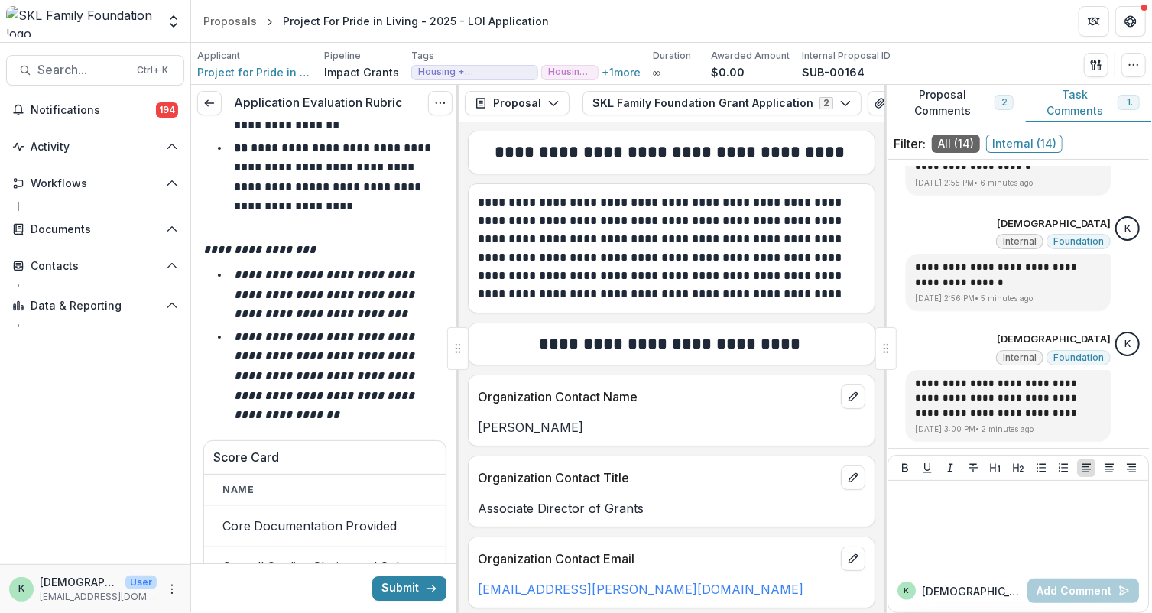
scroll to position [16860, 0]
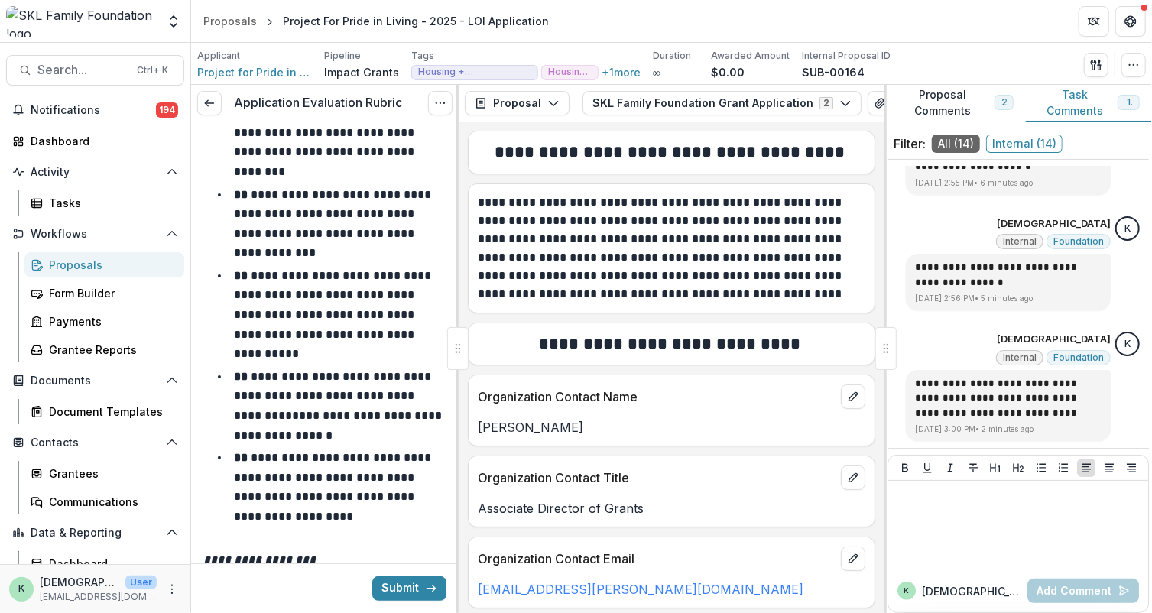
scroll to position [17568, 0]
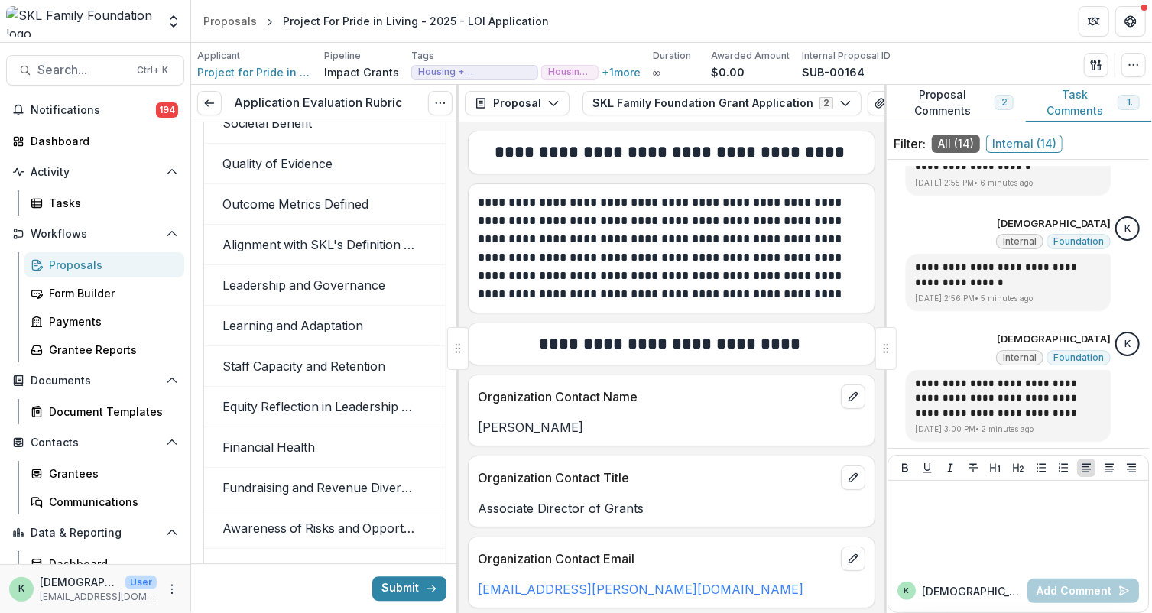
scroll to position [20137, 0]
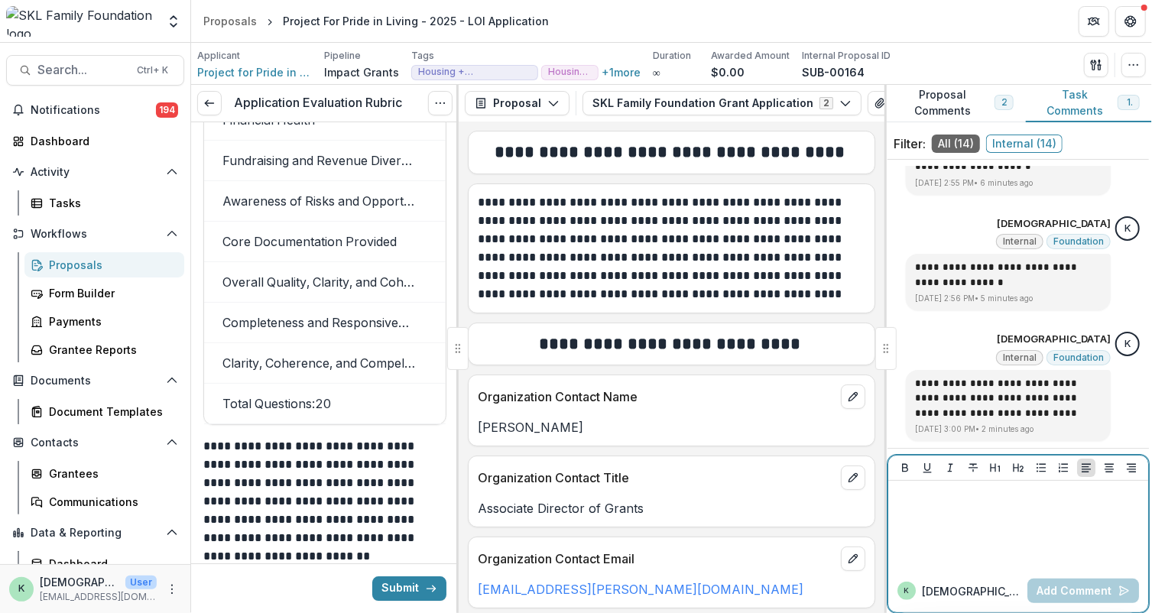
click at [1054, 534] on div at bounding box center [1019, 525] width 248 height 76
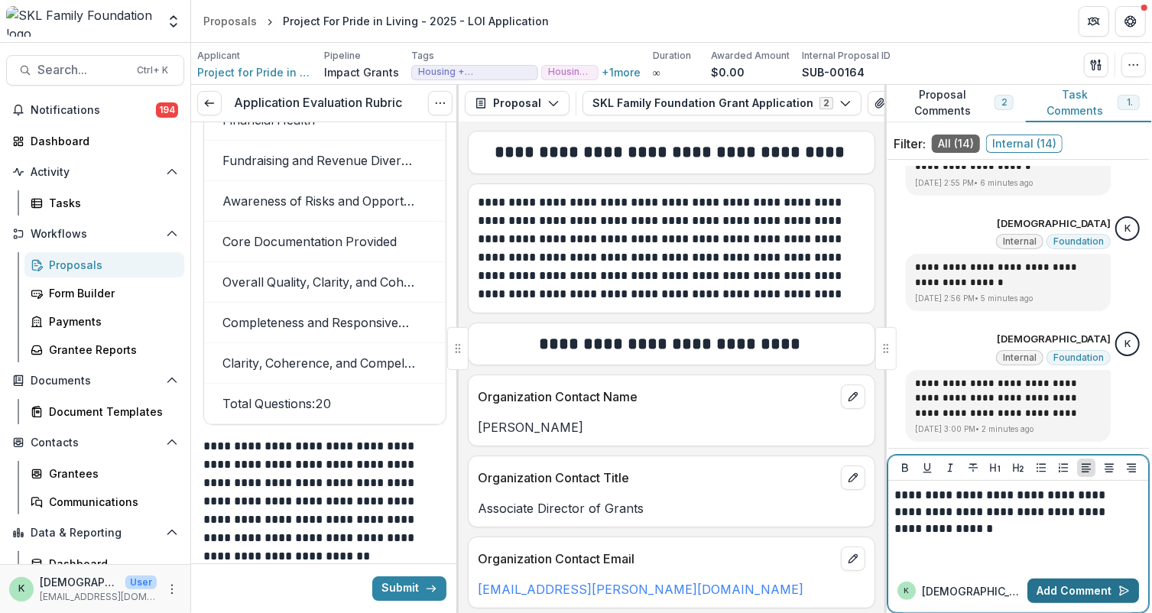
click at [1074, 593] on button "Add Comment" at bounding box center [1084, 591] width 112 height 24
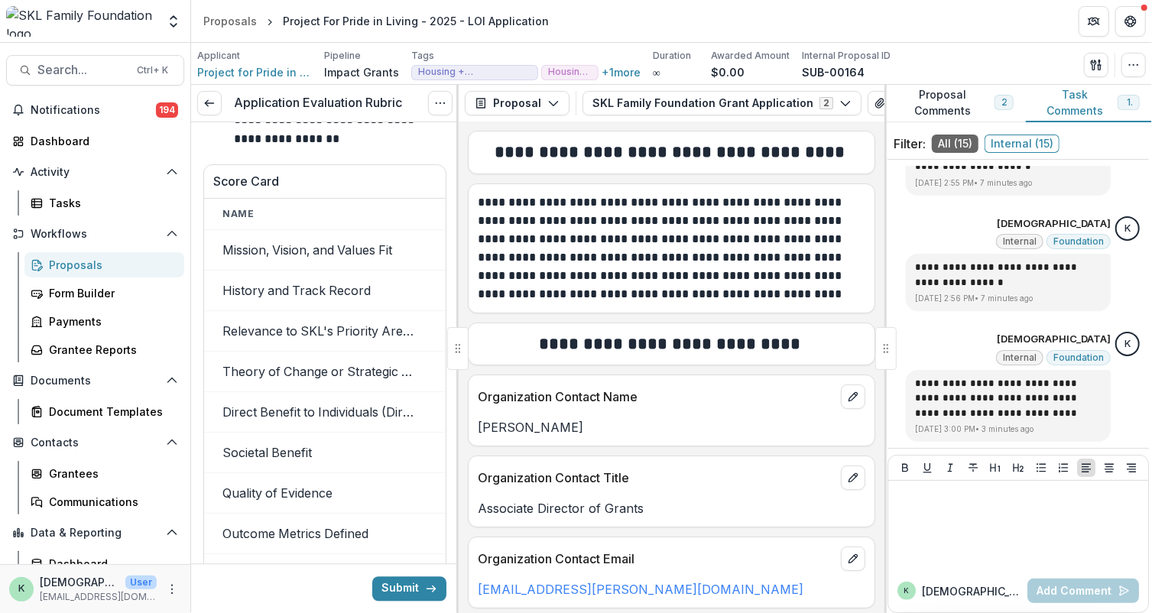
scroll to position [19711, 0]
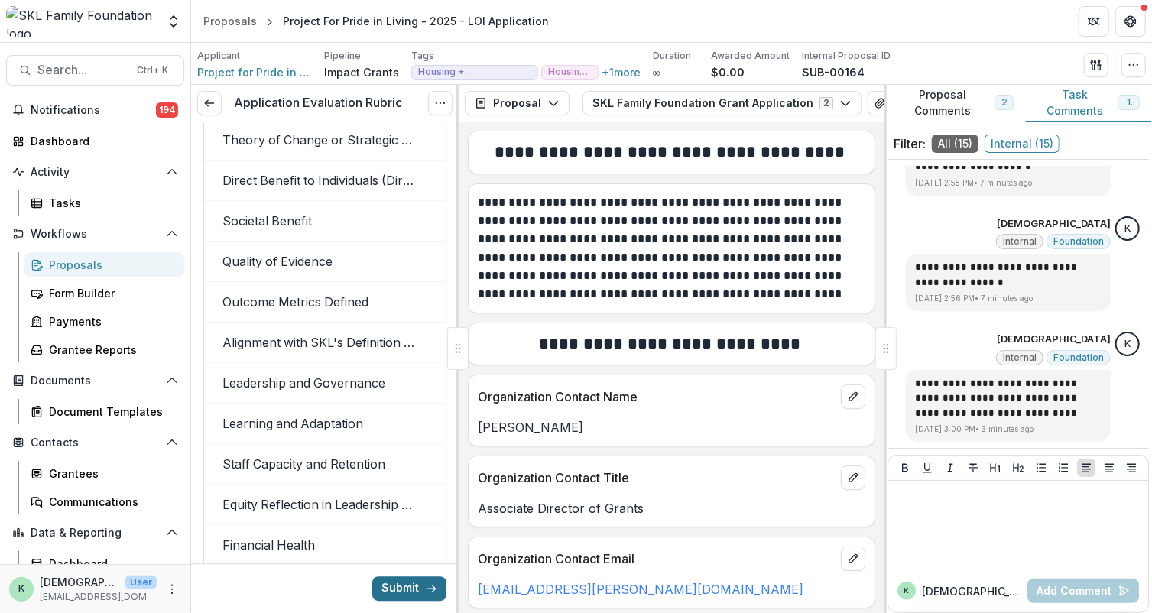
click at [385, 587] on button "Submit" at bounding box center [409, 589] width 74 height 24
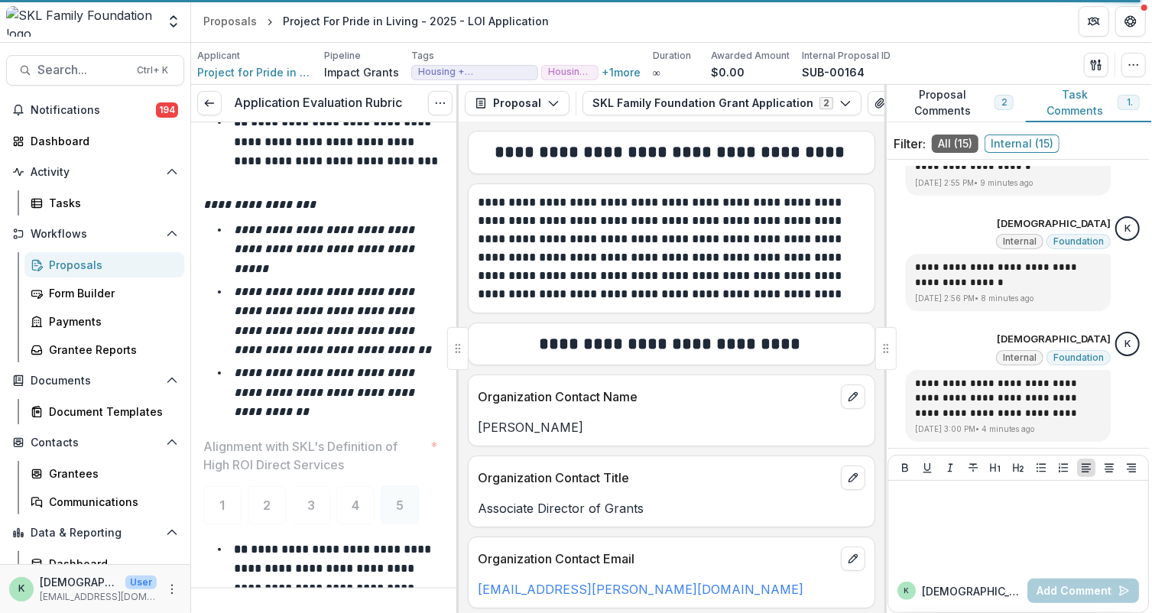
scroll to position [6880, 0]
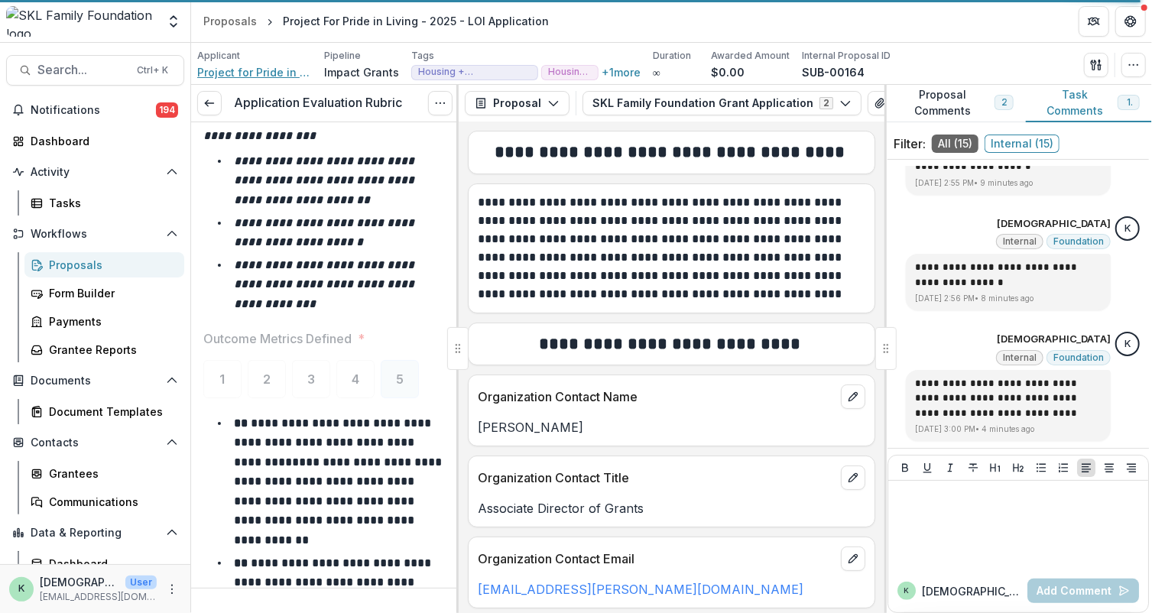
click at [227, 73] on span "Project for Pride in Living, Inc." at bounding box center [254, 72] width 115 height 16
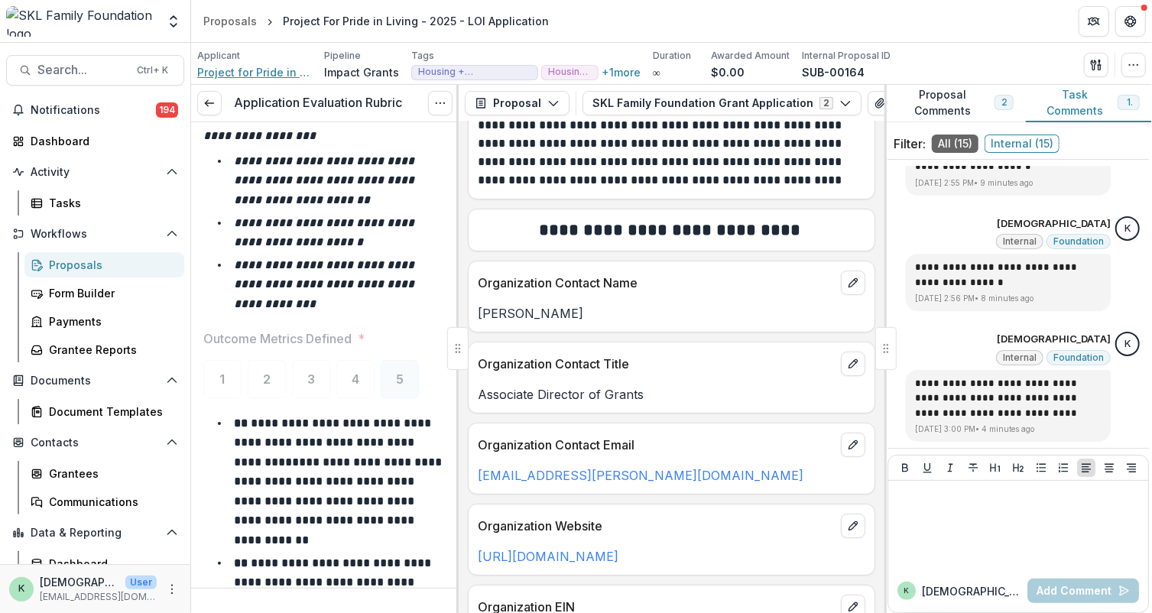
scroll to position [115, 0]
drag, startPoint x: 620, startPoint y: 473, endPoint x: 466, endPoint y: 473, distance: 154.5
click at [466, 473] on div "**********" at bounding box center [672, 368] width 426 height 492
copy link "[EMAIL_ADDRESS][PERSON_NAME][DOMAIN_NAME]"
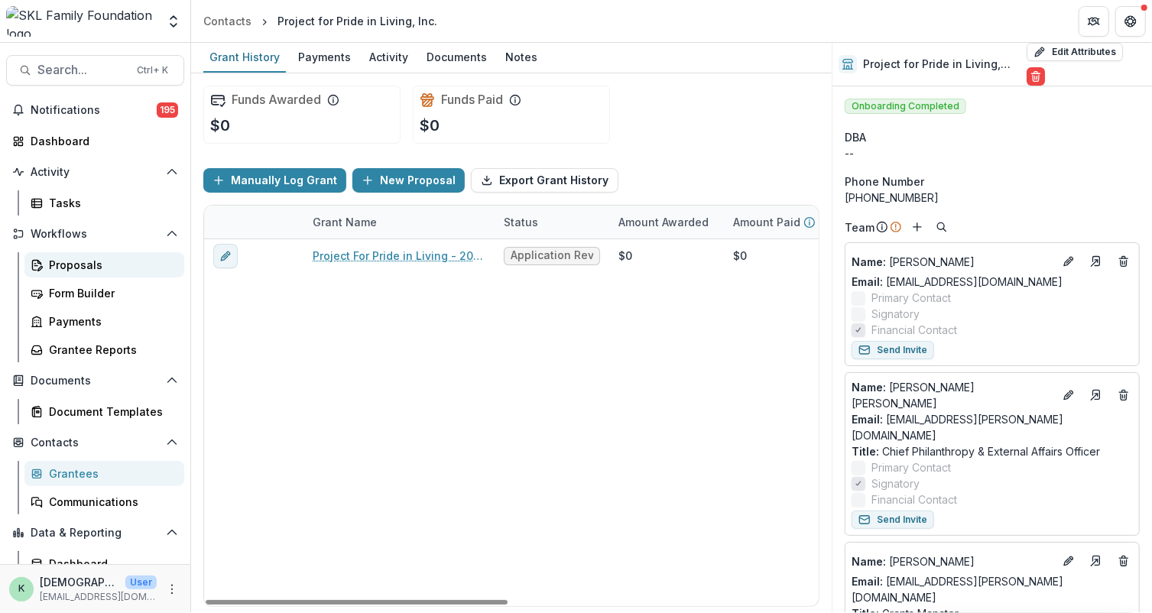
click at [46, 261] on link "Proposals" at bounding box center [104, 264] width 160 height 25
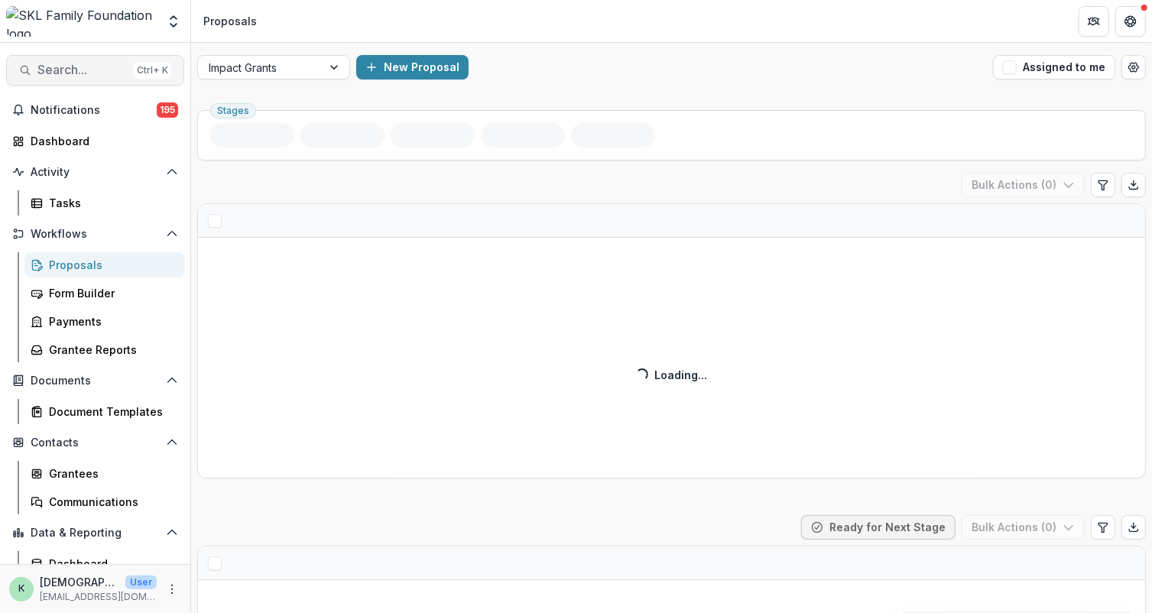
click at [47, 67] on span "Search..." at bounding box center [82, 70] width 90 height 15
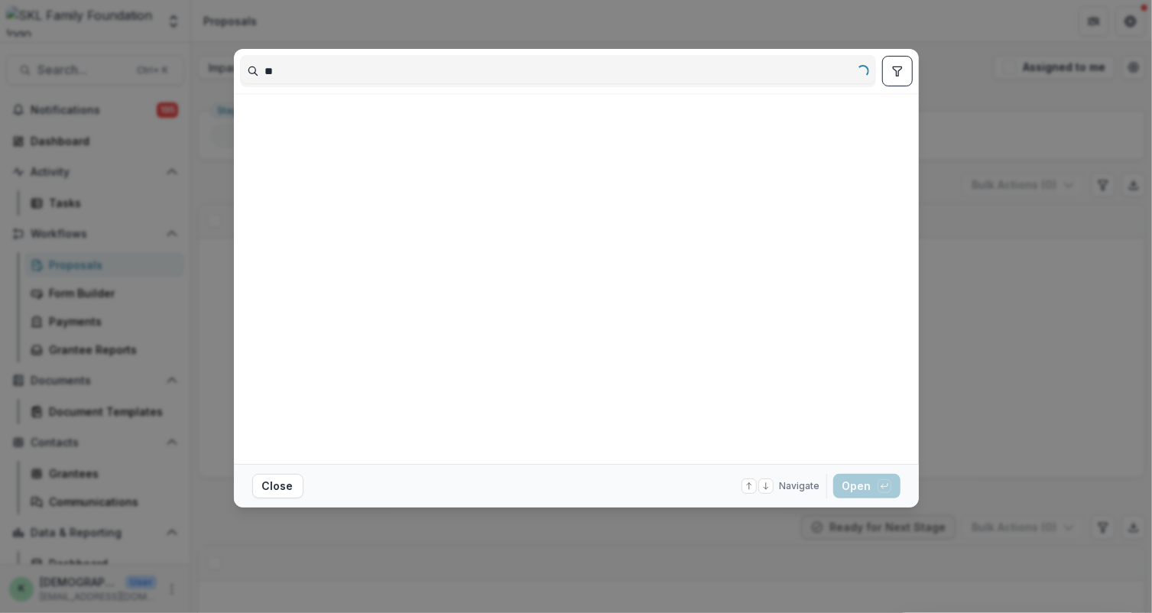
type input "*"
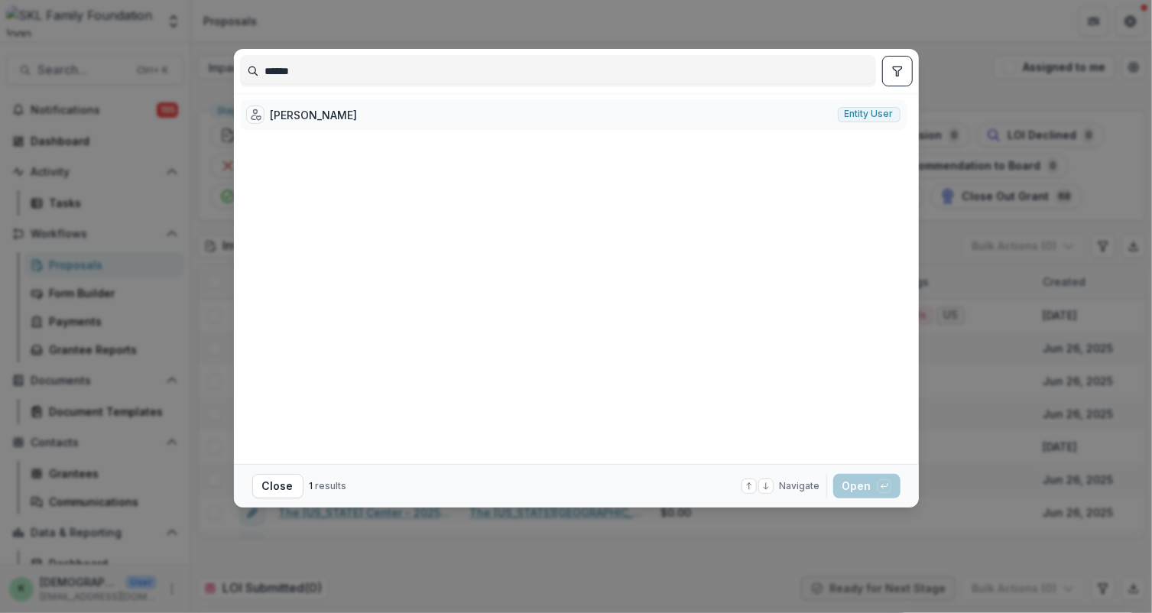
type input "******"
click at [304, 116] on div "Monica Martinez" at bounding box center [314, 115] width 87 height 16
click at [274, 489] on button "Close" at bounding box center [277, 486] width 51 height 24
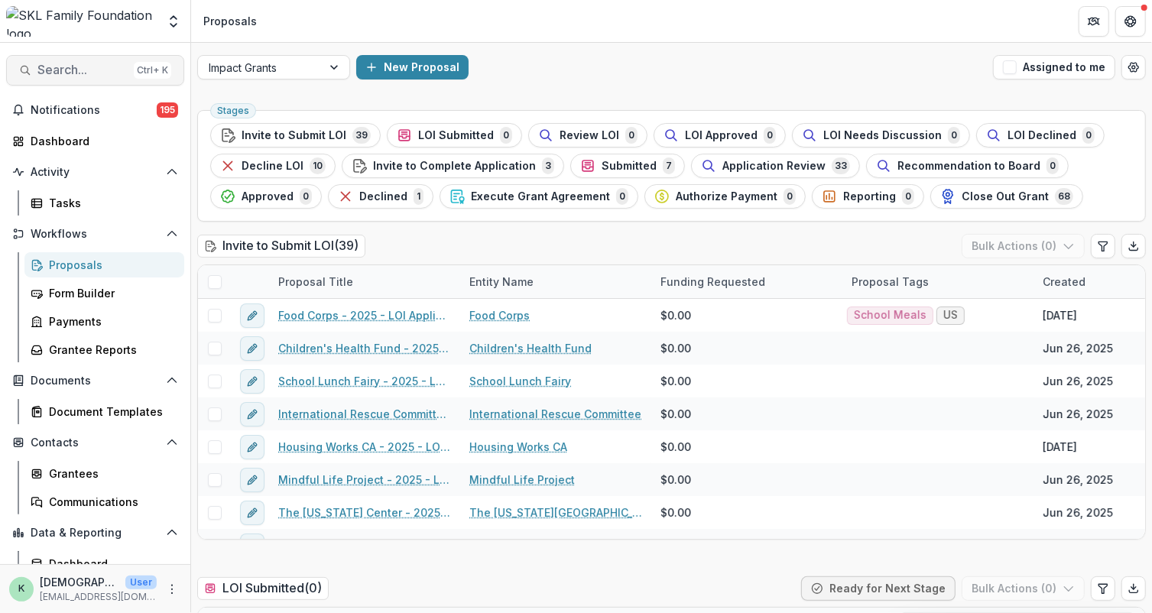
click at [99, 63] on span "Search..." at bounding box center [82, 70] width 90 height 15
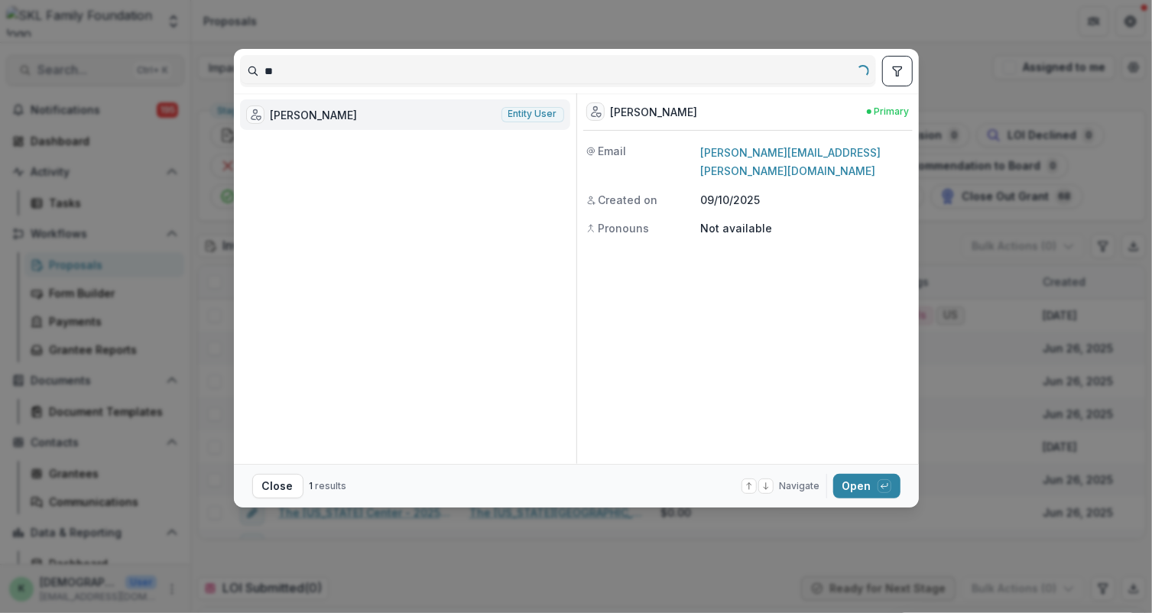
type input "*"
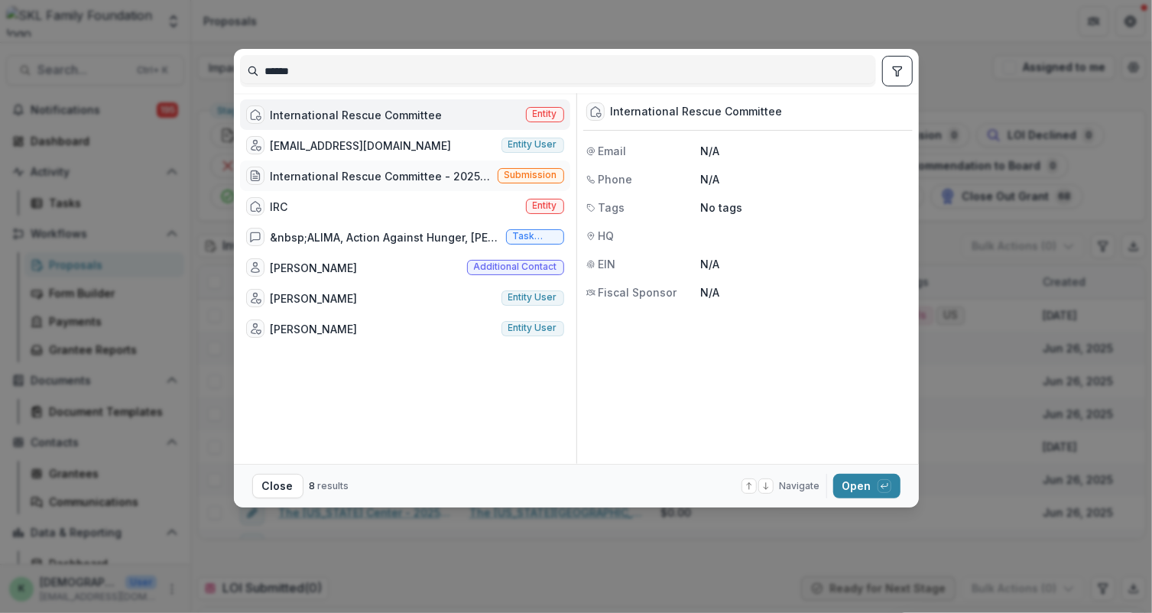
type input "******"
click at [313, 171] on div "International Rescue Committee - 2025 - LOI Application" at bounding box center [381, 176] width 221 height 16
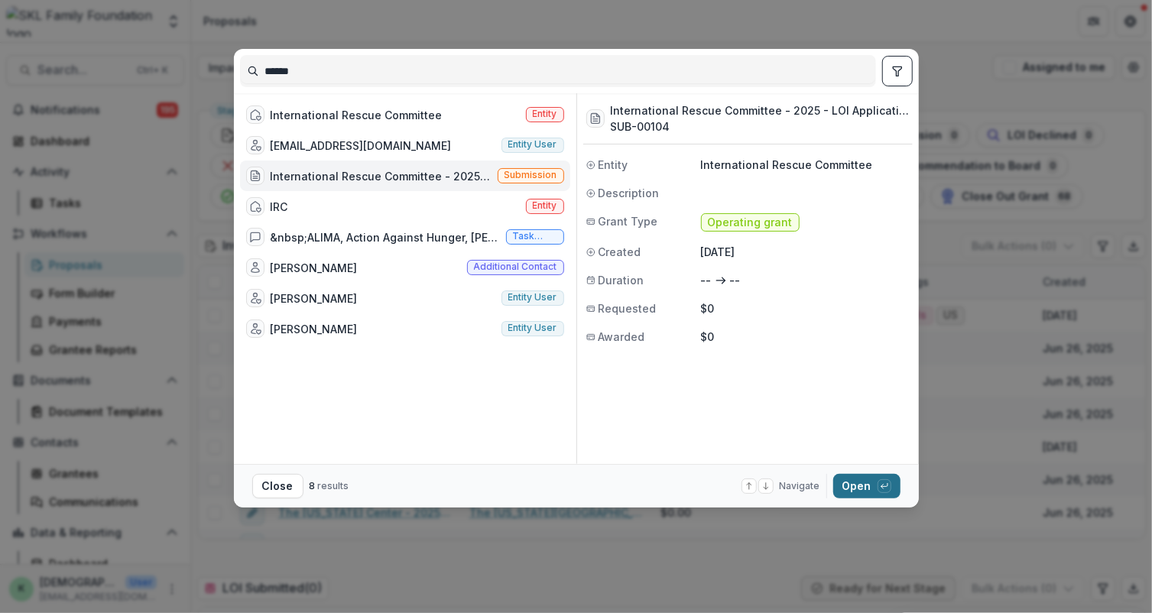
click at [870, 486] on button "Open with enter key" at bounding box center [867, 486] width 67 height 24
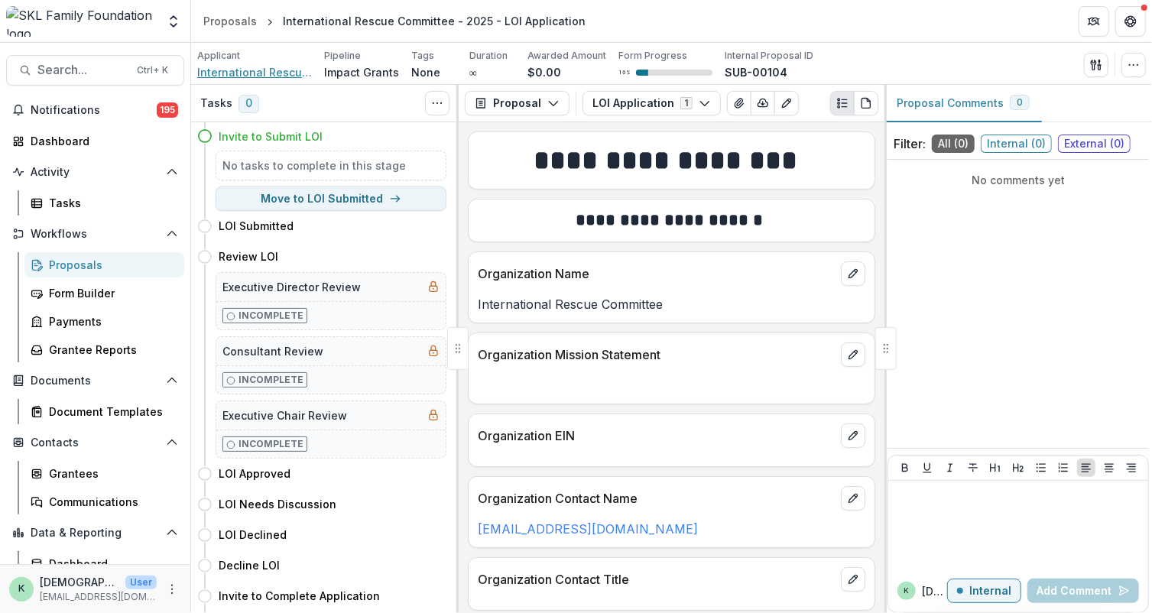
click at [250, 73] on span "International Rescue Committee" at bounding box center [254, 72] width 115 height 16
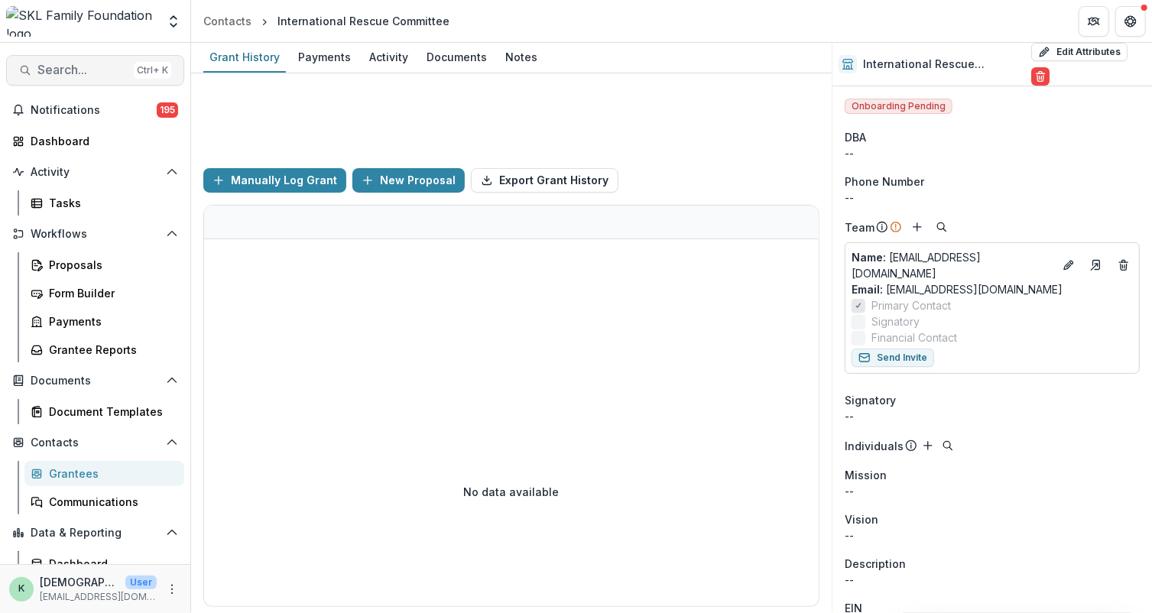
click at [66, 71] on span "Search..." at bounding box center [82, 70] width 90 height 15
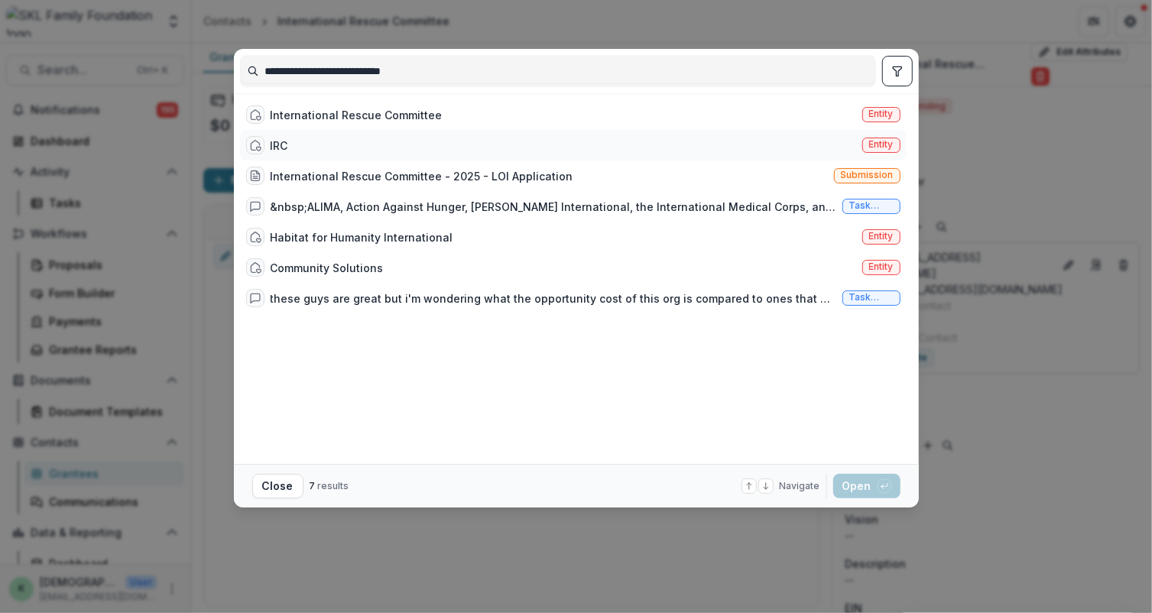
type input "**********"
click at [301, 143] on div "IRC Entity" at bounding box center [573, 145] width 667 height 31
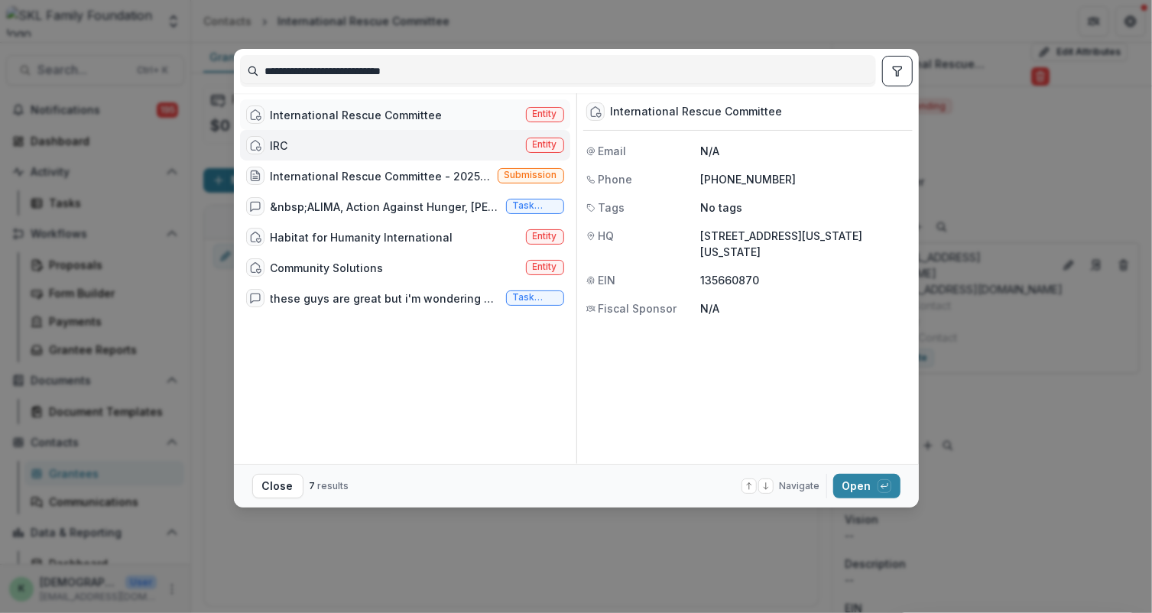
click at [324, 114] on div "International Rescue Committee" at bounding box center [357, 115] width 172 height 16
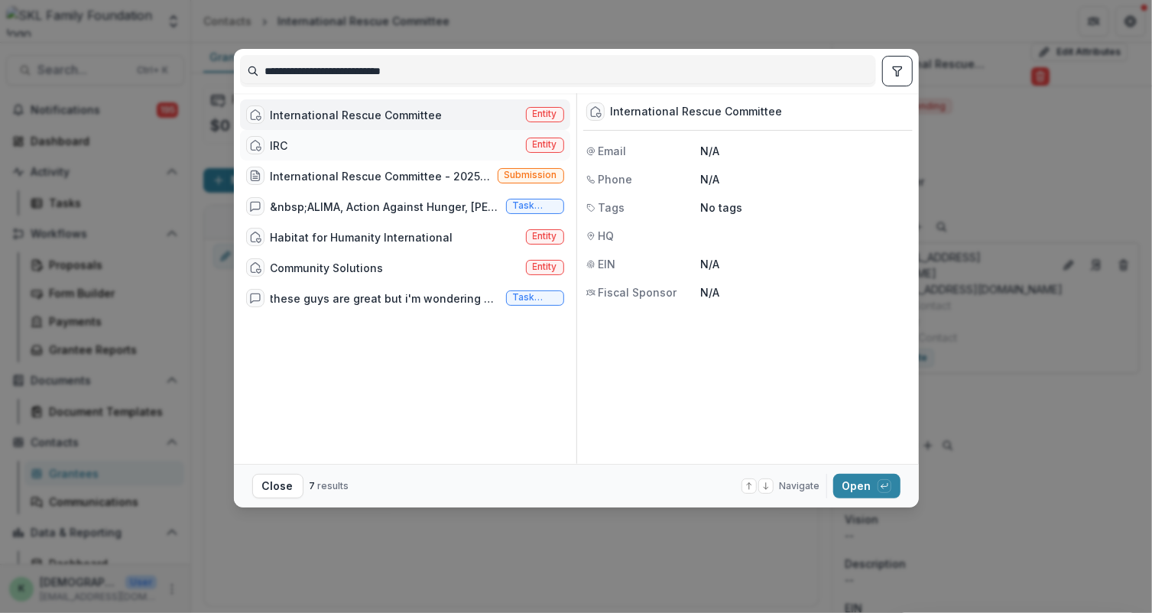
click at [296, 145] on div "IRC Entity" at bounding box center [405, 145] width 330 height 31
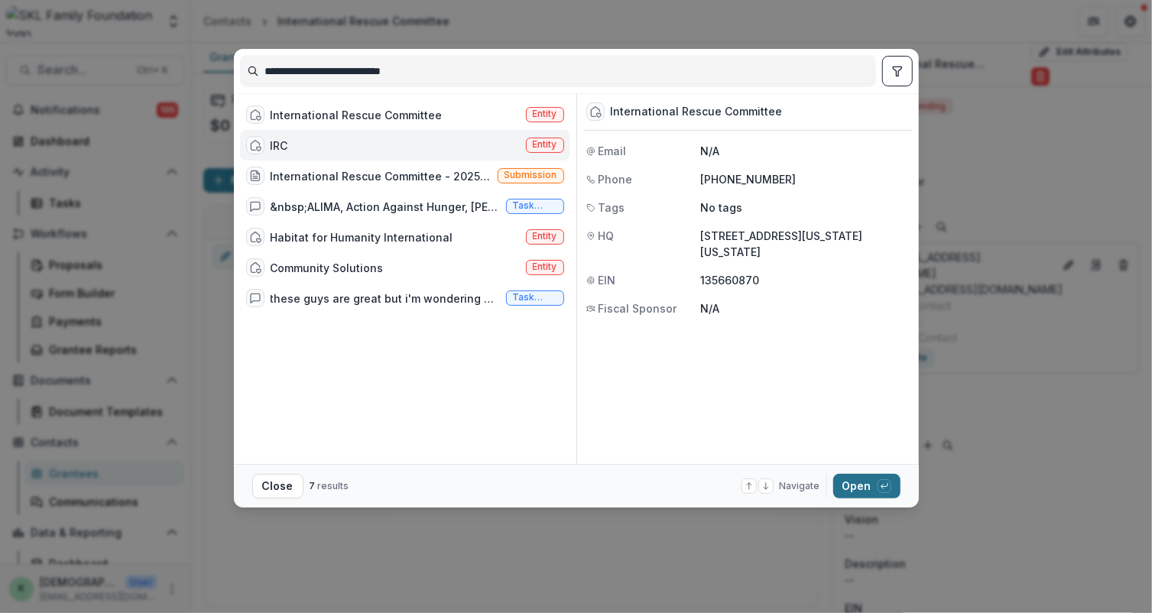
click at [863, 484] on button "Open with enter key" at bounding box center [867, 486] width 67 height 24
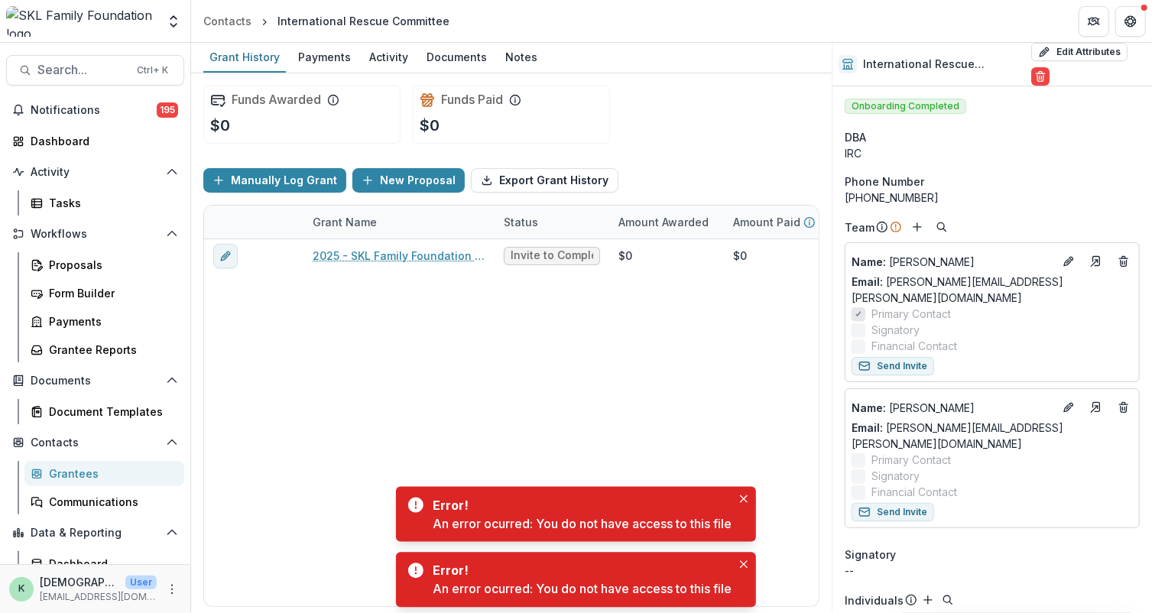
scroll to position [213, 0]
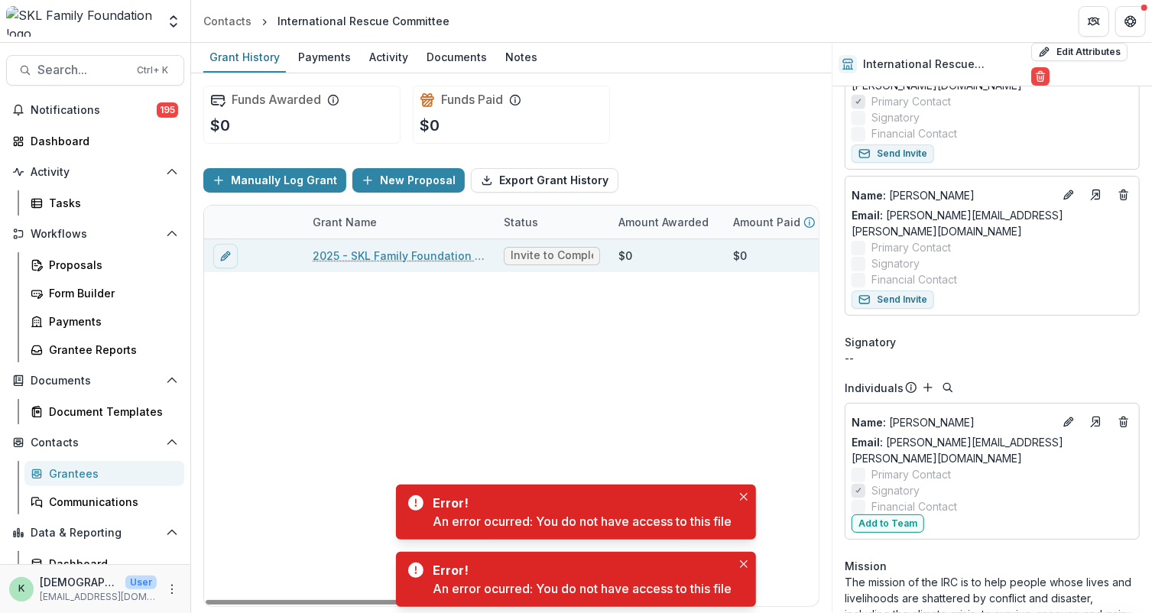
click at [533, 254] on span "Invite to Complete Application" at bounding box center [552, 255] width 83 height 13
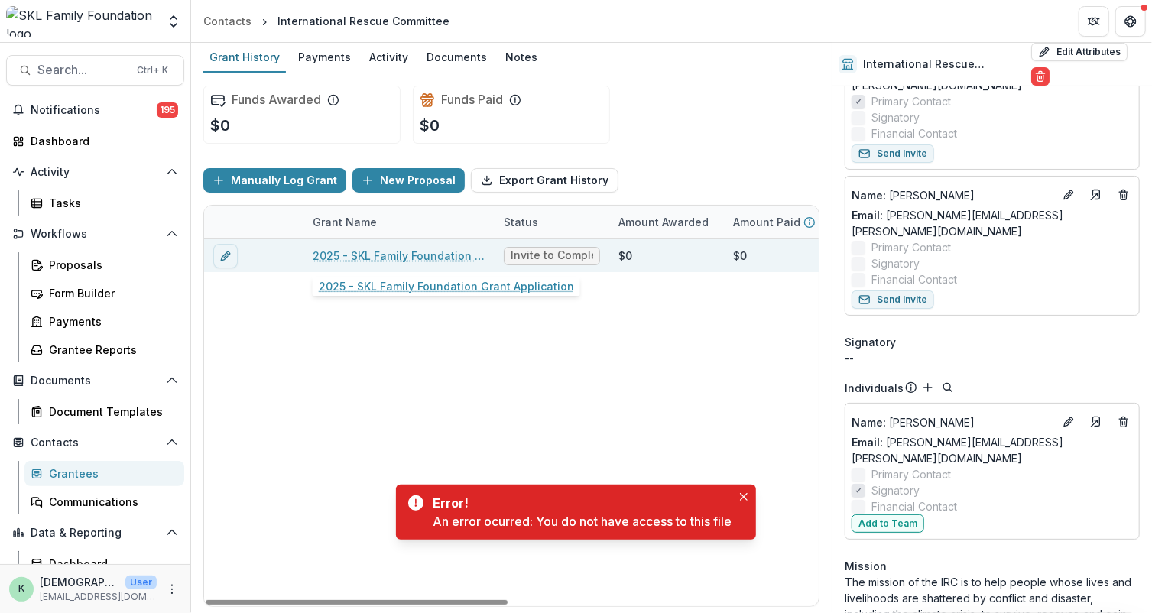
click at [418, 255] on link "2025 - SKL Family Foundation Grant Application" at bounding box center [399, 256] width 173 height 16
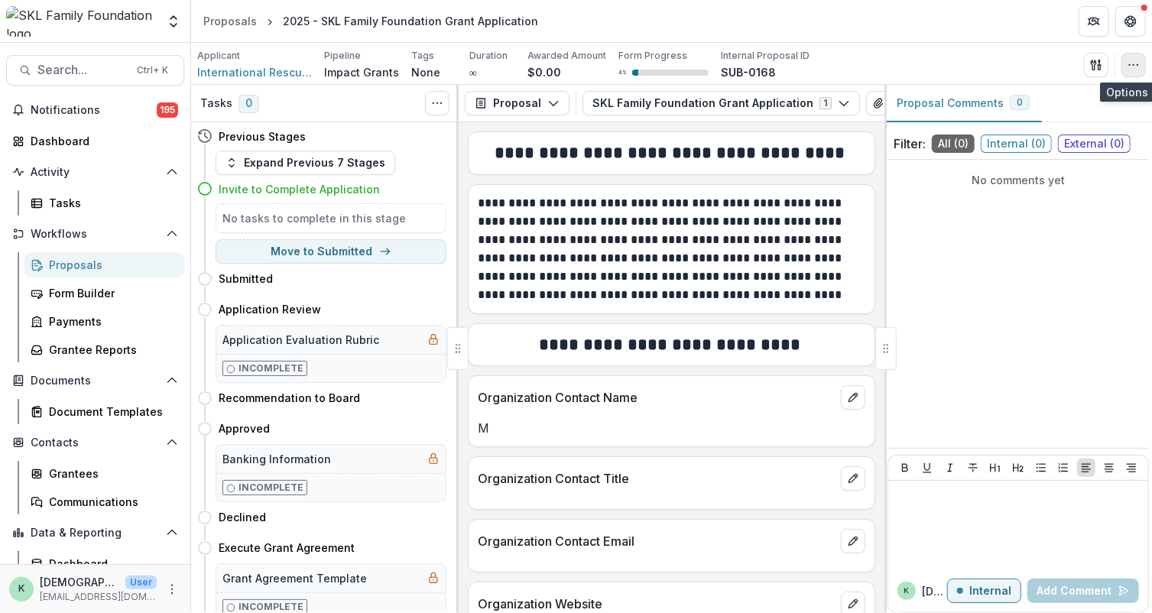
click at [1130, 67] on icon "button" at bounding box center [1134, 65] width 12 height 12
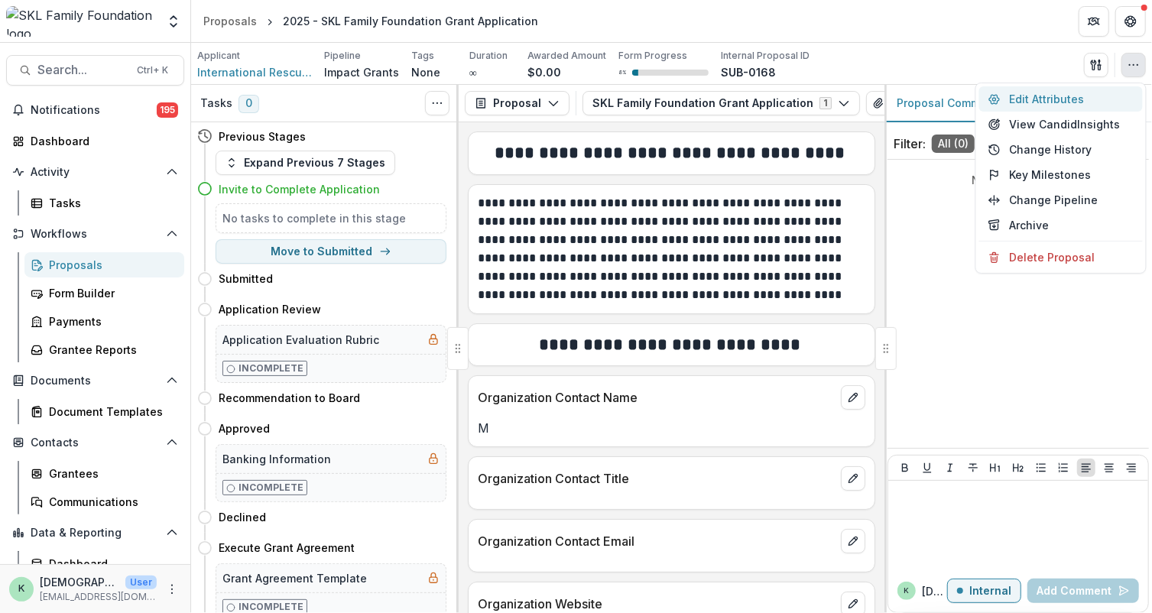
click at [1031, 97] on button "Edit Attributes" at bounding box center [1062, 98] width 164 height 25
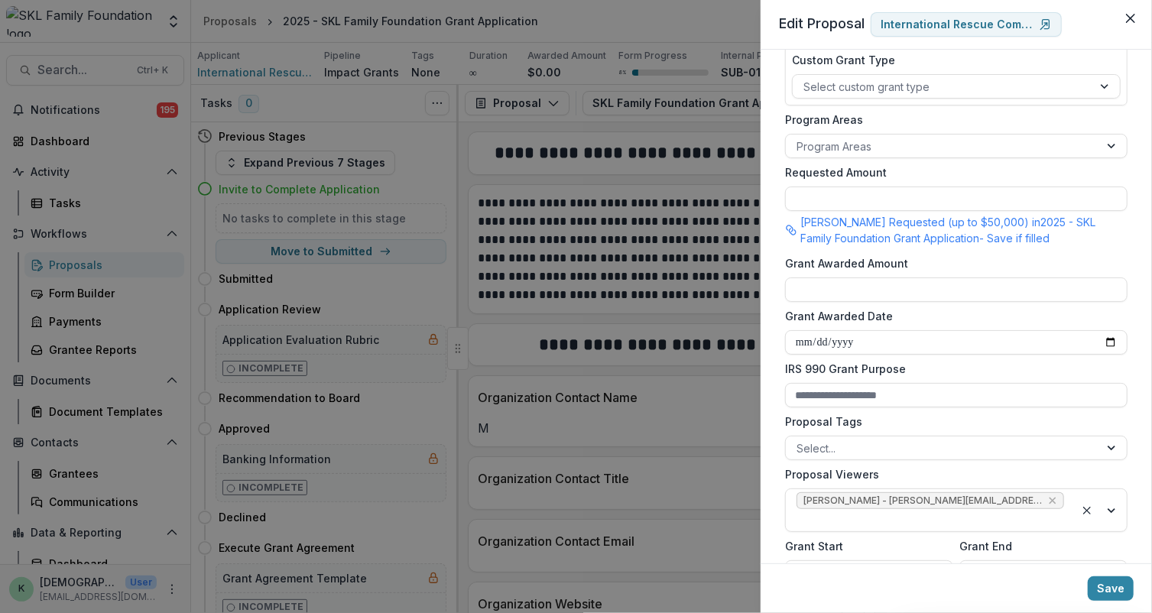
scroll to position [348, 0]
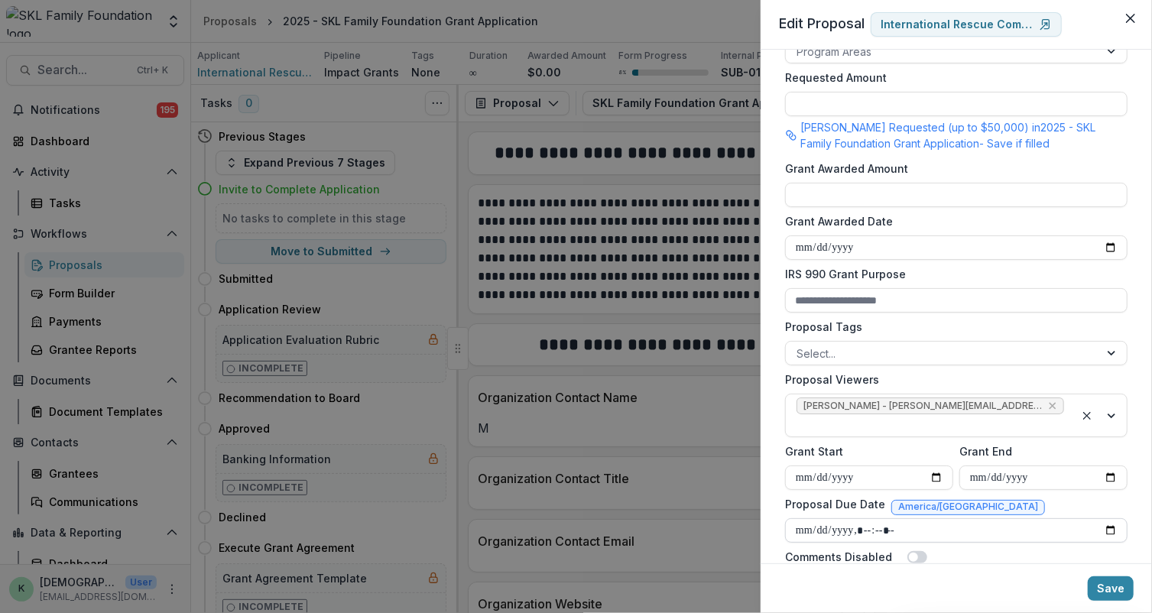
click at [1106, 519] on input "Proposal Due Date" at bounding box center [956, 531] width 343 height 24
type input "**********"
click at [1104, 584] on button "Save" at bounding box center [1111, 589] width 46 height 24
